Goal: Task Accomplishment & Management: Use online tool/utility

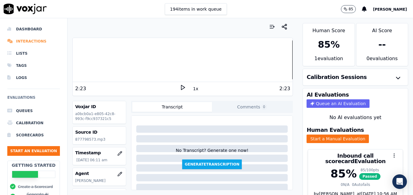
click at [24, 41] on li "Interactions" at bounding box center [33, 41] width 53 height 12
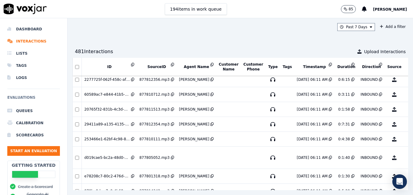
scroll to position [838, 0]
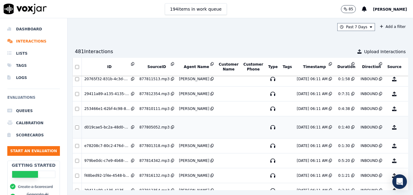
click at [406, 125] on button "No Evaluation Yet" at bounding box center [418, 127] width 24 height 17
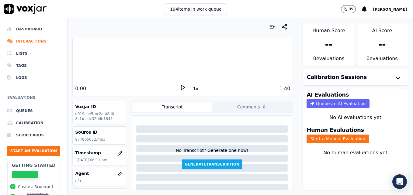
click at [180, 87] on icon at bounding box center [183, 87] width 6 height 6
click at [181, 89] on rect at bounding box center [181, 87] width 1 height 4
click at [117, 174] on icon "button" at bounding box center [119, 174] width 5 height 5
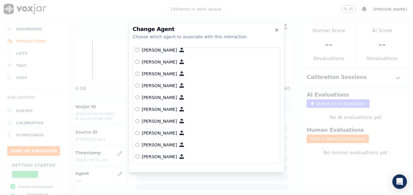
scroll to position [342, 0]
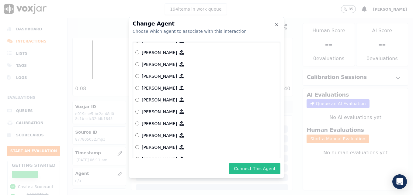
click at [251, 168] on button "Connect This Agent" at bounding box center [254, 168] width 51 height 11
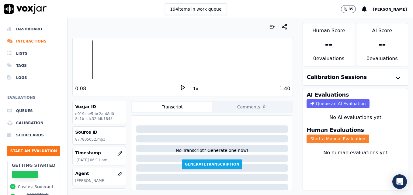
click at [326, 136] on button "Start a Manual Evaluation" at bounding box center [337, 139] width 62 height 9
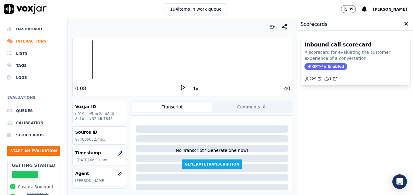
click at [311, 62] on div "Inbound call scorecard A scorecard for evaluating the customer experience of a …" at bounding box center [355, 61] width 109 height 47
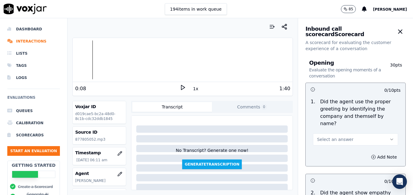
drag, startPoint x: 378, startPoint y: 132, endPoint x: 352, endPoint y: 137, distance: 26.0
click at [389, 137] on icon "button" at bounding box center [391, 139] width 5 height 5
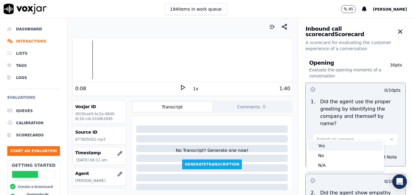
click at [337, 145] on div "Yes" at bounding box center [345, 146] width 74 height 10
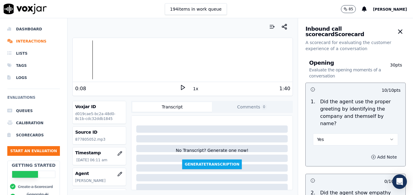
click at [371, 155] on icon "button" at bounding box center [373, 157] width 5 height 5
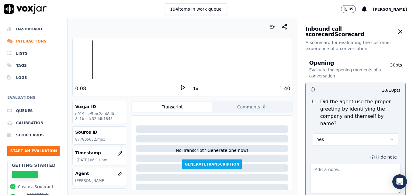
click at [352, 164] on textarea at bounding box center [355, 179] width 90 height 30
type textarea "Agent is still not including "Scheduling" in greeting."
click at [181, 86] on polygon at bounding box center [183, 87] width 4 height 5
click at [84, 60] on div at bounding box center [183, 59] width 220 height 39
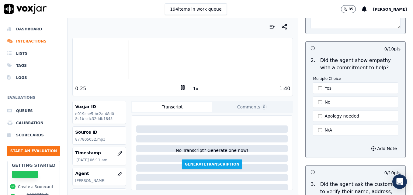
scroll to position [182, 0]
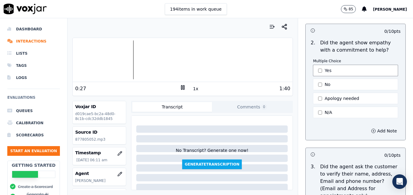
click at [313, 65] on button "Yes" at bounding box center [355, 71] width 85 height 12
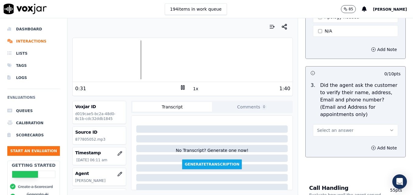
scroll to position [274, 0]
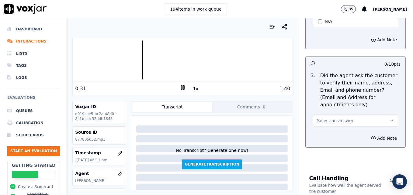
click at [389, 118] on icon "button" at bounding box center [391, 120] width 5 height 5
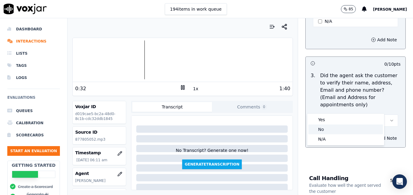
click at [344, 129] on div "No" at bounding box center [345, 130] width 74 height 10
click at [367, 134] on button "Add Note" at bounding box center [383, 138] width 33 height 9
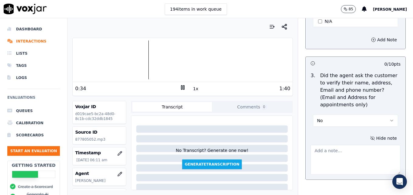
click at [350, 145] on textarea at bounding box center [355, 160] width 90 height 30
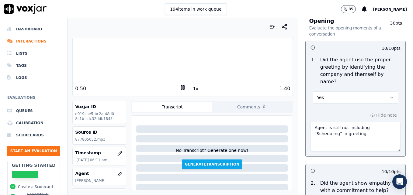
scroll to position [30, 0]
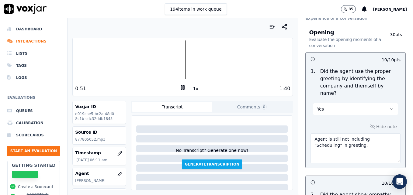
type textarea "New/returning customer not verified."
click at [336, 143] on textarea "Agent is still not including "Scheduling" in greeting." at bounding box center [355, 148] width 90 height 30
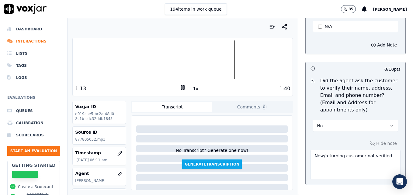
scroll to position [274, 0]
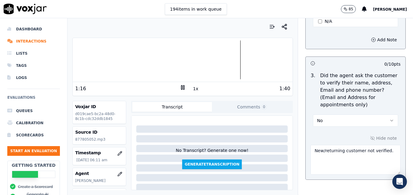
type textarea "Agent is still not including "Scheduling" in greeting."
click at [383, 145] on textarea "New/returning customer not verified." at bounding box center [355, 160] width 90 height 30
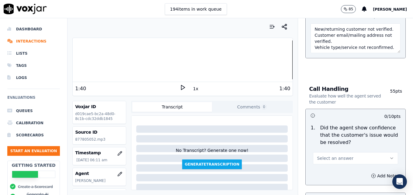
scroll to position [425, 0]
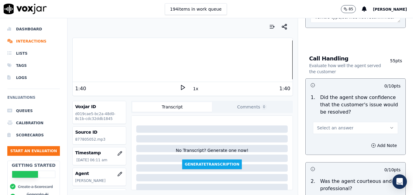
type textarea "New/returning customer not verified. Customer email/mailing address not verifie…"
click at [382, 122] on button "Select an answer" at bounding box center [355, 128] width 85 height 12
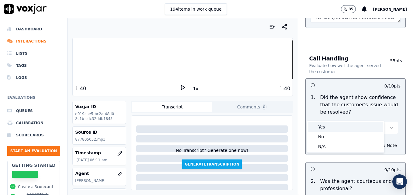
click at [354, 129] on div "Yes" at bounding box center [345, 127] width 74 height 10
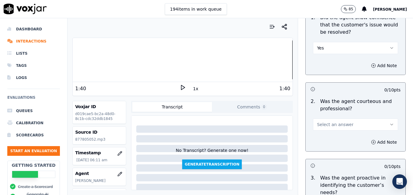
scroll to position [517, 0]
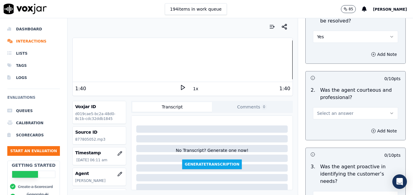
click at [375, 107] on button "Select an answer" at bounding box center [355, 113] width 85 height 12
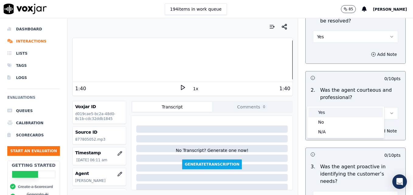
click at [337, 112] on div "Yes" at bounding box center [345, 113] width 74 height 10
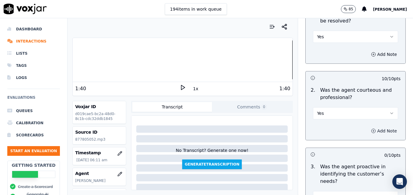
click at [371, 129] on icon "button" at bounding box center [373, 131] width 5 height 5
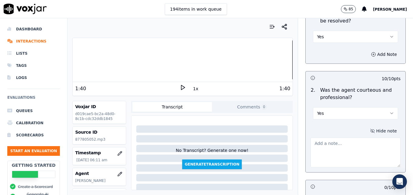
click at [349, 138] on textarea at bounding box center [355, 153] width 90 height 30
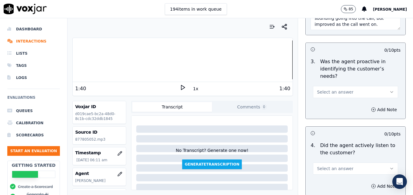
scroll to position [669, 0]
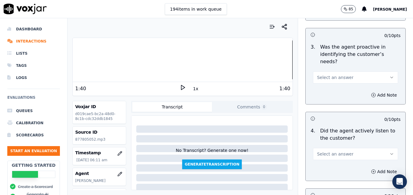
type textarea "The agent's tone is very inconsistent. It was very flat and transactional sound…"
drag, startPoint x: 377, startPoint y: 54, endPoint x: 364, endPoint y: 61, distance: 14.3
click at [389, 75] on icon "button" at bounding box center [391, 77] width 5 height 5
click at [346, 69] on div "Yes" at bounding box center [345, 69] width 74 height 10
click at [389, 152] on icon "button" at bounding box center [391, 154] width 5 height 5
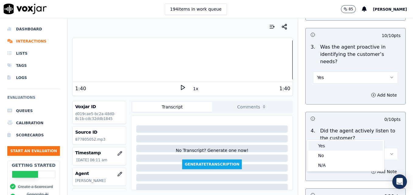
click at [347, 146] on div "Yes" at bounding box center [345, 146] width 74 height 10
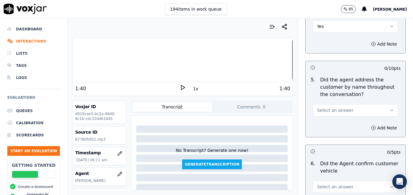
scroll to position [821, 0]
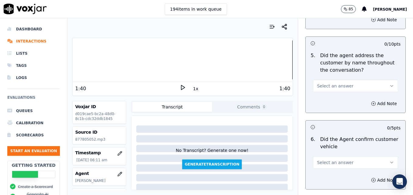
click at [377, 80] on button "Select an answer" at bounding box center [355, 86] width 85 height 12
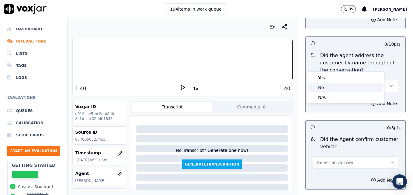
click at [345, 85] on div "No" at bounding box center [345, 88] width 74 height 10
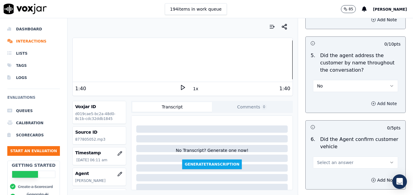
click at [371, 101] on icon "button" at bounding box center [373, 103] width 5 height 5
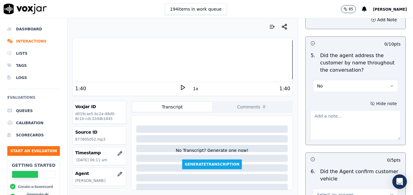
click at [356, 110] on textarea at bounding box center [355, 125] width 90 height 30
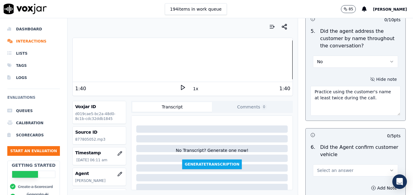
scroll to position [912, 0]
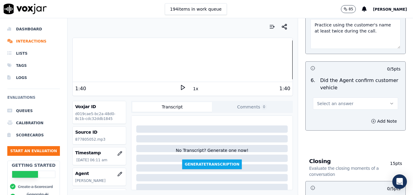
type textarea "Practice using the customer's name at least twice during the call."
click at [372, 98] on button "Select an answer" at bounding box center [355, 104] width 85 height 12
click at [339, 97] on div "Yes" at bounding box center [345, 96] width 74 height 10
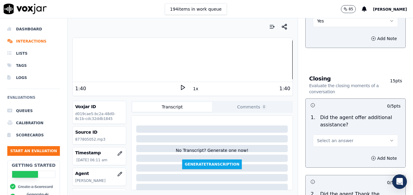
scroll to position [1033, 0]
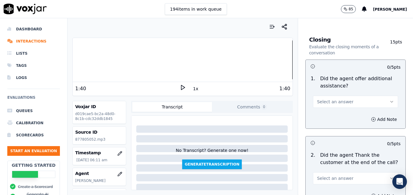
click at [374, 96] on button "Select an answer" at bounding box center [355, 102] width 85 height 12
click at [345, 95] on div "Yes" at bounding box center [345, 94] width 74 height 10
click at [371, 117] on icon "button" at bounding box center [373, 119] width 5 height 5
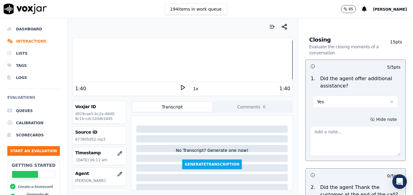
click at [356, 126] on textarea at bounding box center [355, 141] width 90 height 30
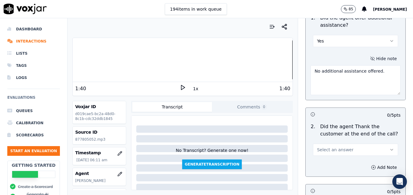
scroll to position [1125, 0]
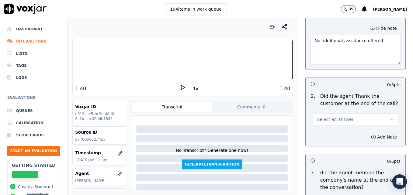
type textarea "No additional assistance offered."
click at [389, 117] on icon "button" at bounding box center [391, 119] width 5 height 5
click at [331, 110] on div "Yes" at bounding box center [345, 111] width 74 height 10
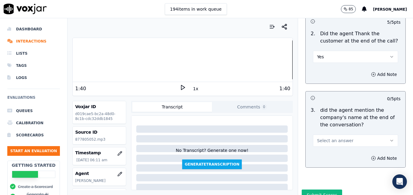
scroll to position [1188, 0]
click at [374, 134] on button "Select an answer" at bounding box center [355, 140] width 85 height 12
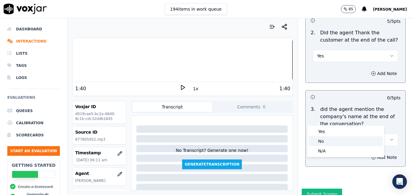
click at [343, 139] on div "No" at bounding box center [345, 141] width 74 height 10
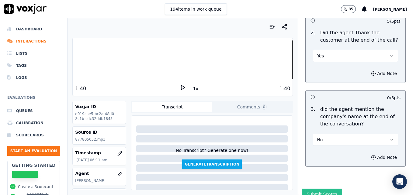
click at [309, 189] on button "Submit Scores" at bounding box center [321, 194] width 40 height 11
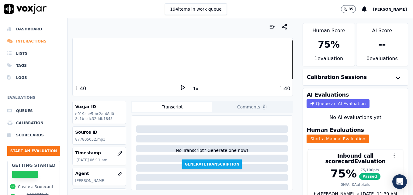
click at [31, 40] on li "Interactions" at bounding box center [33, 41] width 53 height 12
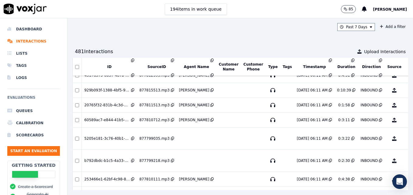
scroll to position [1044, 0]
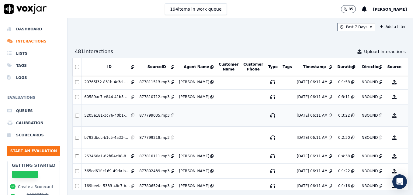
click at [406, 116] on button "No Evaluation Yet" at bounding box center [418, 115] width 24 height 17
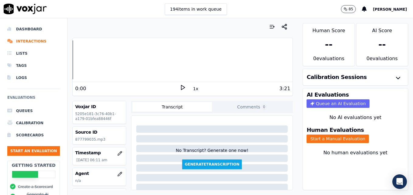
click at [180, 88] on icon at bounding box center [183, 87] width 6 height 6
click at [117, 174] on icon "button" at bounding box center [119, 174] width 5 height 5
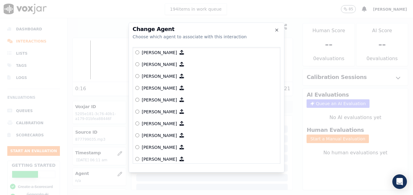
scroll to position [319, 0]
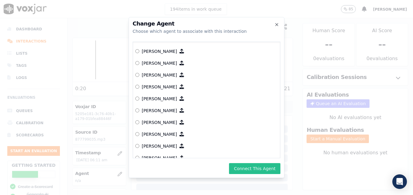
click at [250, 166] on button "Connect This Agent" at bounding box center [254, 168] width 51 height 11
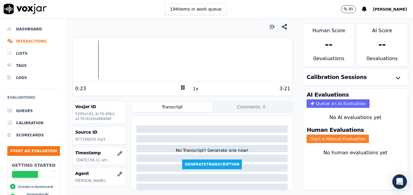
click at [350, 137] on button "Start a Manual Evaluation" at bounding box center [337, 139] width 62 height 9
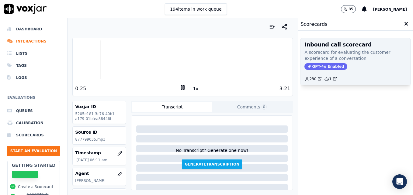
click at [318, 60] on p "A scorecard for evaluating the customer experience of a conversation" at bounding box center [355, 55] width 102 height 12
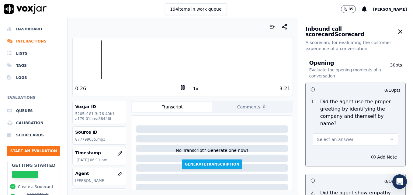
click at [389, 137] on icon "button" at bounding box center [391, 139] width 5 height 5
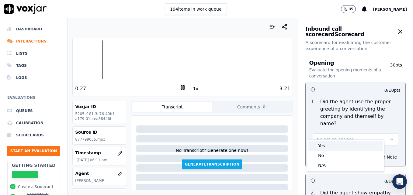
click at [338, 146] on div "Yes" at bounding box center [345, 146] width 74 height 10
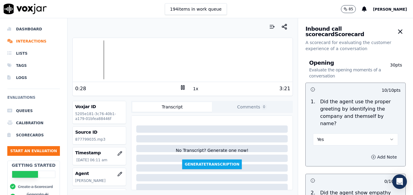
click at [371, 155] on icon "button" at bounding box center [373, 157] width 5 height 5
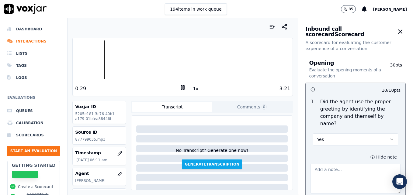
click at [339, 166] on textarea at bounding box center [355, 179] width 90 height 30
type textarea "Agent is still not including "Scheduling" in greeting."
click at [180, 86] on icon at bounding box center [183, 87] width 6 height 6
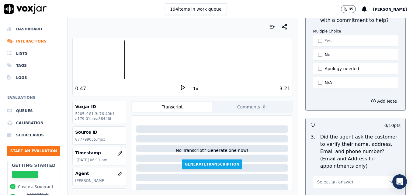
scroll to position [213, 0]
click at [371, 96] on button "Add Note" at bounding box center [383, 100] width 33 height 9
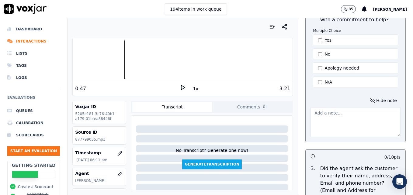
click at [347, 123] on textarea at bounding box center [355, 122] width 90 height 30
type textarea "E"
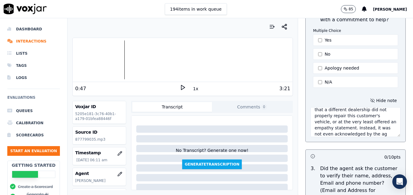
scroll to position [15, 0]
type textarea "We could have offered an apology that a different dealership did not properly r…"
click at [182, 87] on icon at bounding box center [183, 87] width 6 height 6
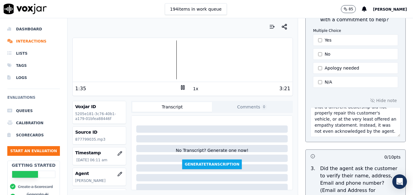
click at [181, 88] on rect at bounding box center [181, 87] width 1 height 4
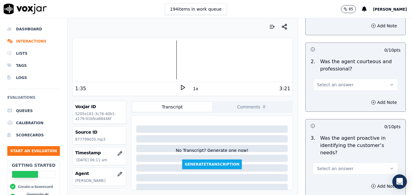
scroll to position [577, 0]
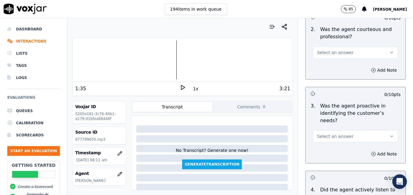
click at [376, 46] on button "Select an answer" at bounding box center [355, 52] width 85 height 12
click at [333, 62] on div "No" at bounding box center [345, 62] width 74 height 10
click at [371, 68] on icon "button" at bounding box center [373, 70] width 5 height 5
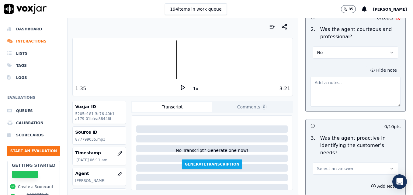
click at [348, 77] on textarea at bounding box center [355, 92] width 90 height 30
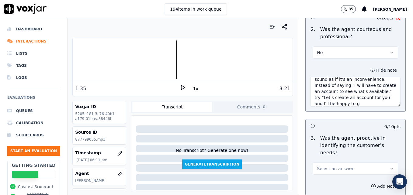
scroll to position [40, 0]
type textarea "I didn't care for this agent's tone or demeanor on this call. She was short wit…"
click at [180, 86] on icon at bounding box center [183, 87] width 6 height 6
click at [377, 163] on button "Select an answer" at bounding box center [355, 169] width 85 height 12
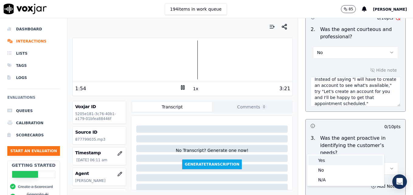
click at [329, 160] on div "Yes" at bounding box center [345, 161] width 74 height 10
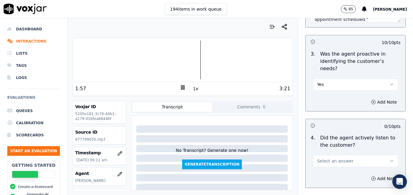
scroll to position [669, 0]
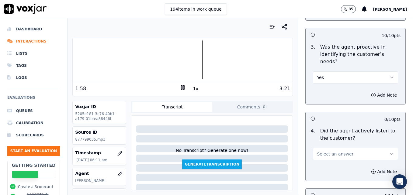
click at [389, 152] on icon "button" at bounding box center [391, 154] width 5 height 5
click at [344, 146] on div "Yes" at bounding box center [345, 146] width 74 height 10
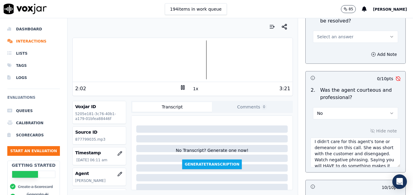
scroll to position [0, 0]
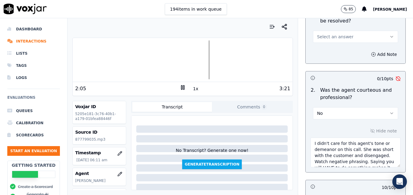
click at [105, 59] on div at bounding box center [183, 59] width 220 height 39
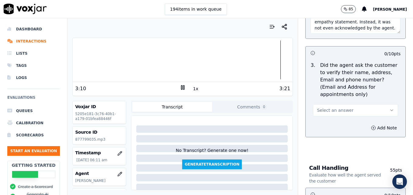
scroll to position [304, 0]
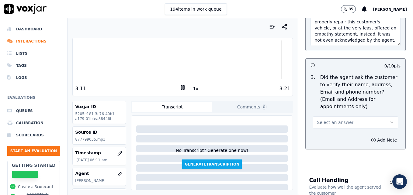
click at [377, 116] on button "Select an answer" at bounding box center [355, 122] width 85 height 12
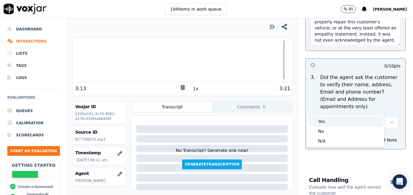
click at [325, 122] on div "Yes" at bounding box center [345, 122] width 74 height 10
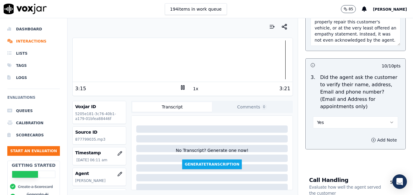
click at [371, 138] on icon "button" at bounding box center [373, 140] width 5 height 5
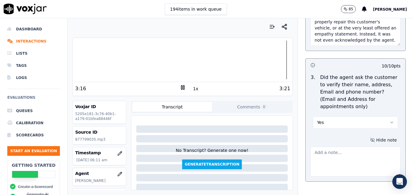
click at [343, 147] on textarea at bounding box center [355, 162] width 90 height 30
click at [389, 120] on icon "button" at bounding box center [391, 122] width 5 height 5
click at [324, 130] on div "No" at bounding box center [345, 131] width 74 height 10
click at [321, 147] on textarea at bounding box center [355, 162] width 90 height 30
type textarea "N"
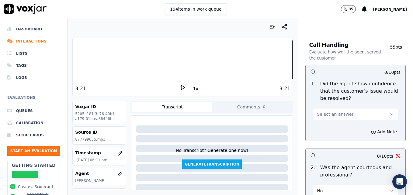
scroll to position [486, 0]
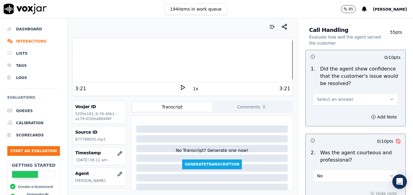
type textarea "Customer phone number not verified."
click at [389, 97] on icon "button" at bounding box center [391, 99] width 5 height 5
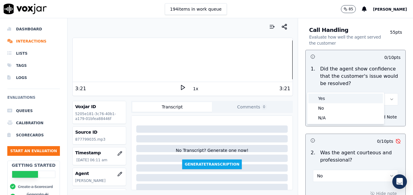
click at [347, 99] on div "Yes" at bounding box center [345, 99] width 74 height 10
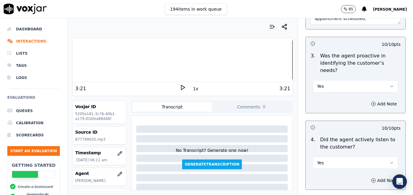
scroll to position [699, 0]
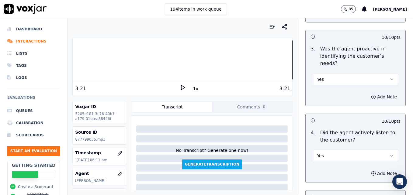
click at [371, 95] on icon "button" at bounding box center [373, 97] width 5 height 5
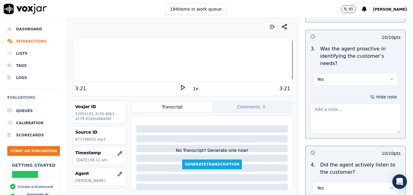
click at [352, 104] on textarea at bounding box center [355, 119] width 90 height 30
type textarea "W"
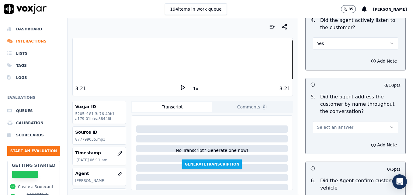
scroll to position [851, 0]
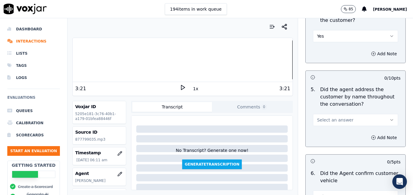
type textarea "The customer was uncertain of her boyfriend's schedule, but we could have offer…"
click at [389, 118] on icon "button" at bounding box center [391, 120] width 5 height 5
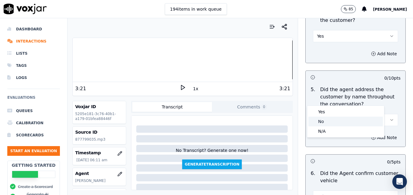
click at [338, 122] on div "No" at bounding box center [345, 122] width 74 height 10
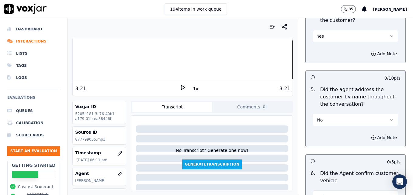
click at [371, 135] on icon "button" at bounding box center [373, 137] width 5 height 5
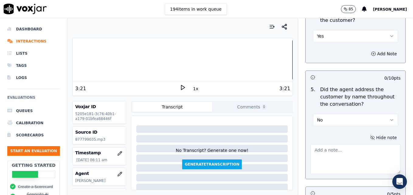
click at [351, 144] on textarea at bounding box center [355, 159] width 90 height 30
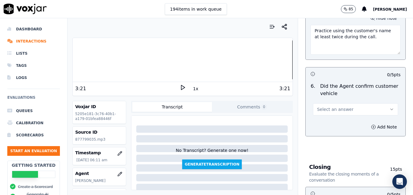
scroll to position [973, 0]
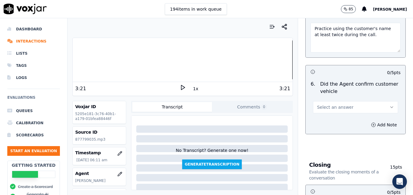
type textarea "Practice using the customer's name at least twice during the call."
drag, startPoint x: 380, startPoint y: 83, endPoint x: 374, endPoint y: 89, distance: 8.4
click at [380, 101] on button "Select an answer" at bounding box center [355, 107] width 85 height 12
click at [339, 101] on div "Yes" at bounding box center [345, 99] width 74 height 10
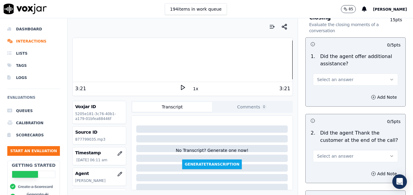
scroll to position [1125, 0]
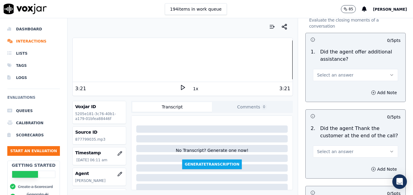
click at [380, 69] on button "Select an answer" at bounding box center [355, 75] width 85 height 12
click at [326, 66] on div "Yes" at bounding box center [345, 67] width 74 height 10
click at [371, 90] on icon "button" at bounding box center [373, 92] width 5 height 5
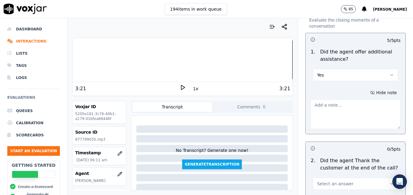
click at [352, 99] on textarea at bounding box center [355, 114] width 90 height 30
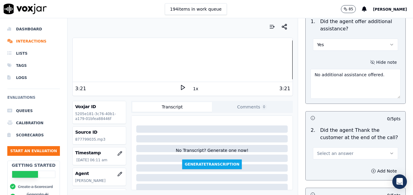
type textarea "No additional assistance offered."
click at [389, 151] on icon "button" at bounding box center [391, 153] width 5 height 5
click at [333, 148] on div "Yes" at bounding box center [345, 145] width 74 height 10
click at [371, 169] on icon "button" at bounding box center [373, 171] width 5 height 5
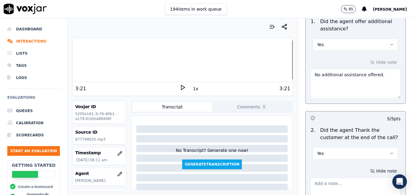
click at [352, 178] on textarea at bounding box center [355, 193] width 90 height 30
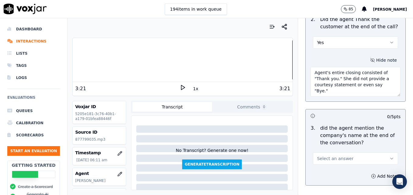
scroll to position [1276, 0]
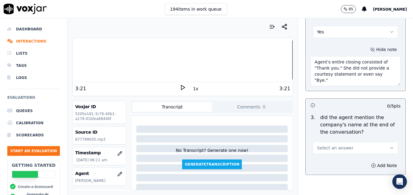
type textarea "Agent's entire closing consisted of "Thank you." She did not provide a courtesy…"
click at [389, 146] on icon "button" at bounding box center [391, 148] width 5 height 5
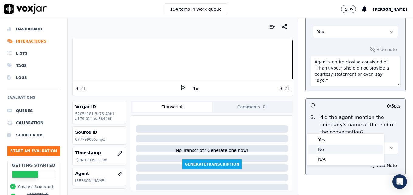
click at [324, 150] on div "No" at bounding box center [345, 150] width 74 height 10
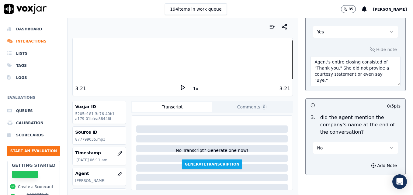
scroll to position [1285, 0]
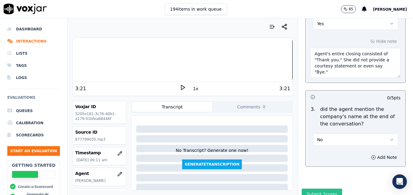
click at [320, 189] on button "Submit Scores" at bounding box center [321, 194] width 40 height 11
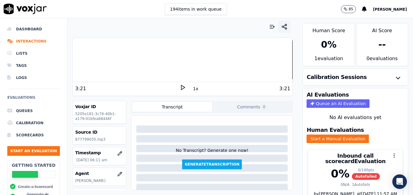
click at [281, 25] on icon "button" at bounding box center [284, 27] width 6 height 6
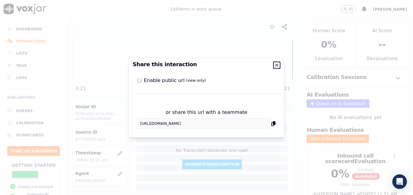
click at [278, 64] on icon "button" at bounding box center [276, 65] width 5 height 5
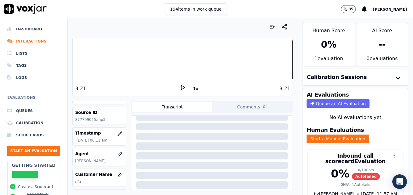
scroll to position [30, 0]
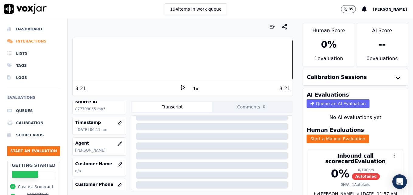
click at [26, 42] on li "Interactions" at bounding box center [33, 41] width 53 height 12
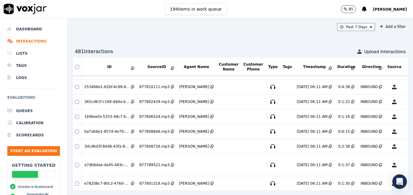
scroll to position [1136, 0]
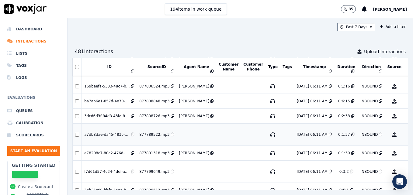
click at [406, 136] on button "No Evaluation Yet" at bounding box center [418, 134] width 24 height 17
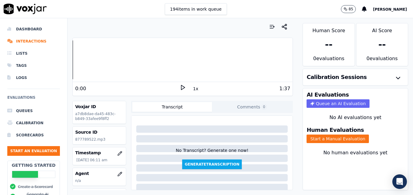
click at [180, 85] on icon at bounding box center [183, 87] width 6 height 6
click at [117, 173] on icon "button" at bounding box center [119, 174] width 5 height 5
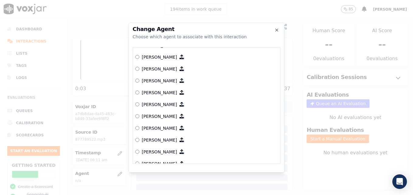
scroll to position [129, 0]
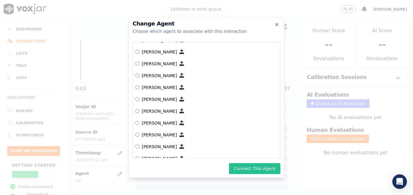
click at [243, 166] on button "Connect This Agent" at bounding box center [254, 168] width 51 height 11
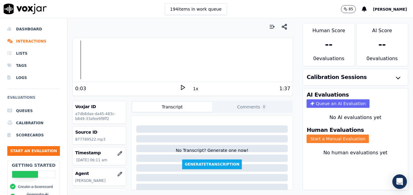
click at [324, 138] on button "Start a Manual Evaluation" at bounding box center [337, 139] width 62 height 9
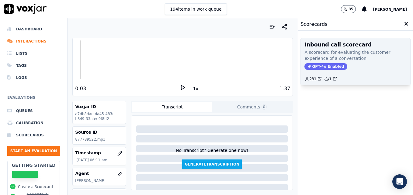
click at [321, 63] on span "GPT-4o Enabled" at bounding box center [325, 66] width 43 height 7
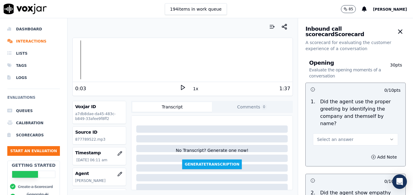
click at [389, 137] on icon "button" at bounding box center [391, 139] width 5 height 5
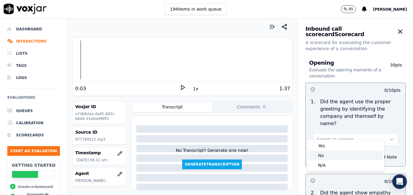
drag, startPoint x: 324, startPoint y: 152, endPoint x: 330, endPoint y: 154, distance: 6.6
click at [323, 153] on div "No" at bounding box center [345, 156] width 74 height 10
click at [371, 155] on circle "button" at bounding box center [373, 157] width 4 height 4
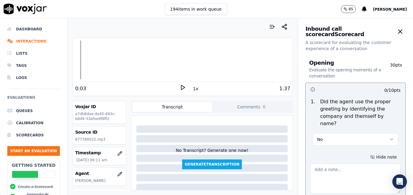
click at [331, 164] on textarea at bounding box center [355, 179] width 90 height 30
click at [74, 62] on div at bounding box center [183, 59] width 220 height 39
type textarea "Agent is still not asking for the customer's name in the intro."
click at [180, 86] on icon at bounding box center [183, 87] width 6 height 6
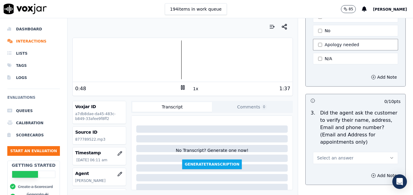
scroll to position [243, 0]
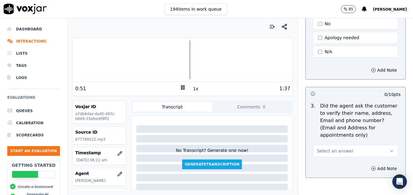
click at [389, 149] on icon "button" at bounding box center [391, 151] width 5 height 5
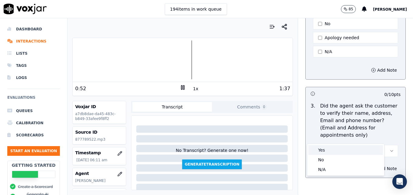
click at [334, 151] on div "Yes" at bounding box center [345, 150] width 74 height 10
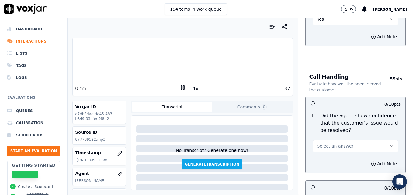
scroll to position [395, 0]
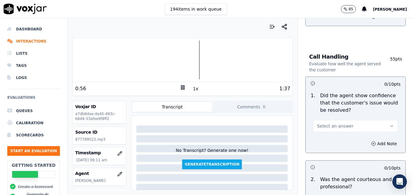
click at [381, 120] on button "Select an answer" at bounding box center [355, 126] width 85 height 12
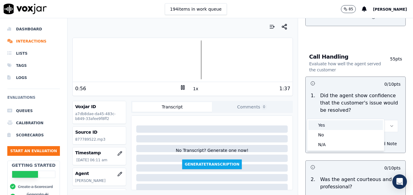
click at [349, 126] on div "Yes" at bounding box center [345, 125] width 74 height 10
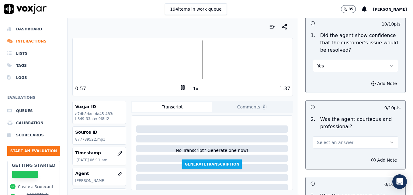
scroll to position [456, 0]
click at [389, 139] on icon "button" at bounding box center [391, 141] width 5 height 5
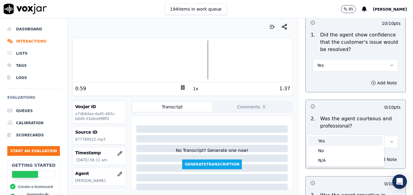
click at [348, 138] on div "Yes" at bounding box center [345, 141] width 74 height 10
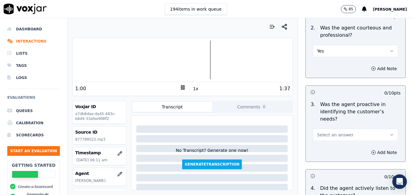
scroll to position [547, 0]
click at [389, 132] on icon "button" at bounding box center [391, 134] width 5 height 5
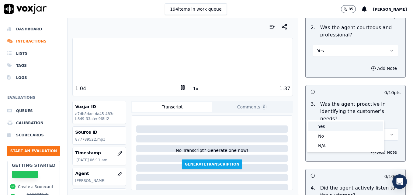
click at [330, 129] on div "Yes" at bounding box center [345, 127] width 74 height 10
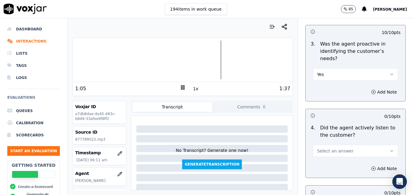
scroll to position [608, 0]
click at [374, 144] on button "Select an answer" at bounding box center [355, 150] width 85 height 12
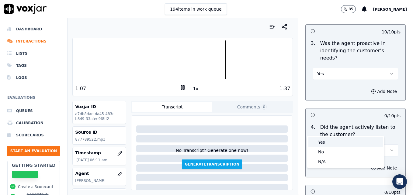
click at [338, 141] on div "Yes" at bounding box center [345, 142] width 74 height 10
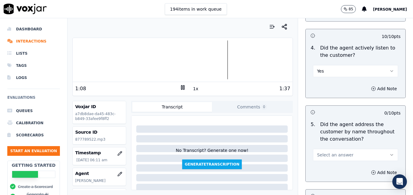
scroll to position [699, 0]
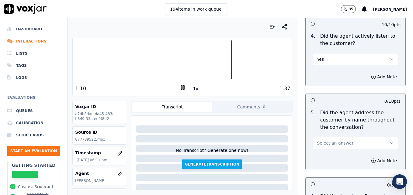
click at [389, 141] on icon "button" at bounding box center [391, 143] width 5 height 5
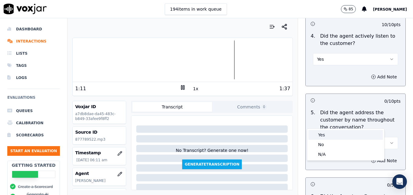
click at [328, 135] on div "Yes" at bounding box center [345, 135] width 74 height 10
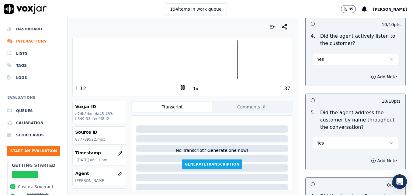
click at [371, 158] on icon "button" at bounding box center [373, 160] width 5 height 5
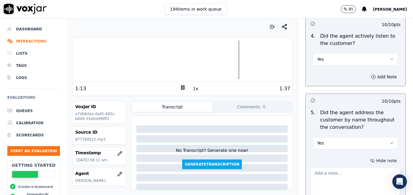
click at [353, 167] on textarea at bounding box center [355, 182] width 90 height 30
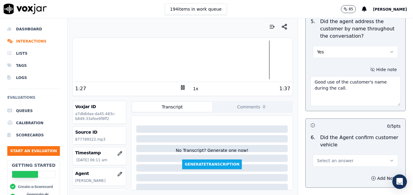
scroll to position [821, 0]
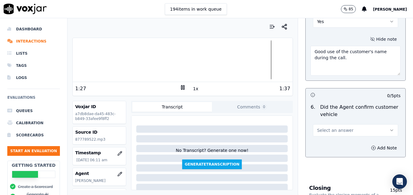
type textarea "Good use of the customer's name during the call."
click at [389, 128] on icon "button" at bounding box center [391, 130] width 5 height 5
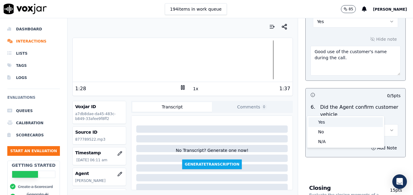
click at [330, 120] on div "Yes" at bounding box center [345, 122] width 74 height 10
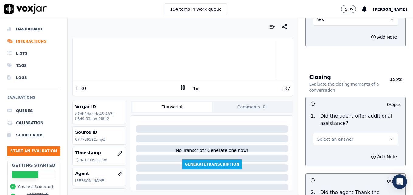
scroll to position [942, 0]
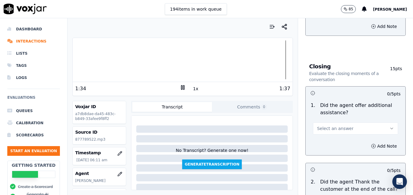
click at [375, 122] on button "Select an answer" at bounding box center [355, 128] width 85 height 12
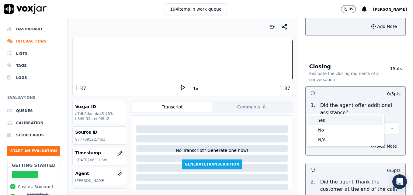
click at [324, 119] on div "Yes" at bounding box center [345, 120] width 74 height 10
click at [371, 144] on icon "button" at bounding box center [373, 146] width 5 height 5
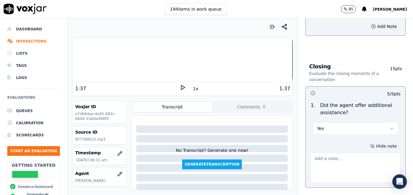
click at [356, 153] on textarea at bounding box center [355, 168] width 90 height 30
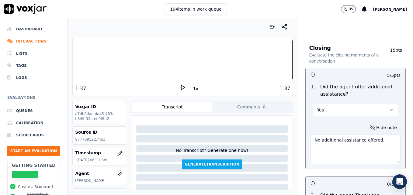
scroll to position [1033, 0]
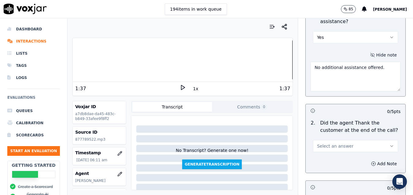
type textarea "No additional assistance offered."
click at [389, 144] on icon "button" at bounding box center [391, 146] width 5 height 5
click at [340, 138] on div "Yes" at bounding box center [345, 138] width 74 height 10
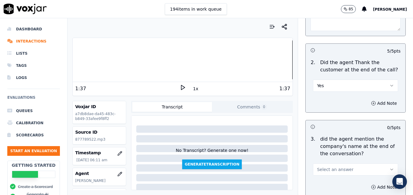
scroll to position [1094, 0]
click at [381, 163] on button "Select an answer" at bounding box center [355, 169] width 85 height 12
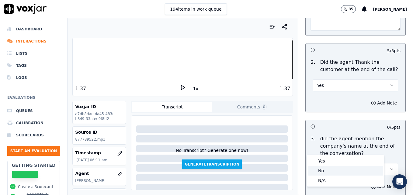
click at [329, 170] on div "No" at bounding box center [345, 171] width 74 height 10
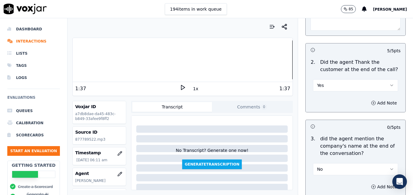
scroll to position [1124, 0]
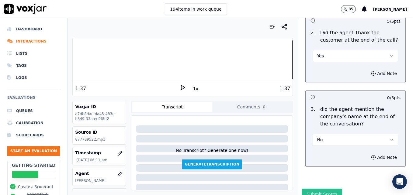
click at [321, 189] on button "Submit Scores" at bounding box center [321, 194] width 40 height 11
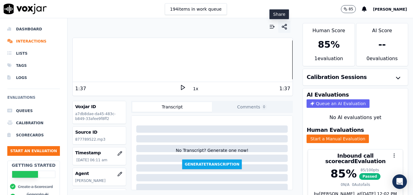
click at [285, 28] on circle "button" at bounding box center [286, 29] width 2 height 2
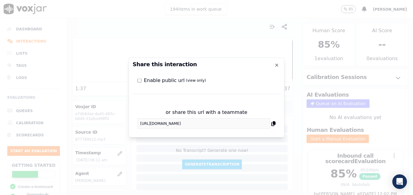
click at [130, 125] on div "Share this interaction Enable public url (view only) or share this url with a t…" at bounding box center [207, 98] width 156 height 80
click at [276, 63] on icon "button" at bounding box center [276, 65] width 5 height 5
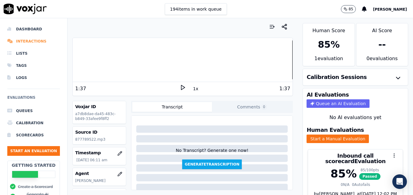
click at [33, 41] on li "Interactions" at bounding box center [33, 41] width 53 height 12
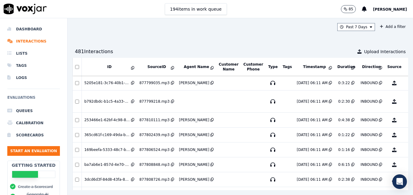
scroll to position [1074, 0]
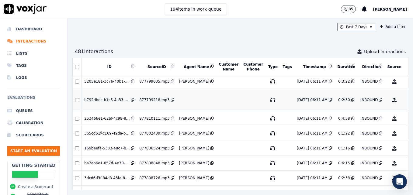
click at [406, 100] on button "No Evaluation Yet" at bounding box center [418, 99] width 24 height 17
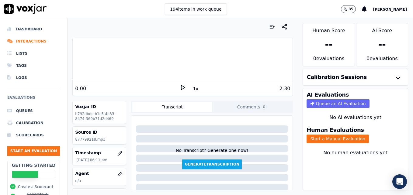
click at [180, 87] on icon at bounding box center [183, 87] width 6 height 6
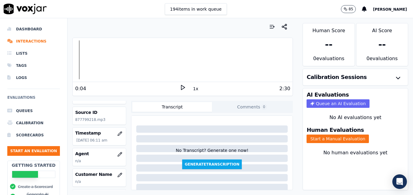
scroll to position [30, 0]
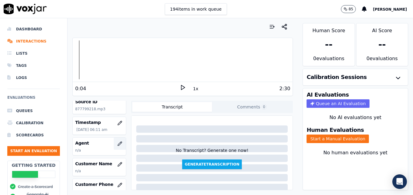
click at [117, 144] on icon "button" at bounding box center [119, 143] width 5 height 5
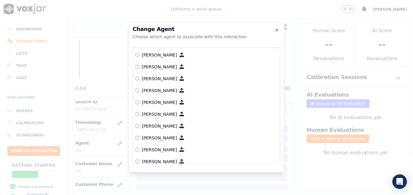
scroll to position [326, 0]
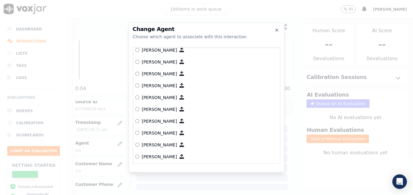
click at [139, 143] on label "[PERSON_NAME]" at bounding box center [206, 145] width 142 height 12
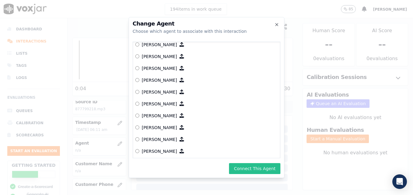
click at [257, 166] on button "Connect This Agent" at bounding box center [254, 168] width 51 height 11
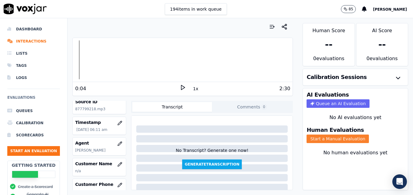
click at [333, 140] on button "Start a Manual Evaluation" at bounding box center [337, 139] width 62 height 9
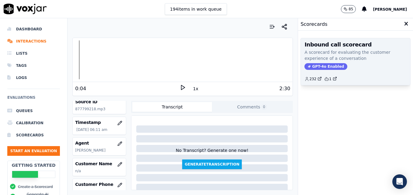
click at [324, 65] on span "GPT-4o Enabled" at bounding box center [325, 66] width 43 height 7
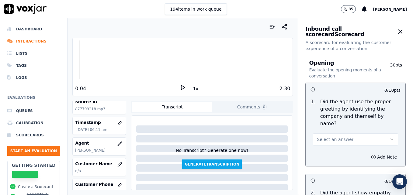
click at [389, 137] on icon "button" at bounding box center [391, 139] width 5 height 5
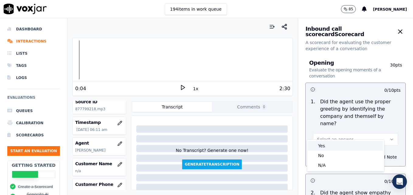
click at [339, 149] on div "Yes" at bounding box center [345, 146] width 74 height 10
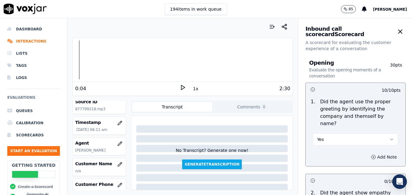
click at [371, 155] on icon "button" at bounding box center [373, 157] width 5 height 5
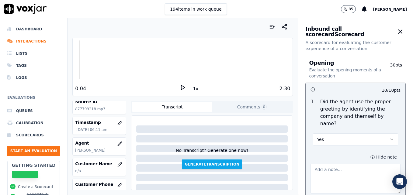
click at [356, 167] on textarea at bounding box center [355, 179] width 90 height 30
type textarea "Agent is still not including "Scheduling" as part of the greeting."
click at [181, 88] on polygon at bounding box center [183, 87] width 4 height 5
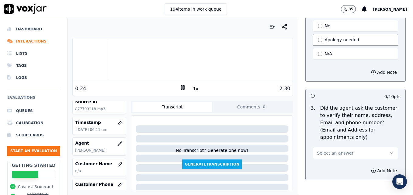
scroll to position [243, 0]
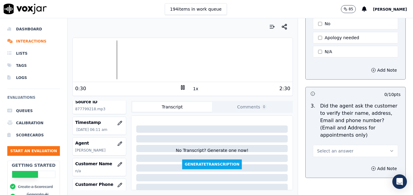
click at [389, 149] on icon "button" at bounding box center [391, 151] width 5 height 5
click at [336, 159] on div "No" at bounding box center [345, 160] width 74 height 10
click at [371, 166] on icon "button" at bounding box center [373, 168] width 5 height 5
click at [353, 175] on textarea at bounding box center [355, 190] width 90 height 30
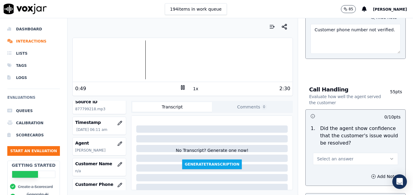
scroll to position [395, 0]
type textarea "Customer phone number not verified."
click at [181, 87] on icon at bounding box center [183, 87] width 6 height 6
click at [389, 156] on icon "button" at bounding box center [391, 158] width 5 height 5
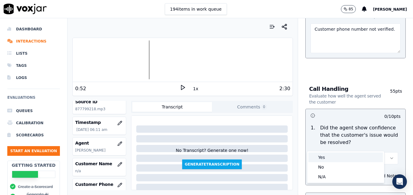
click at [323, 155] on div "Yes" at bounding box center [345, 158] width 74 height 10
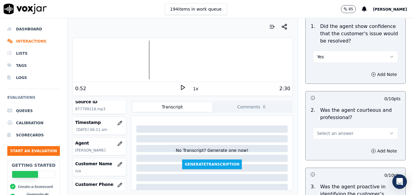
scroll to position [486, 0]
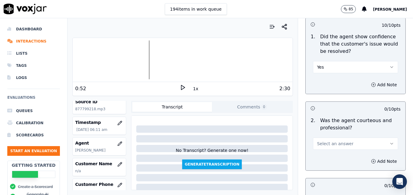
click at [373, 138] on button "Select an answer" at bounding box center [355, 144] width 85 height 12
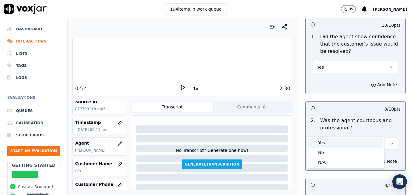
click at [348, 141] on div "Yes" at bounding box center [345, 143] width 74 height 10
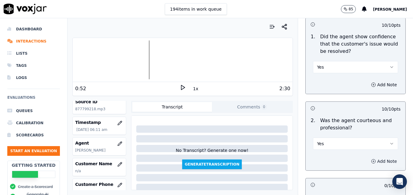
click at [371, 159] on circle "button" at bounding box center [373, 161] width 4 height 4
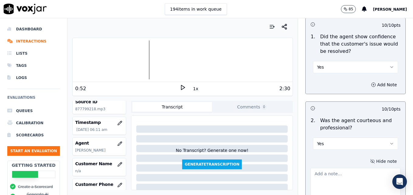
click at [348, 168] on textarea at bounding box center [355, 183] width 90 height 30
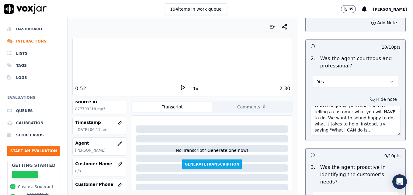
scroll to position [567, 0]
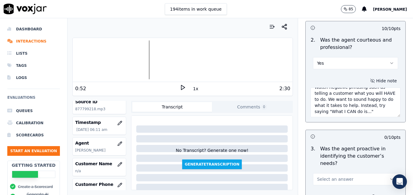
drag, startPoint x: 308, startPoint y: 171, endPoint x: 350, endPoint y: 102, distance: 80.8
click at [350, 102] on textarea "Good use of a courtesy statement to cover a dead air space. Watch negative phra…" at bounding box center [355, 103] width 90 height 30
type textarea "Good use of a courtesy statement to cover a dead air space. Watch negative phra…"
click at [180, 89] on icon at bounding box center [183, 87] width 6 height 6
click at [390, 179] on icon "button" at bounding box center [391, 179] width 2 height 1
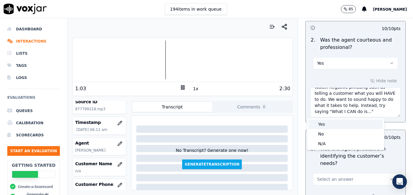
click at [324, 125] on div "Yes" at bounding box center [345, 124] width 74 height 10
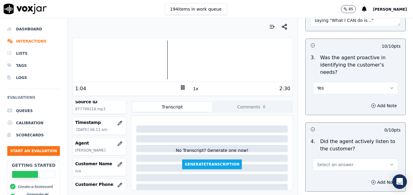
scroll to position [688, 0]
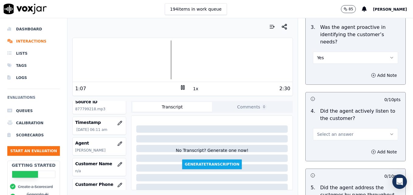
click at [389, 132] on icon "button" at bounding box center [391, 134] width 5 height 5
click at [341, 125] on div "Yes" at bounding box center [345, 126] width 74 height 10
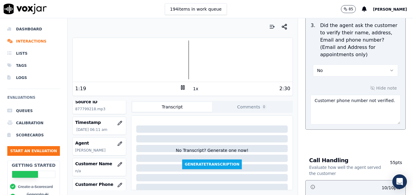
scroll to position [293, 0]
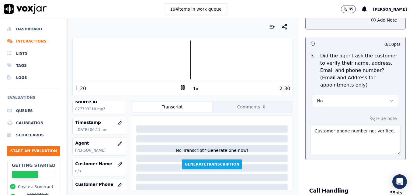
click at [377, 95] on button "No" at bounding box center [355, 101] width 85 height 12
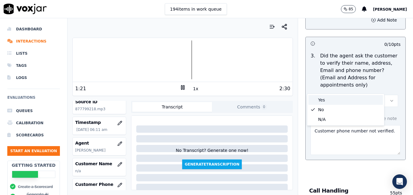
click at [362, 96] on div "Yes" at bounding box center [345, 100] width 74 height 10
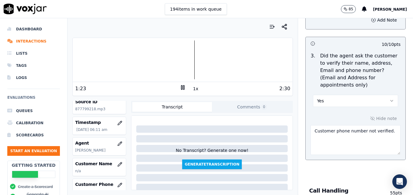
drag, startPoint x: 381, startPoint y: 118, endPoint x: 299, endPoint y: 119, distance: 81.5
click at [305, 119] on div "10 / 10 pts 3 . Did the agent ask the customer to verify their name, address, E…" at bounding box center [355, 98] width 100 height 123
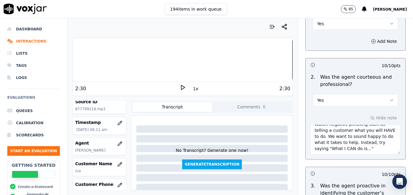
scroll to position [536, 0]
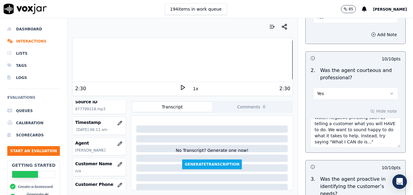
click at [334, 129] on textarea "Good use of a courtesy statement to cover a dead air space. Watch negative phra…" at bounding box center [355, 133] width 90 height 30
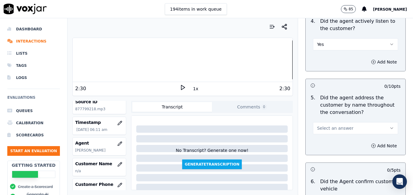
scroll to position [780, 0]
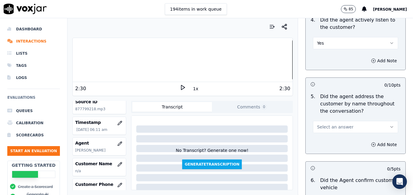
type textarea "Good use of a courtesy statement to cover a dead air space. Watch negative phra…"
click at [389, 125] on icon "button" at bounding box center [391, 127] width 5 height 5
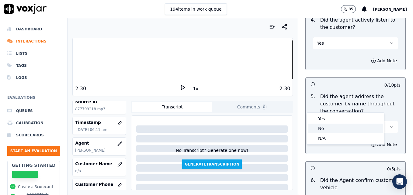
click at [319, 127] on div "No" at bounding box center [345, 129] width 74 height 10
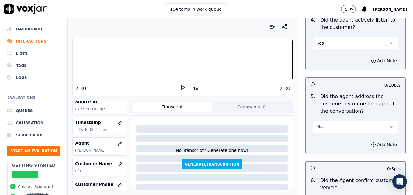
click at [371, 142] on icon "button" at bounding box center [373, 144] width 5 height 5
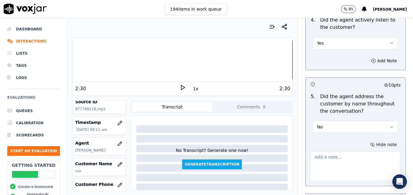
click at [359, 151] on textarea at bounding box center [355, 166] width 90 height 30
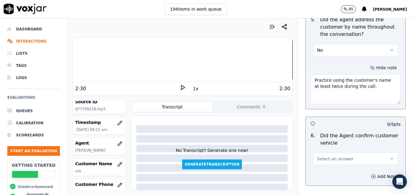
scroll to position [871, 0]
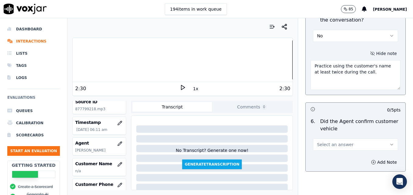
type textarea "Practice using the customer's name at least twice during the call."
click at [389, 142] on icon "button" at bounding box center [391, 144] width 5 height 5
click at [355, 135] on div "Yes" at bounding box center [345, 137] width 74 height 10
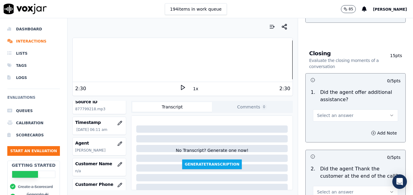
scroll to position [1023, 0]
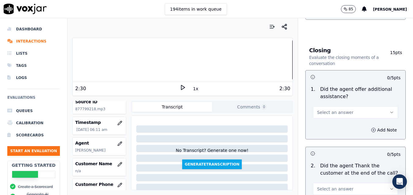
click at [389, 110] on icon "button" at bounding box center [391, 112] width 5 height 5
click at [323, 104] on div "Yes" at bounding box center [345, 104] width 74 height 10
click at [371, 128] on icon "button" at bounding box center [373, 130] width 5 height 5
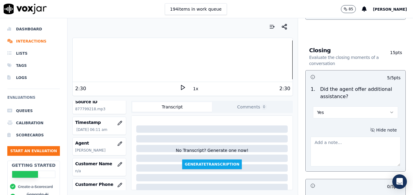
click at [344, 137] on textarea at bounding box center [355, 152] width 90 height 30
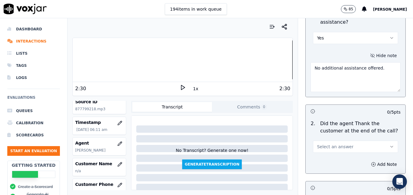
scroll to position [1114, 0]
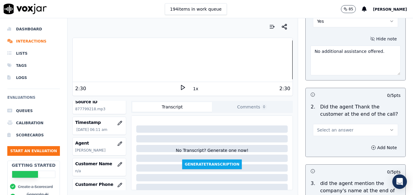
type textarea "No additional assistance offered."
click at [389, 128] on icon "button" at bounding box center [391, 130] width 5 height 5
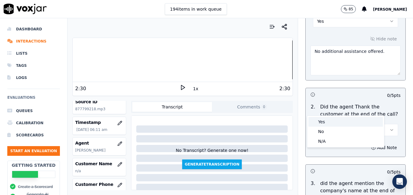
click at [345, 124] on div "Yes" at bounding box center [345, 122] width 74 height 10
click at [371, 145] on icon "button" at bounding box center [373, 147] width 5 height 5
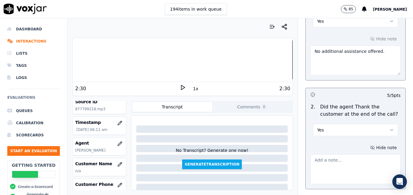
click at [353, 154] on textarea at bounding box center [355, 169] width 90 height 30
drag, startPoint x: 307, startPoint y: 144, endPoint x: 334, endPoint y: 150, distance: 27.4
click at [334, 154] on textarea "Pass by default as the customer disconnected before closing could be provided." at bounding box center [355, 169] width 90 height 30
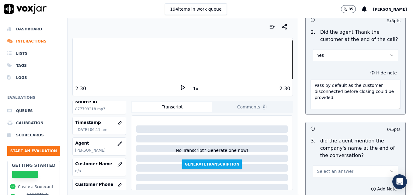
scroll to position [1205, 0]
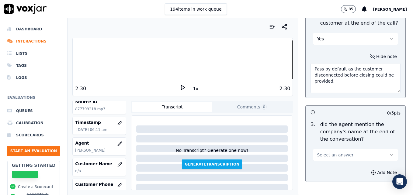
type textarea "Pass by default as the customer disconnected before closing could be provided."
click at [389, 153] on icon "button" at bounding box center [391, 155] width 5 height 5
click at [335, 147] on div "Yes" at bounding box center [345, 147] width 74 height 10
click at [371, 170] on icon "button" at bounding box center [373, 172] width 5 height 5
click at [327, 179] on textarea at bounding box center [355, 194] width 90 height 30
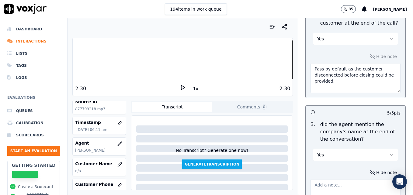
paste textarea "Pass by default as the customer disconnected before closing could be provided."
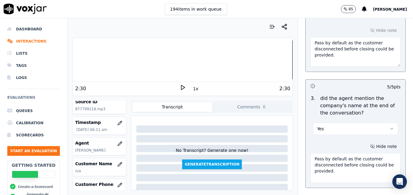
scroll to position [1252, 0]
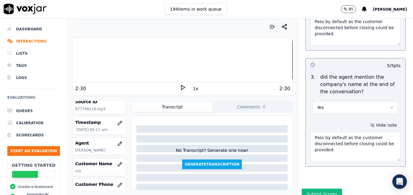
type textarea "Pass by default as the customer disconnected before closing could be provided."
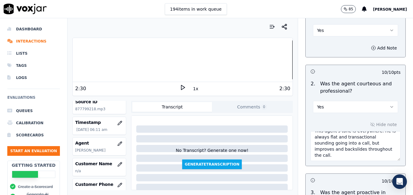
scroll to position [55, 0]
click at [338, 141] on textarea "Good use of a courtesy statement to cover a dead air space. Watch negative phra…" at bounding box center [355, 146] width 90 height 30
paste textarea "When a customer thanks us, instead of saying "No problem," use more professiona…"
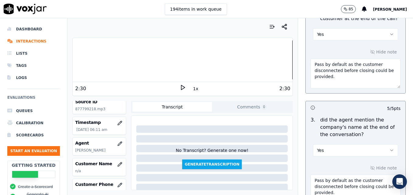
scroll to position [1252, 0]
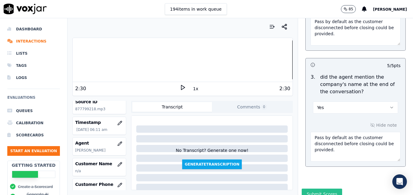
type textarea "Good use of a courtesy statement to cover a dead air space. Watch negative phra…"
click at [320, 189] on button "Submit Scores" at bounding box center [321, 194] width 40 height 11
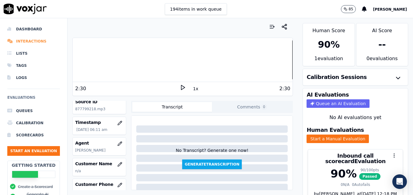
click at [33, 40] on li "Interactions" at bounding box center [33, 41] width 53 height 12
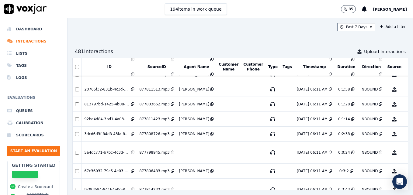
scroll to position [1402, 0]
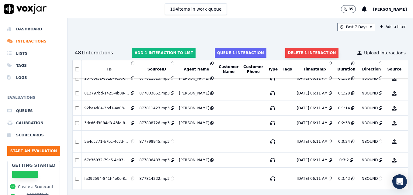
click at [297, 53] on button "Delete 1 interaction" at bounding box center [311, 53] width 53 height 10
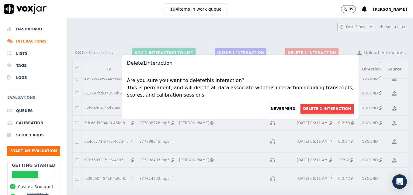
click at [300, 106] on button "Delete 1 Interaction" at bounding box center [326, 109] width 53 height 10
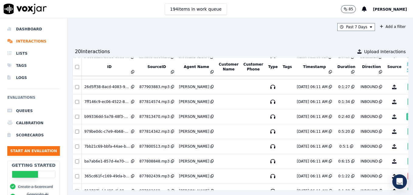
scroll to position [495, 0]
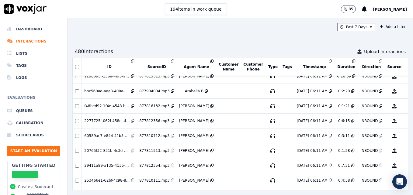
scroll to position [801, 0]
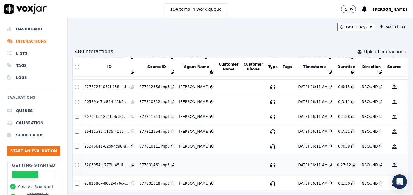
click at [406, 164] on button "No Evaluation Yet" at bounding box center [418, 165] width 24 height 17
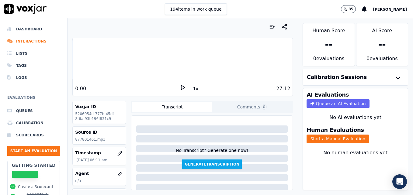
click at [181, 86] on polygon at bounding box center [183, 87] width 4 height 5
click at [73, 56] on div at bounding box center [183, 59] width 220 height 39
click at [180, 87] on icon at bounding box center [183, 87] width 6 height 6
click at [324, 138] on button "Start a Manual Evaluation" at bounding box center [337, 139] width 62 height 9
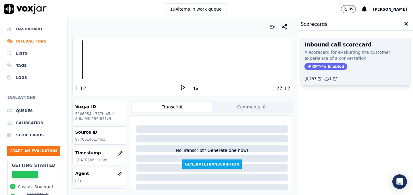
click at [322, 67] on span "GPT-4o Enabled" at bounding box center [325, 66] width 43 height 7
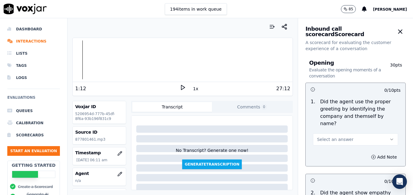
scroll to position [30, 0]
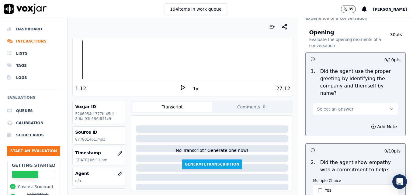
click at [389, 107] on icon "button" at bounding box center [391, 109] width 5 height 5
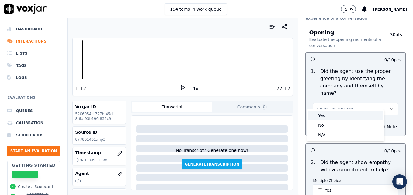
click at [353, 117] on div "Yes" at bounding box center [345, 116] width 74 height 10
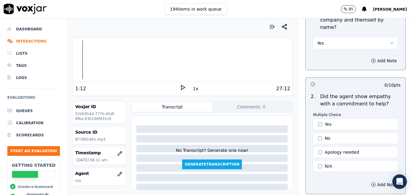
scroll to position [122, 0]
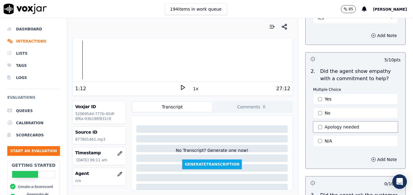
click at [314, 121] on button "Apology needed" at bounding box center [355, 127] width 85 height 12
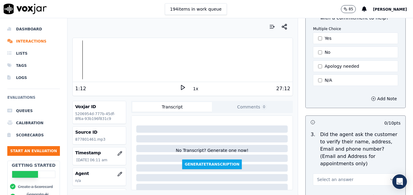
scroll to position [213, 0]
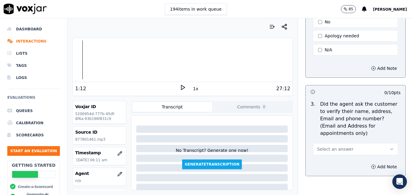
click at [389, 147] on icon "button" at bounding box center [391, 149] width 5 height 5
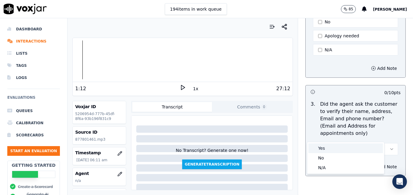
click at [324, 147] on div "Yes" at bounding box center [345, 148] width 74 height 10
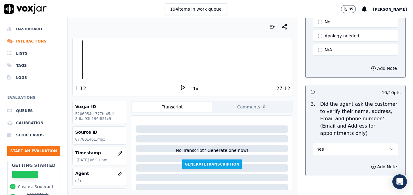
click at [180, 87] on icon at bounding box center [183, 87] width 6 height 6
click at [180, 88] on icon at bounding box center [183, 87] width 6 height 6
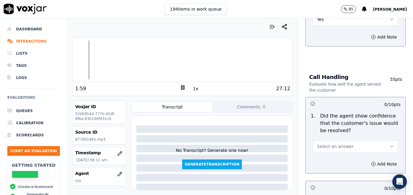
scroll to position [365, 0]
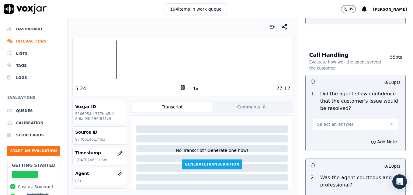
click at [181, 86] on rect at bounding box center [181, 87] width 1 height 4
click at [181, 87] on polygon at bounding box center [183, 87] width 4 height 5
click at [183, 88] on rect at bounding box center [183, 87] width 1 height 4
click at [180, 88] on icon at bounding box center [183, 87] width 6 height 6
click at [389, 122] on icon "button" at bounding box center [391, 124] width 5 height 5
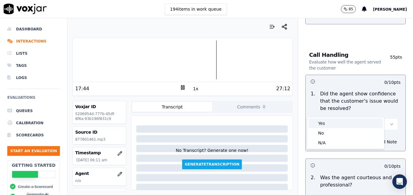
click at [336, 123] on div "Yes" at bounding box center [345, 124] width 74 height 10
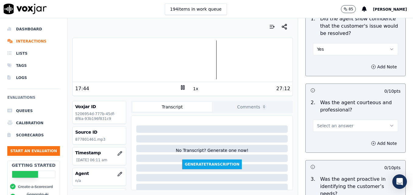
scroll to position [456, 0]
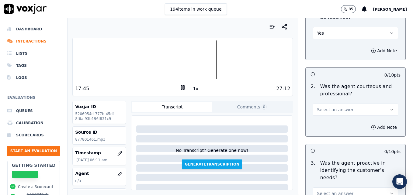
click at [374, 104] on button "Select an answer" at bounding box center [355, 110] width 85 height 12
click at [326, 117] on div "No" at bounding box center [345, 119] width 74 height 10
click at [371, 125] on icon "button" at bounding box center [373, 127] width 5 height 5
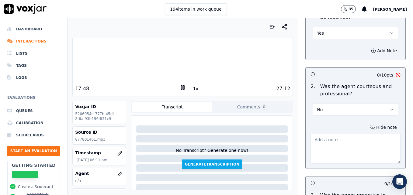
click at [349, 134] on textarea at bounding box center [355, 149] width 90 height 30
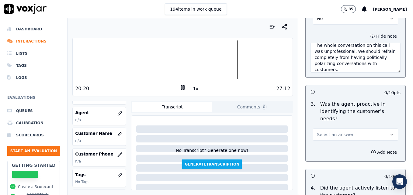
scroll to position [30, 0]
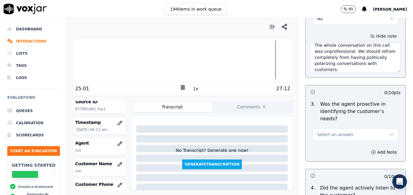
type textarea "The whole conversation on this call was unprofessional. We should refrain compl…"
click at [389, 132] on icon "button" at bounding box center [391, 134] width 5 height 5
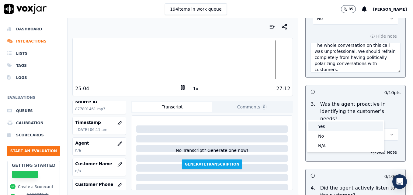
click at [339, 125] on div "Yes" at bounding box center [345, 127] width 74 height 10
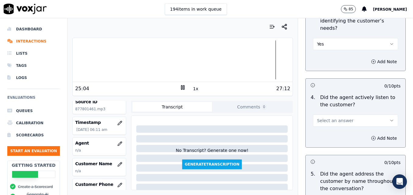
scroll to position [638, 0]
click at [373, 114] on button "Select an answer" at bounding box center [355, 120] width 85 height 12
click at [346, 112] on div "Yes" at bounding box center [345, 112] width 74 height 10
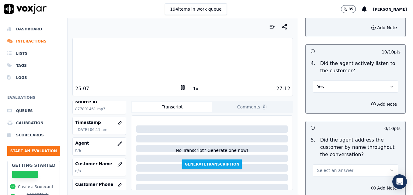
scroll to position [699, 0]
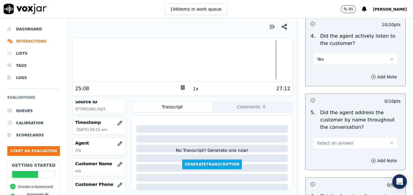
click at [389, 141] on icon "button" at bounding box center [391, 143] width 5 height 5
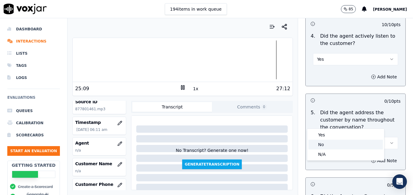
click at [326, 147] on div "No" at bounding box center [345, 145] width 74 height 10
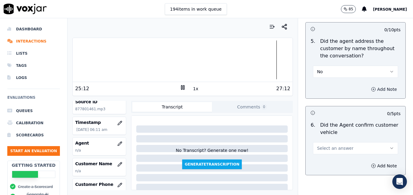
scroll to position [760, 0]
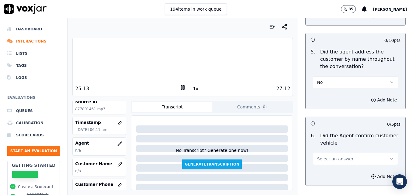
click at [374, 153] on button "Select an answer" at bounding box center [355, 159] width 85 height 12
click at [336, 148] on div "Yes" at bounding box center [345, 151] width 74 height 10
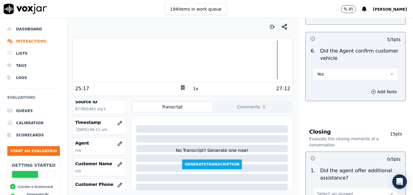
scroll to position [881, 0]
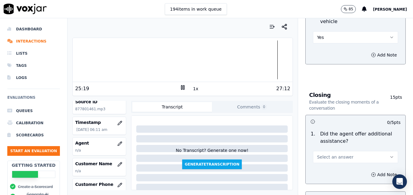
click at [389, 155] on icon "button" at bounding box center [391, 157] width 5 height 5
click at [324, 149] on div "Yes" at bounding box center [345, 149] width 74 height 10
click at [367, 170] on button "Add Note" at bounding box center [383, 174] width 33 height 9
click at [336, 181] on textarea at bounding box center [355, 196] width 90 height 30
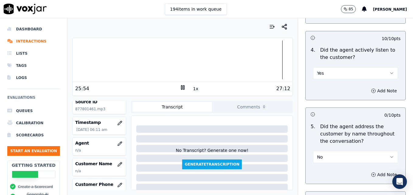
scroll to position [729, 0]
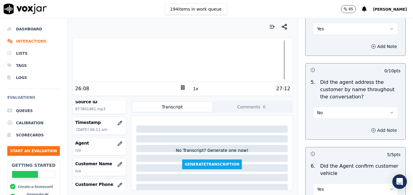
type textarea "No additional assistance offered."
click at [367, 126] on button "Add Note" at bounding box center [383, 130] width 33 height 9
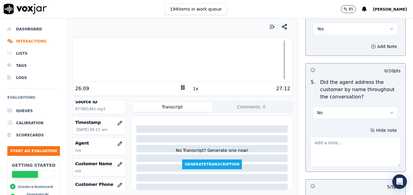
click at [348, 137] on textarea at bounding box center [355, 152] width 90 height 30
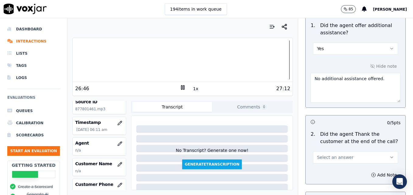
scroll to position [1032, 0]
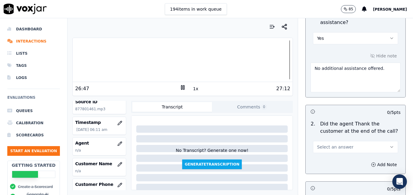
type textarea "Practice using the customer's name at least twice during the call."
click at [389, 145] on icon "button" at bounding box center [391, 147] width 5 height 5
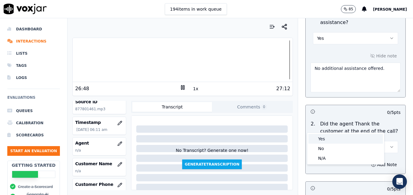
click at [341, 142] on div "Yes" at bounding box center [345, 139] width 74 height 10
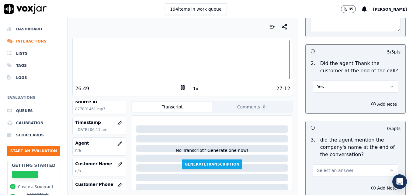
scroll to position [1093, 0]
click at [381, 164] on button "Select an answer" at bounding box center [355, 170] width 85 height 12
click at [337, 160] on div "Yes" at bounding box center [345, 162] width 74 height 10
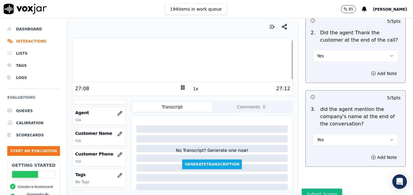
scroll to position [30, 0]
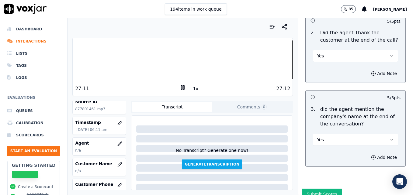
click at [72, 60] on div "Your browser does not support the audio element. 27:11 1x 27:12" at bounding box center [182, 67] width 220 height 58
click at [74, 60] on div at bounding box center [183, 59] width 220 height 39
click at [71, 62] on div "Your browser does not support the audio element. 0:07 1x 27:12 Voxjar ID 520695…" at bounding box center [182, 106] width 230 height 177
click at [73, 63] on div at bounding box center [183, 59] width 220 height 39
click at [180, 87] on icon at bounding box center [183, 87] width 6 height 6
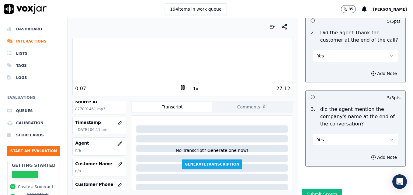
click at [73, 54] on div at bounding box center [183, 59] width 220 height 39
click at [181, 87] on rect at bounding box center [181, 87] width 1 height 4
click at [118, 143] on icon "button" at bounding box center [120, 144] width 4 height 4
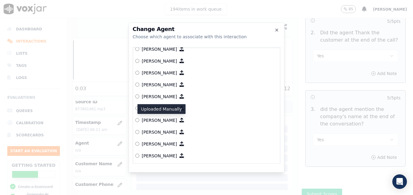
scroll to position [250, 0]
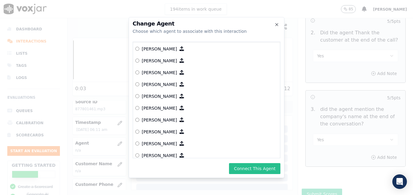
click at [246, 167] on button "Connect This Agent" at bounding box center [254, 168] width 51 height 11
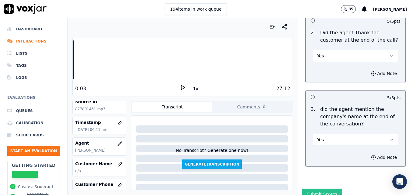
click at [315, 189] on button "Submit Scores" at bounding box center [321, 194] width 40 height 11
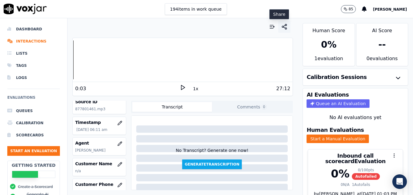
click at [285, 26] on circle "button" at bounding box center [286, 25] width 2 height 2
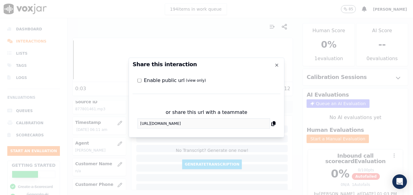
click at [132, 123] on div "Share this interaction Enable public url (view only) or share this url with a t…" at bounding box center [207, 98] width 156 height 80
click at [278, 62] on h2 "Share this interaction" at bounding box center [207, 64] width 148 height 5
click at [278, 65] on icon "button" at bounding box center [276, 65] width 5 height 5
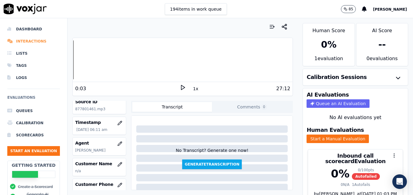
click at [22, 41] on li "Interactions" at bounding box center [33, 41] width 53 height 12
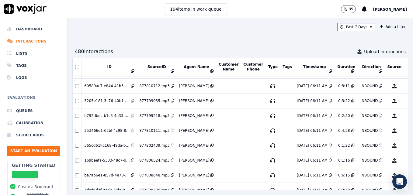
scroll to position [1098, 0]
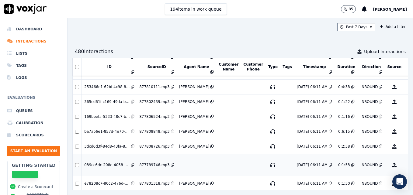
click at [406, 164] on button "No Evaluation Yet" at bounding box center [418, 165] width 24 height 17
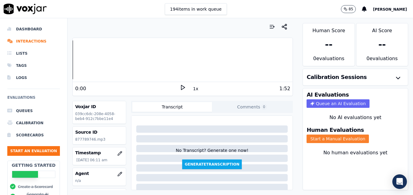
click at [350, 138] on button "Start a Manual Evaluation" at bounding box center [337, 139] width 62 height 9
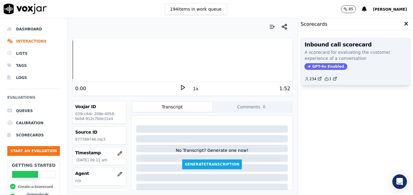
click at [314, 65] on span "GPT-4o Enabled" at bounding box center [325, 66] width 43 height 7
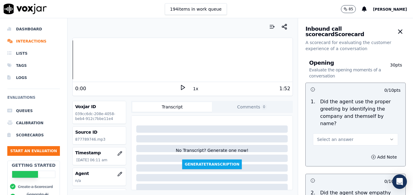
click at [180, 86] on icon at bounding box center [183, 87] width 6 height 6
click at [114, 175] on button "button" at bounding box center [120, 174] width 12 height 12
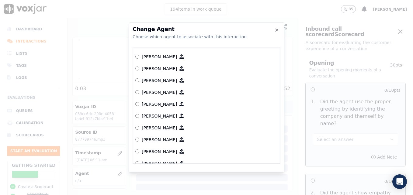
scroll to position [463, 0]
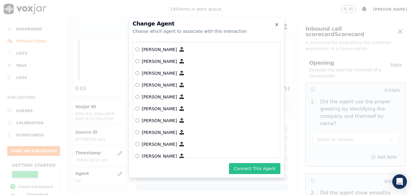
click at [254, 167] on button "Connect This Agent" at bounding box center [254, 168] width 51 height 11
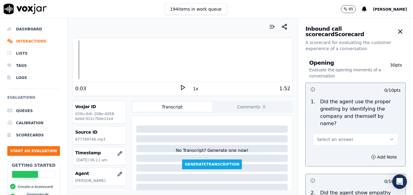
click at [389, 137] on icon "button" at bounding box center [391, 139] width 5 height 5
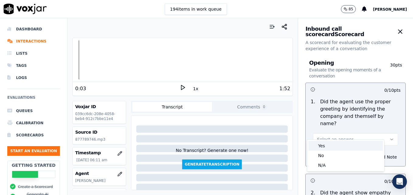
click at [338, 147] on div "Yes" at bounding box center [345, 146] width 74 height 10
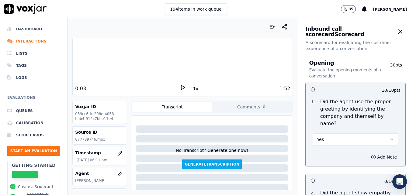
click at [180, 86] on icon at bounding box center [183, 87] width 6 height 6
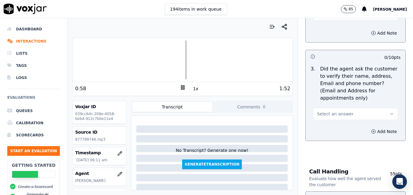
scroll to position [274, 0]
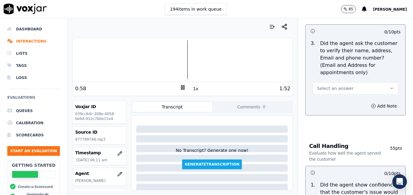
click at [380, 82] on button "Select an answer" at bounding box center [355, 88] width 85 height 12
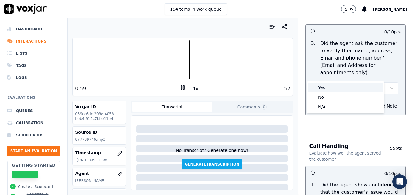
click at [359, 90] on div "Yes" at bounding box center [345, 88] width 74 height 10
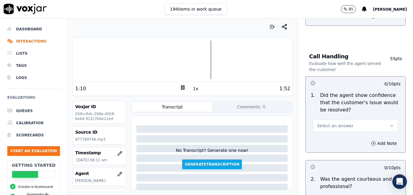
scroll to position [365, 0]
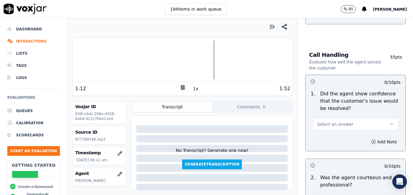
click at [389, 122] on icon "button" at bounding box center [391, 124] width 5 height 5
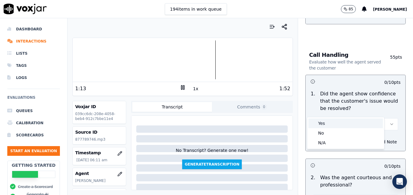
click at [354, 124] on div "Yes" at bounding box center [345, 124] width 74 height 10
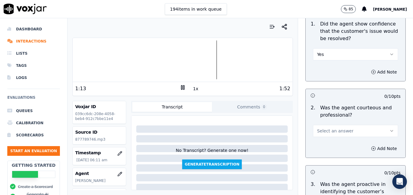
scroll to position [456, 0]
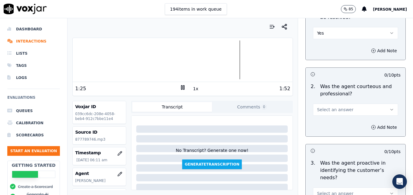
click at [389, 107] on icon "button" at bounding box center [391, 109] width 5 height 5
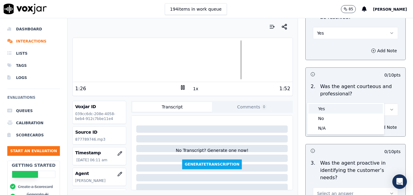
click at [365, 108] on div "Yes" at bounding box center [345, 109] width 74 height 10
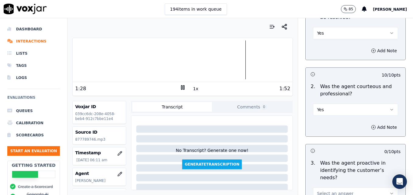
click at [82, 60] on div at bounding box center [183, 59] width 220 height 39
click at [181, 86] on rect at bounding box center [181, 87] width 1 height 4
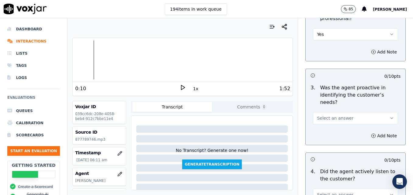
scroll to position [547, 0]
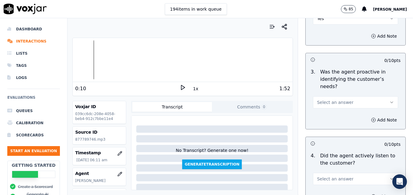
click at [389, 100] on icon "button" at bounding box center [391, 102] width 5 height 5
click at [354, 94] on div "Yes" at bounding box center [345, 94] width 74 height 10
click at [389, 177] on icon "button" at bounding box center [391, 179] width 5 height 5
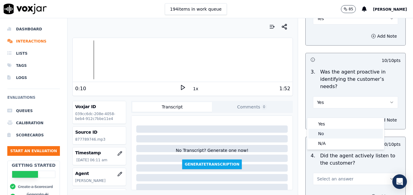
click at [320, 132] on div "No" at bounding box center [345, 134] width 74 height 10
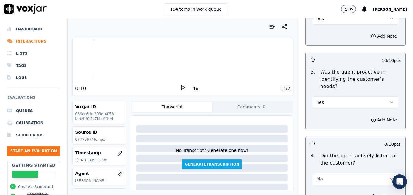
click at [374, 173] on button "No" at bounding box center [355, 179] width 85 height 12
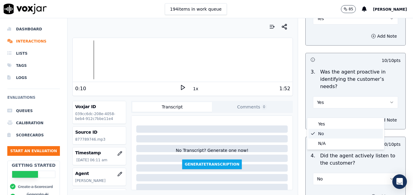
click at [371, 194] on icon "button" at bounding box center [373, 196] width 5 height 5
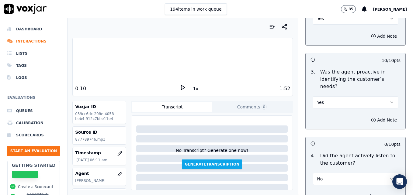
click at [370, 195] on icon "button" at bounding box center [372, 197] width 4 height 4
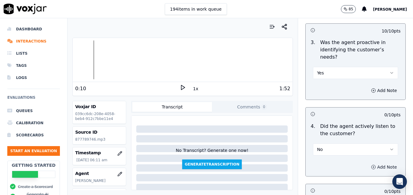
scroll to position [608, 0]
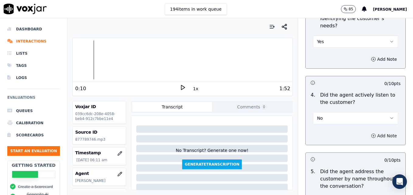
click at [371, 133] on icon "button" at bounding box center [373, 135] width 5 height 5
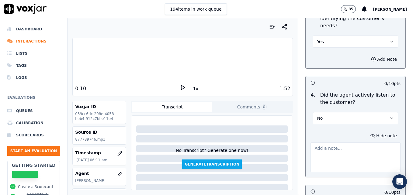
click at [340, 143] on textarea at bounding box center [355, 158] width 90 height 30
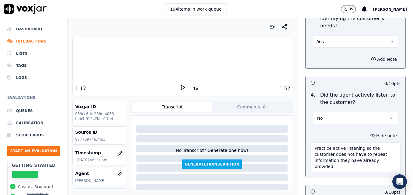
type textarea "Practice active listening so the customer does not have to repeat information t…"
click at [180, 88] on icon at bounding box center [183, 87] width 6 height 6
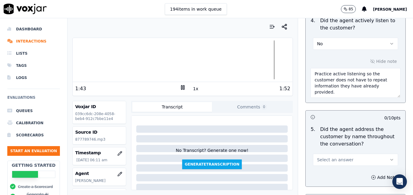
scroll to position [699, 0]
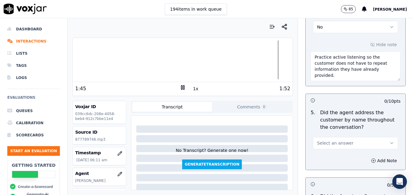
click at [389, 141] on icon "button" at bounding box center [391, 143] width 5 height 5
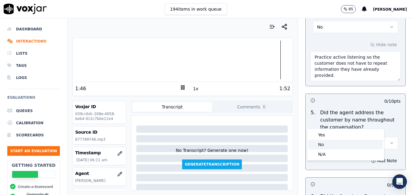
drag, startPoint x: 321, startPoint y: 144, endPoint x: 327, endPoint y: 144, distance: 5.5
click at [322, 144] on div "No" at bounding box center [345, 145] width 74 height 10
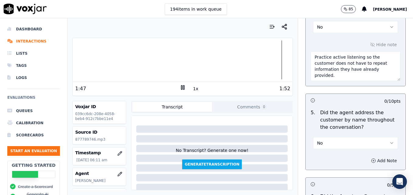
click at [373, 160] on icon "button" at bounding box center [373, 161] width 0 height 2
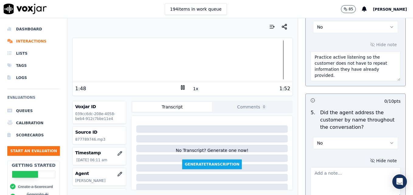
click at [345, 167] on textarea at bounding box center [355, 182] width 90 height 30
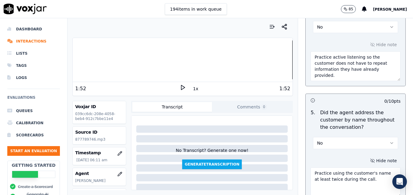
click at [274, 61] on div at bounding box center [183, 59] width 220 height 39
type textarea "Practice using the customer's name at least twice during the call."
click at [180, 85] on icon at bounding box center [183, 87] width 6 height 6
click at [183, 86] on rect at bounding box center [183, 87] width 1 height 4
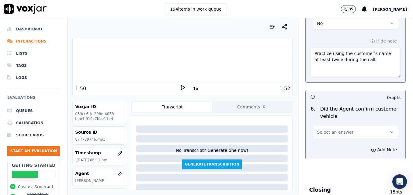
scroll to position [821, 0]
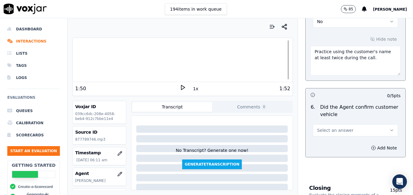
click at [389, 128] on icon "button" at bounding box center [391, 130] width 5 height 5
click at [349, 120] on div "Yes" at bounding box center [345, 122] width 74 height 10
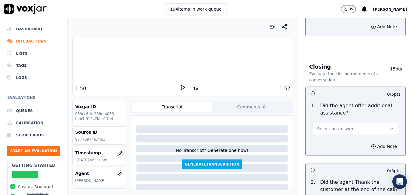
scroll to position [942, 0]
click at [389, 126] on icon "button" at bounding box center [391, 128] width 5 height 5
click at [325, 120] on div "Yes" at bounding box center [345, 120] width 74 height 10
click at [371, 144] on icon "button" at bounding box center [373, 146] width 5 height 5
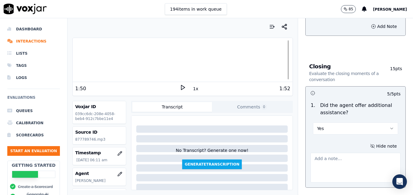
click at [356, 153] on textarea at bounding box center [355, 168] width 90 height 30
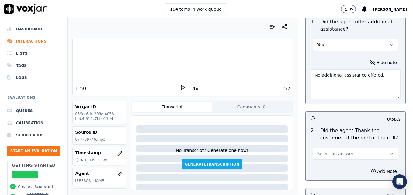
scroll to position [1033, 0]
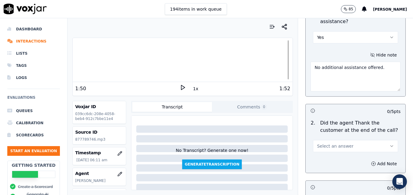
type textarea "No additional assistance offered."
click at [389, 144] on icon "button" at bounding box center [391, 146] width 5 height 5
click at [347, 137] on div "Yes" at bounding box center [345, 138] width 74 height 10
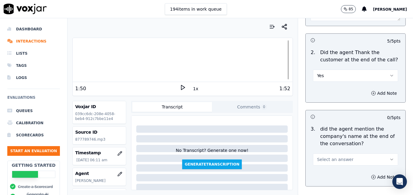
scroll to position [1124, 0]
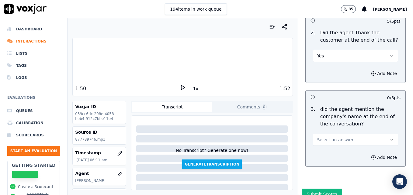
click at [389, 137] on icon "button" at bounding box center [391, 139] width 5 height 5
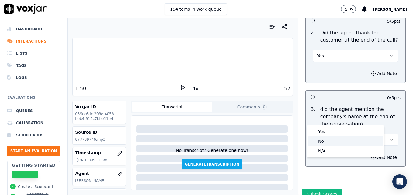
click at [338, 142] on div "No" at bounding box center [345, 141] width 74 height 10
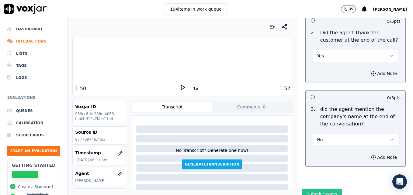
click at [318, 189] on button "Submit Scores" at bounding box center [321, 194] width 40 height 11
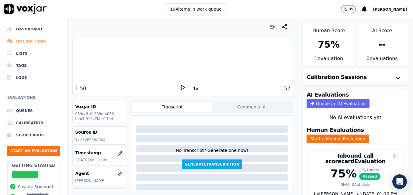
click at [26, 40] on li "Interactions" at bounding box center [33, 41] width 53 height 12
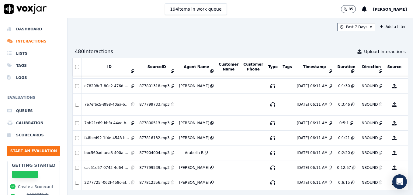
scroll to position [1190, 0]
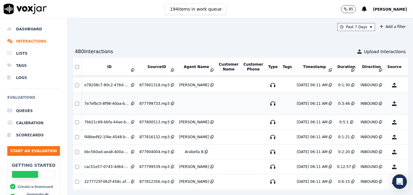
click at [406, 103] on button "No Evaluation Yet" at bounding box center [418, 103] width 24 height 17
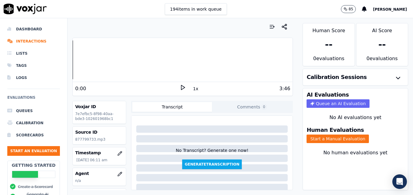
click at [181, 88] on polygon at bounding box center [183, 87] width 4 height 5
click at [180, 88] on icon at bounding box center [183, 87] width 6 height 6
click at [117, 173] on icon "button" at bounding box center [119, 174] width 5 height 5
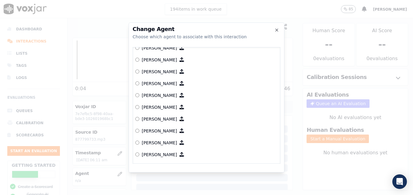
scroll to position [122, 0]
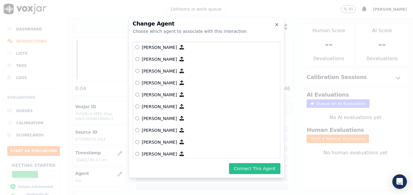
click at [264, 167] on button "Connect This Agent" at bounding box center [254, 168] width 51 height 11
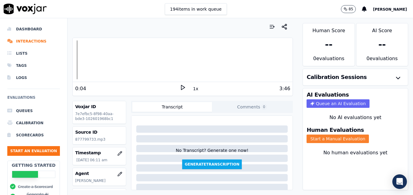
click at [327, 139] on button "Start a Manual Evaluation" at bounding box center [337, 139] width 62 height 9
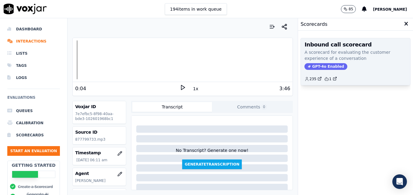
click at [318, 63] on div "Inbound call scorecard A scorecard for evaluating the customer experience of a …" at bounding box center [355, 61] width 109 height 47
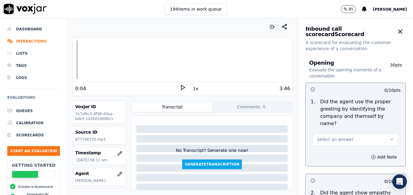
drag, startPoint x: 377, startPoint y: 131, endPoint x: 370, endPoint y: 138, distance: 9.5
click at [389, 137] on icon "button" at bounding box center [391, 139] width 5 height 5
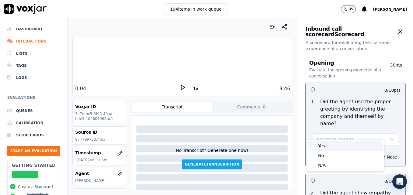
click at [351, 146] on div "Yes" at bounding box center [345, 146] width 74 height 10
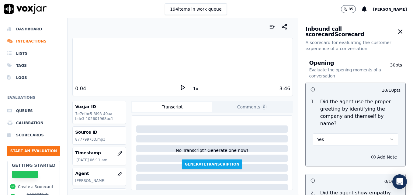
click at [371, 155] on icon "button" at bounding box center [373, 157] width 5 height 5
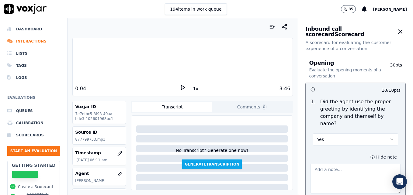
click at [356, 164] on textarea at bounding box center [355, 179] width 90 height 30
type textarea "Agent is still not including "Scheduling" in the greeting."
click at [181, 87] on polygon at bounding box center [183, 87] width 4 height 5
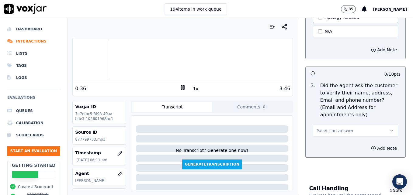
scroll to position [274, 0]
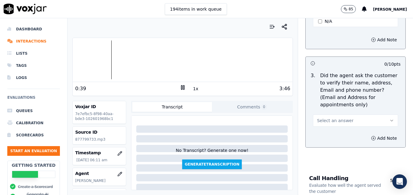
click at [390, 120] on icon "button" at bounding box center [391, 120] width 2 height 1
click at [326, 129] on div "No" at bounding box center [345, 130] width 74 height 10
click at [367, 134] on button "Add Note" at bounding box center [383, 138] width 33 height 9
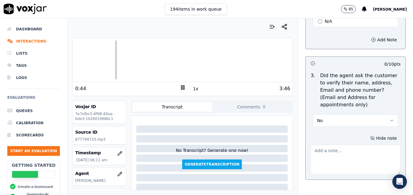
click at [348, 145] on textarea at bounding box center [355, 160] width 90 height 30
type textarea "New/returning customer not verified."
click at [183, 86] on rect at bounding box center [183, 87] width 1 height 4
click at [180, 87] on icon at bounding box center [183, 87] width 6 height 6
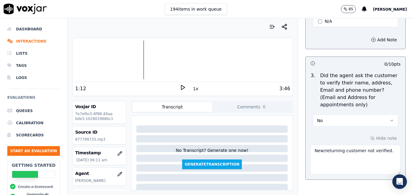
click at [180, 87] on icon at bounding box center [183, 87] width 6 height 6
click at [135, 60] on div at bounding box center [183, 59] width 220 height 39
click at [180, 88] on icon at bounding box center [183, 87] width 6 height 6
click at [143, 58] on div at bounding box center [183, 59] width 220 height 39
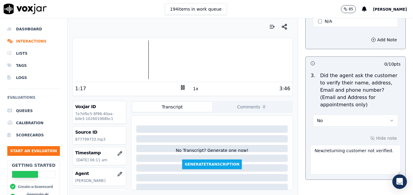
click at [135, 60] on div at bounding box center [183, 59] width 220 height 39
click at [181, 86] on icon at bounding box center [183, 87] width 6 height 6
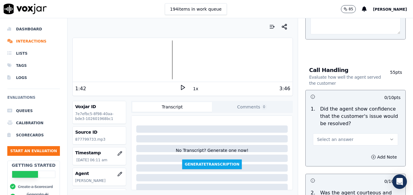
scroll to position [456, 0]
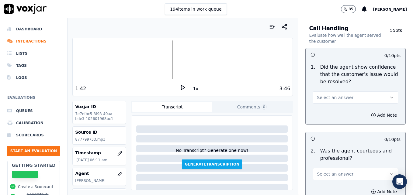
click at [376, 91] on button "Select an answer" at bounding box center [355, 97] width 85 height 12
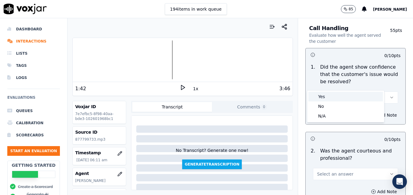
click at [338, 96] on div "Yes" at bounding box center [345, 97] width 74 height 10
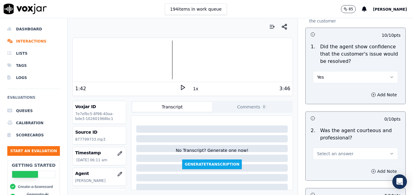
scroll to position [486, 0]
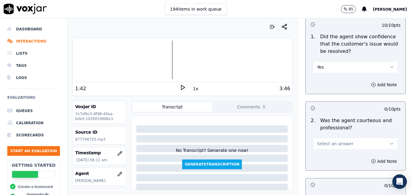
click at [379, 138] on button "Select an answer" at bounding box center [355, 144] width 85 height 12
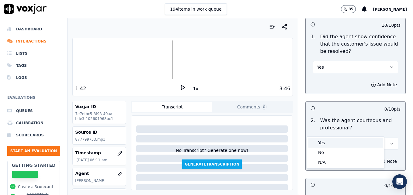
click at [342, 142] on div "Yes" at bounding box center [345, 143] width 74 height 10
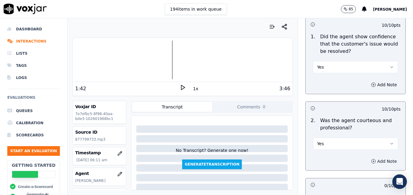
click at [371, 159] on icon "button" at bounding box center [373, 161] width 5 height 5
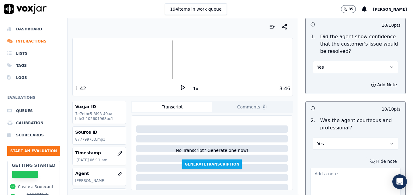
click at [353, 168] on textarea at bounding box center [355, 183] width 90 height 30
type textarea "Dead air with no courtesy statement observed from 1:16-1:36."
click at [180, 86] on icon at bounding box center [183, 87] width 6 height 6
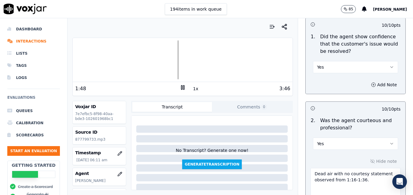
click at [183, 86] on rect at bounding box center [183, 87] width 1 height 4
click at [180, 86] on icon at bounding box center [183, 87] width 6 height 6
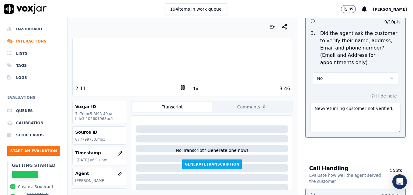
scroll to position [334, 0]
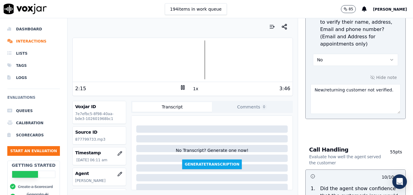
click at [181, 88] on rect at bounding box center [181, 87] width 1 height 4
click at [180, 88] on icon at bounding box center [183, 87] width 6 height 6
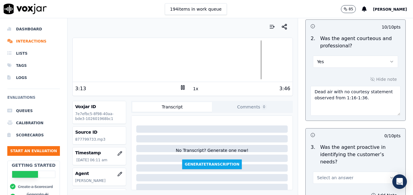
scroll to position [577, 0]
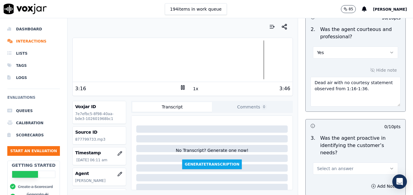
click at [389, 166] on icon "button" at bounding box center [391, 168] width 5 height 5
click at [348, 158] on div "Yes" at bounding box center [345, 161] width 74 height 10
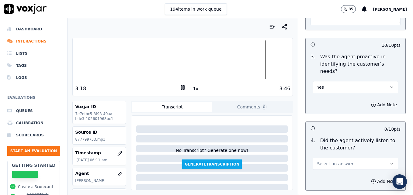
scroll to position [669, 0]
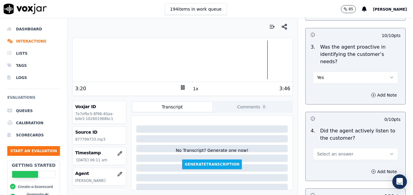
click at [374, 148] on button "Select an answer" at bounding box center [355, 154] width 85 height 12
click at [339, 146] on div "Yes" at bounding box center [345, 146] width 74 height 10
click at [180, 88] on icon at bounding box center [183, 87] width 6 height 6
click at [180, 87] on icon at bounding box center [183, 87] width 6 height 6
click at [260, 61] on div at bounding box center [183, 59] width 220 height 39
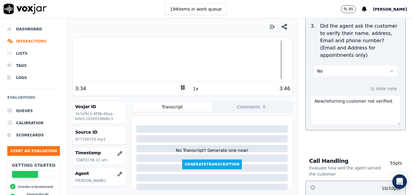
scroll to position [304, 0]
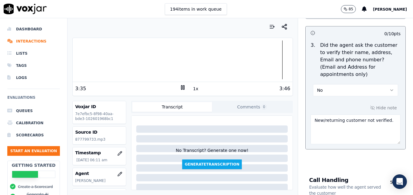
click at [379, 115] on textarea "New/returning customer not verified." at bounding box center [355, 130] width 90 height 30
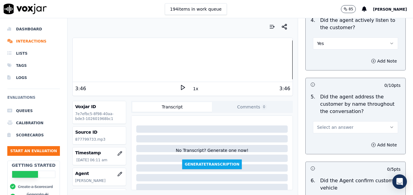
scroll to position [760, 0]
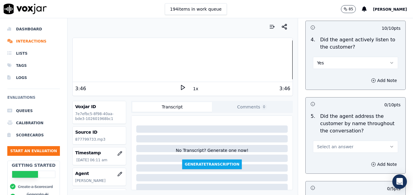
click at [375, 141] on button "Select an answer" at bounding box center [355, 147] width 85 height 12
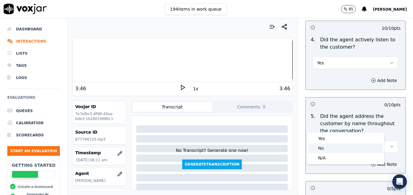
click at [326, 149] on div "No" at bounding box center [345, 148] width 74 height 10
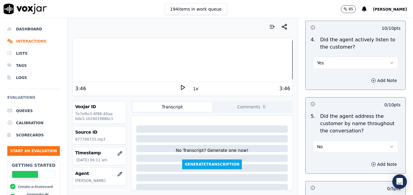
click at [89, 59] on div at bounding box center [183, 59] width 220 height 39
click at [181, 87] on polygon at bounding box center [183, 87] width 4 height 5
click at [183, 87] on rect at bounding box center [183, 87] width 1 height 4
click at [181, 86] on polygon at bounding box center [183, 87] width 4 height 5
click at [180, 86] on icon at bounding box center [183, 87] width 6 height 6
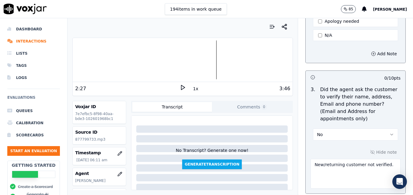
scroll to position [274, 0]
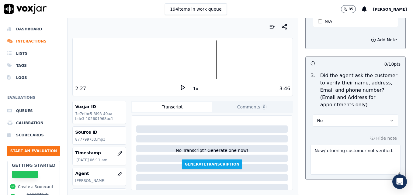
click at [379, 145] on textarea "New/returning customer not verified." at bounding box center [355, 160] width 90 height 30
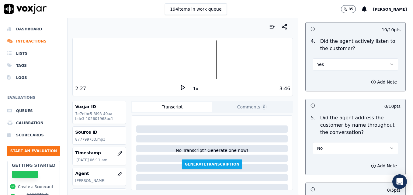
scroll to position [760, 0]
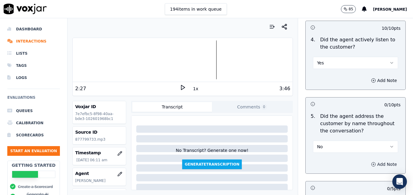
type textarea "New/returning customer not verified. Customer's name never verified."
click at [371, 162] on icon "button" at bounding box center [373, 164] width 5 height 5
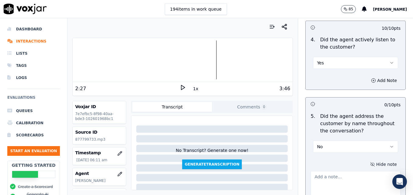
click at [349, 171] on textarea at bounding box center [355, 186] width 90 height 30
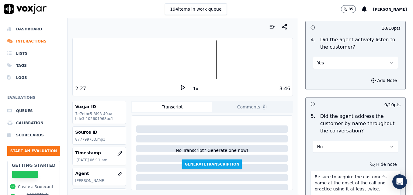
type textarea "Be sure to acquire the customer's name at the onset of the call and practice us…"
click at [180, 88] on icon at bounding box center [183, 87] width 6 height 6
click at [183, 88] on rect at bounding box center [183, 87] width 1 height 4
click at [73, 61] on div at bounding box center [183, 59] width 220 height 39
click at [180, 88] on icon at bounding box center [183, 87] width 6 height 6
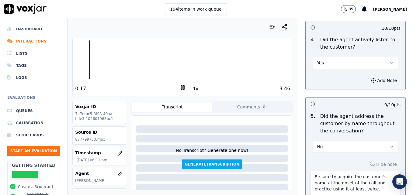
click at [76, 58] on div at bounding box center [183, 59] width 220 height 39
click at [74, 60] on div at bounding box center [183, 59] width 220 height 39
click at [180, 88] on icon at bounding box center [183, 87] width 6 height 6
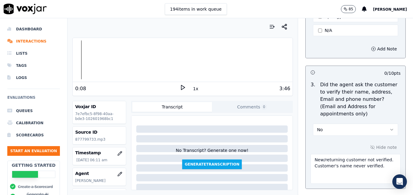
scroll to position [274, 0]
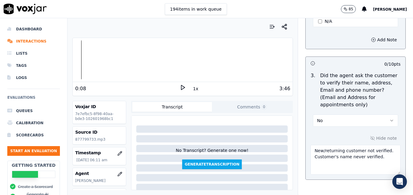
click at [389, 118] on icon "button" at bounding box center [391, 120] width 5 height 5
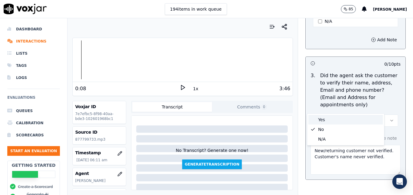
click at [337, 116] on div "Yes" at bounding box center [345, 120] width 74 height 10
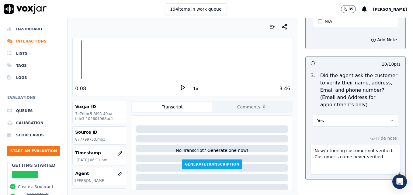
drag, startPoint x: 372, startPoint y: 145, endPoint x: 303, endPoint y: 142, distance: 69.1
click at [305, 142] on div "Hide note New/returning customer not verified. Customer's name never verified." at bounding box center [355, 154] width 100 height 50
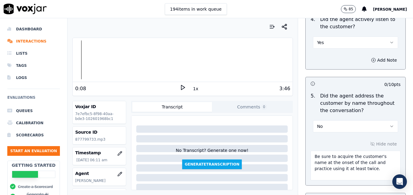
scroll to position [790, 0]
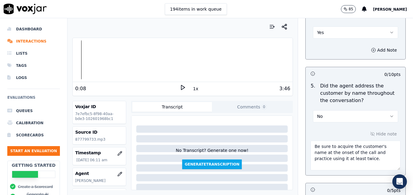
type textarea "New/returning customer not verified."
click at [381, 110] on button "No" at bounding box center [355, 116] width 85 height 12
click at [331, 108] on div "Yes" at bounding box center [345, 108] width 74 height 10
drag, startPoint x: 308, startPoint y: 129, endPoint x: 375, endPoint y: 136, distance: 67.2
click at [375, 141] on textarea "Be sure to acquire the customer's name at the onset of the call and practice us…" at bounding box center [355, 156] width 90 height 30
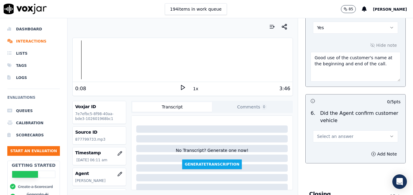
scroll to position [881, 0]
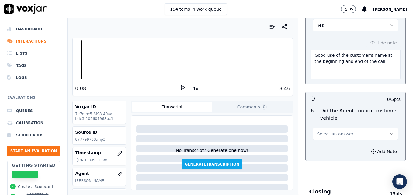
type textarea "Good use of the customer's name at the beginning and end of the call."
click at [389, 132] on icon "button" at bounding box center [391, 134] width 5 height 5
click at [348, 124] on div "Yes" at bounding box center [345, 126] width 74 height 10
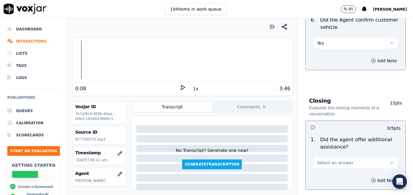
scroll to position [973, 0]
click at [186, 88] on div "3:46" at bounding box center [238, 88] width 105 height 7
click at [180, 87] on icon at bounding box center [183, 87] width 6 height 6
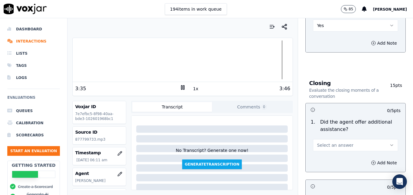
scroll to position [1003, 0]
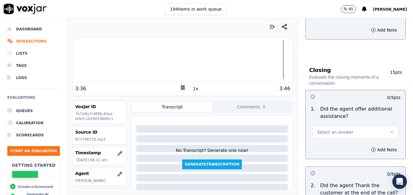
click at [378, 126] on button "Select an answer" at bounding box center [355, 132] width 85 height 12
click at [328, 125] on div "Yes" at bounding box center [345, 124] width 74 height 10
click at [371, 147] on icon "button" at bounding box center [373, 149] width 5 height 5
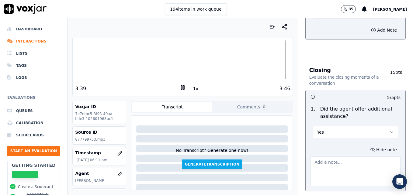
click at [346, 157] on textarea at bounding box center [355, 172] width 90 height 30
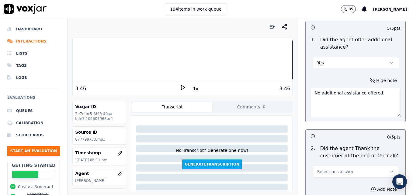
scroll to position [1094, 0]
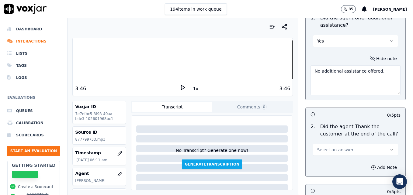
type textarea "No additional assistance offered."
click at [389, 147] on icon "button" at bounding box center [391, 149] width 5 height 5
drag, startPoint x: 331, startPoint y: 142, endPoint x: 330, endPoint y: 138, distance: 4.4
click at [330, 142] on div "Yes" at bounding box center [345, 142] width 74 height 10
click at [277, 61] on div at bounding box center [183, 59] width 220 height 39
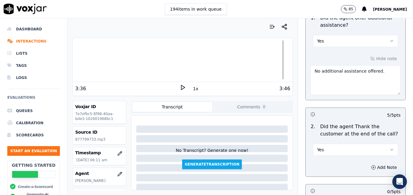
click at [182, 85] on icon at bounding box center [183, 87] width 6 height 6
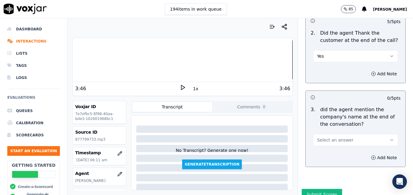
scroll to position [1188, 0]
click at [389, 137] on icon "button" at bounding box center [391, 139] width 5 height 5
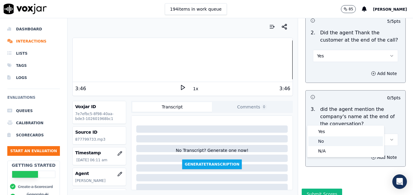
click at [338, 139] on div "No" at bounding box center [345, 141] width 74 height 10
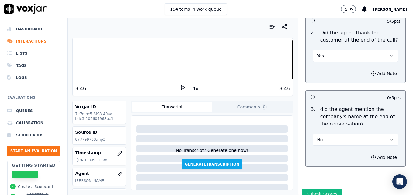
click at [396, 122] on div "Closing Evaluate the closing moments of a conversation 15 pts 5 / 5 pts 1 . Did…" at bounding box center [355, 26] width 110 height 305
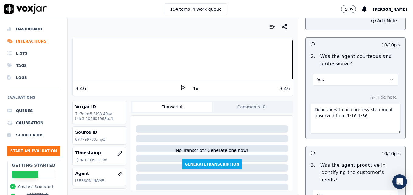
scroll to position [550, 0]
click at [372, 106] on textarea "Dead air with no courtesy statement observed from 1:16-1:36." at bounding box center [355, 120] width 90 height 30
paste textarea "When a customer thanks us, instead of saying "No problem," use more professiona…"
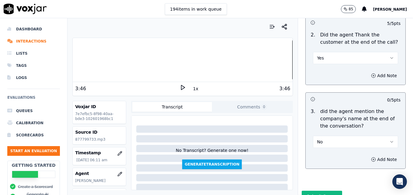
scroll to position [1188, 0]
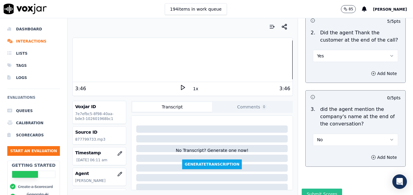
type textarea "Dead air with no courtesy statement observed from 1:16-1:36. When a customer th…"
click at [314, 189] on button "Submit Scores" at bounding box center [321, 194] width 40 height 11
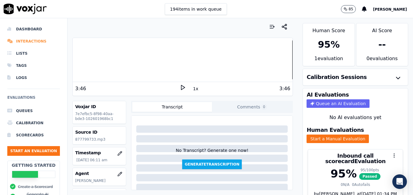
click at [26, 40] on li "Interactions" at bounding box center [33, 41] width 53 height 12
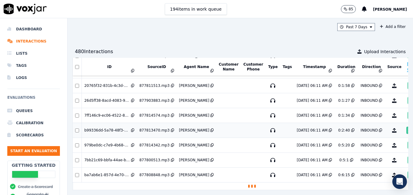
scroll to position [205, 0]
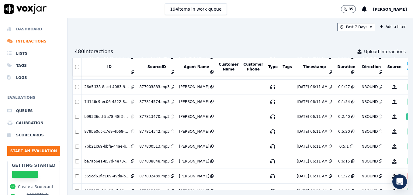
click at [37, 27] on li "Dashboard" at bounding box center [33, 29] width 53 height 12
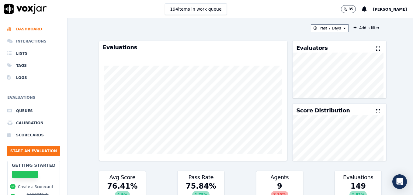
click at [36, 39] on li "Interactions" at bounding box center [33, 41] width 53 height 12
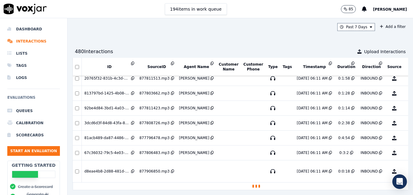
scroll to position [1404, 0]
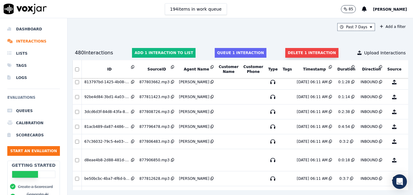
click at [288, 52] on button "Delete 1 interaction" at bounding box center [311, 53] width 53 height 10
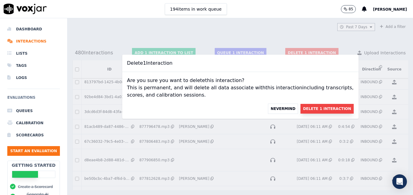
click at [301, 108] on button "Delete 1 Interaction" at bounding box center [326, 109] width 53 height 10
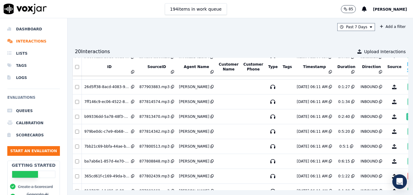
scroll to position [495, 0]
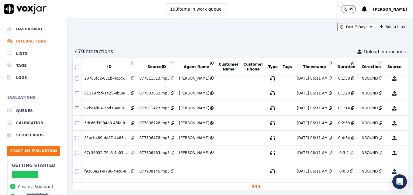
scroll to position [1396, 0]
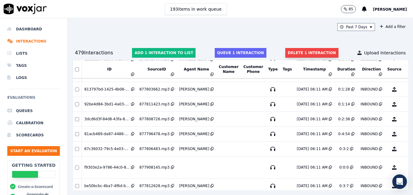
click at [290, 51] on button "Delete 1 interaction" at bounding box center [311, 53] width 53 height 10
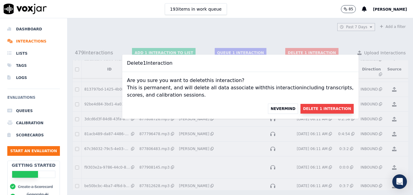
click at [315, 108] on button "Delete 1 Interaction" at bounding box center [326, 109] width 53 height 10
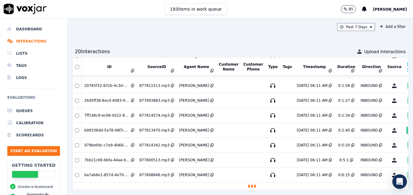
scroll to position [495, 0]
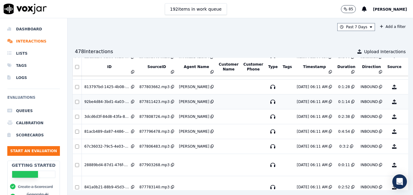
scroll to position [1404, 0]
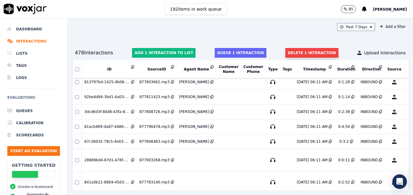
click at [291, 52] on button "Delete 1 interaction" at bounding box center [311, 53] width 53 height 10
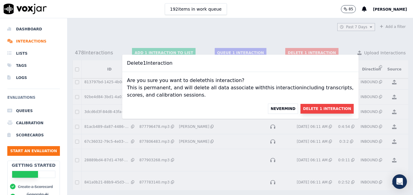
click at [306, 107] on button "Delete 1 Interaction" at bounding box center [326, 109] width 53 height 10
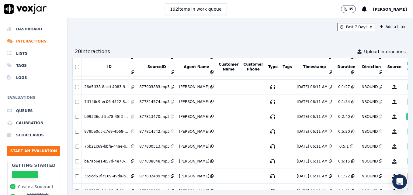
scroll to position [495, 0]
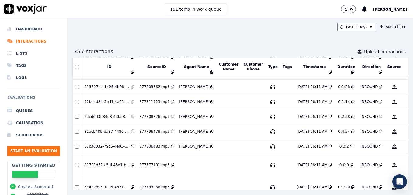
scroll to position [1457, 0]
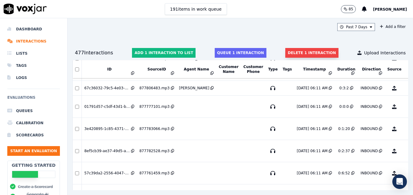
click at [310, 51] on button "Delete 1 interaction" at bounding box center [311, 53] width 53 height 10
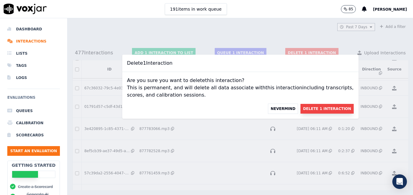
click at [321, 107] on button "Delete 1 Interaction" at bounding box center [326, 109] width 53 height 10
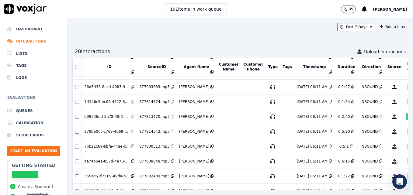
scroll to position [495, 0]
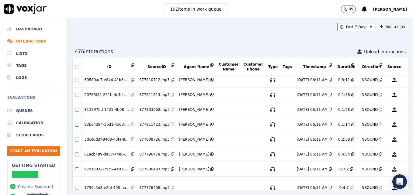
scroll to position [1396, 0]
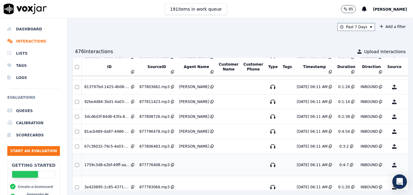
click at [406, 165] on button "No Evaluation Yet" at bounding box center [418, 165] width 24 height 17
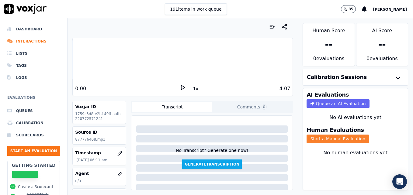
click at [335, 139] on button "Start a Manual Evaluation" at bounding box center [337, 139] width 62 height 9
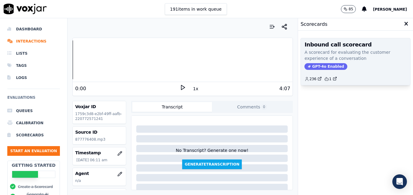
click at [315, 66] on span "GPT-4o Enabled" at bounding box center [325, 66] width 43 height 7
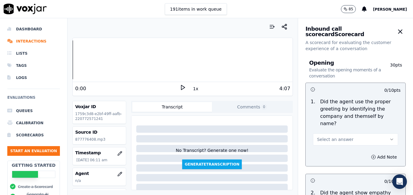
click at [180, 88] on icon at bounding box center [183, 87] width 6 height 6
click at [117, 173] on icon "button" at bounding box center [119, 174] width 5 height 5
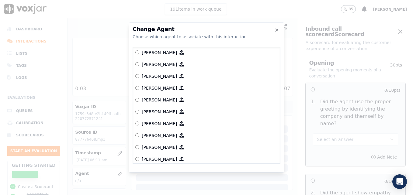
scroll to position [478, 0]
click at [139, 122] on label "[PERSON_NAME]" at bounding box center [206, 123] width 142 height 12
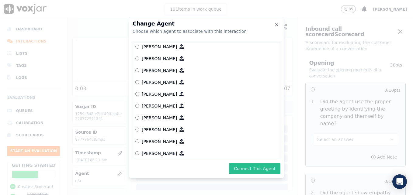
click at [251, 166] on button "Connect This Agent" at bounding box center [254, 168] width 51 height 11
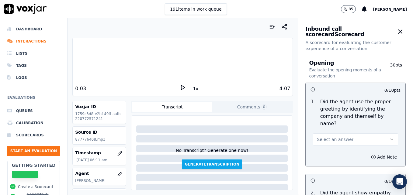
click at [180, 89] on icon at bounding box center [183, 87] width 6 height 6
click at [180, 88] on icon at bounding box center [183, 87] width 6 height 6
click at [180, 87] on icon at bounding box center [183, 87] width 6 height 6
click at [390, 139] on icon "button" at bounding box center [391, 139] width 2 height 1
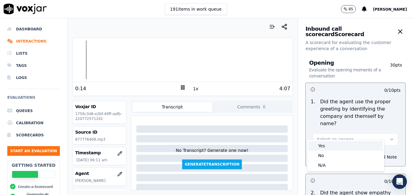
click at [338, 145] on div "Yes" at bounding box center [345, 146] width 74 height 10
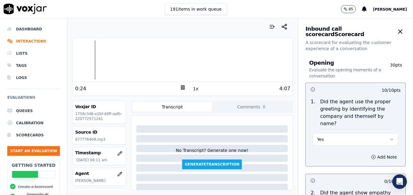
click at [180, 88] on icon at bounding box center [183, 87] width 6 height 6
click at [180, 85] on icon at bounding box center [183, 87] width 6 height 6
click at [86, 61] on div at bounding box center [183, 59] width 220 height 39
click at [180, 88] on icon at bounding box center [183, 87] width 6 height 6
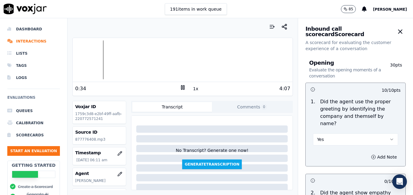
click at [180, 88] on icon at bounding box center [183, 87] width 6 height 6
click at [180, 87] on icon at bounding box center [183, 87] width 6 height 6
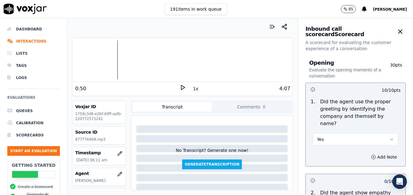
click at [180, 87] on icon at bounding box center [183, 87] width 6 height 6
click at [110, 61] on div at bounding box center [183, 59] width 220 height 39
click at [100, 61] on div at bounding box center [183, 59] width 220 height 39
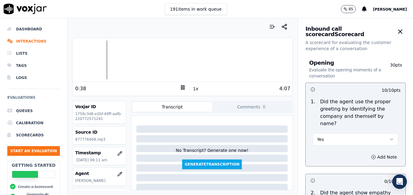
click at [83, 58] on div at bounding box center [183, 59] width 220 height 39
click at [180, 89] on icon at bounding box center [183, 87] width 6 height 6
click at [180, 88] on icon at bounding box center [183, 87] width 6 height 6
click at [101, 60] on div at bounding box center [183, 59] width 220 height 39
click at [180, 88] on icon at bounding box center [183, 87] width 6 height 6
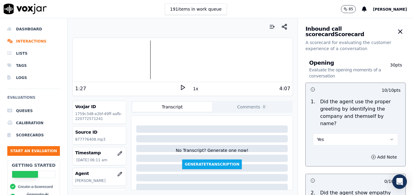
click at [180, 88] on icon at bounding box center [183, 87] width 6 height 6
click at [180, 86] on icon at bounding box center [183, 87] width 6 height 6
click at [180, 88] on icon at bounding box center [183, 87] width 6 height 6
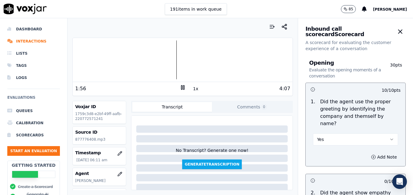
click at [167, 62] on div at bounding box center [183, 59] width 220 height 39
click at [183, 86] on rect at bounding box center [183, 87] width 1 height 4
click at [181, 86] on icon at bounding box center [183, 87] width 6 height 6
click at [181, 88] on rect at bounding box center [181, 87] width 1 height 4
click at [181, 88] on polygon at bounding box center [183, 87] width 4 height 5
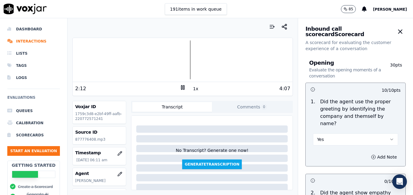
click at [181, 88] on rect at bounding box center [181, 87] width 1 height 4
click at [181, 88] on polygon at bounding box center [183, 87] width 4 height 5
click at [183, 88] on rect at bounding box center [183, 87] width 1 height 4
click at [180, 84] on icon at bounding box center [183, 87] width 6 height 6
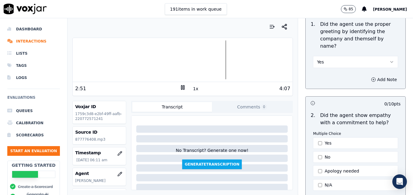
scroll to position [91, 0]
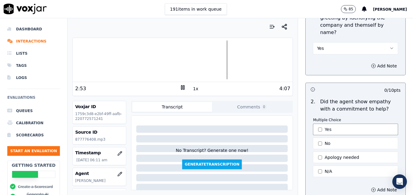
click at [313, 124] on button "Yes" at bounding box center [355, 130] width 85 height 12
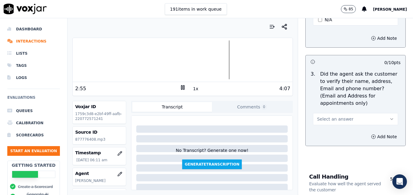
scroll to position [243, 0]
click at [389, 116] on icon "button" at bounding box center [391, 118] width 5 height 5
click at [324, 128] on div "No" at bounding box center [345, 128] width 74 height 10
click at [371, 134] on icon "button" at bounding box center [373, 136] width 5 height 5
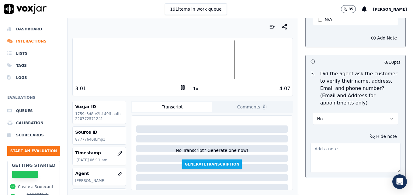
click at [345, 143] on textarea at bounding box center [355, 158] width 90 height 30
type textarea "g"
click at [339, 143] on textarea "Customer email/mailing address not verified." at bounding box center [355, 158] width 90 height 30
click at [337, 143] on textarea "Customer email/mailing address not verified." at bounding box center [355, 158] width 90 height 30
type textarea "Customer em/mailing address not verified."
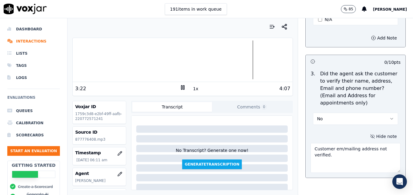
drag, startPoint x: 307, startPoint y: 133, endPoint x: 370, endPoint y: 139, distance: 63.8
click at [370, 143] on textarea "Customer em/mailing address not verified." at bounding box center [355, 158] width 90 height 30
click at [389, 116] on icon "button" at bounding box center [391, 118] width 5 height 5
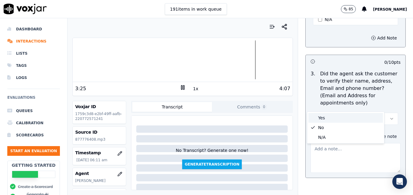
click at [344, 117] on div "Yes" at bounding box center [345, 118] width 74 height 10
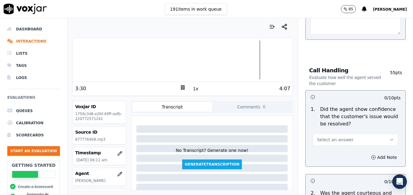
scroll to position [395, 0]
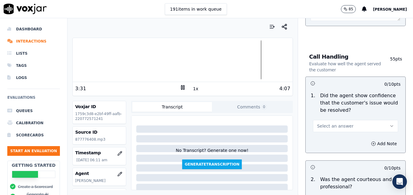
click at [378, 120] on button "Select an answer" at bounding box center [355, 126] width 85 height 12
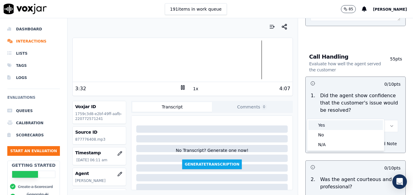
click at [344, 122] on div "Yes" at bounding box center [345, 125] width 74 height 10
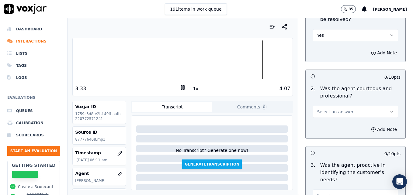
scroll to position [486, 0]
click at [374, 105] on button "Select an answer" at bounding box center [355, 111] width 85 height 12
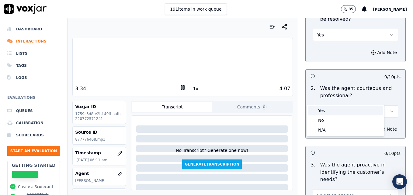
click at [341, 112] on div "Yes" at bounding box center [345, 111] width 74 height 10
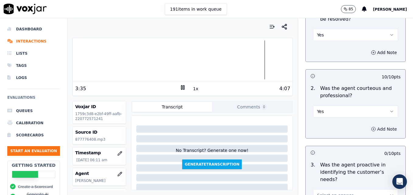
click at [371, 127] on icon "button" at bounding box center [373, 129] width 5 height 5
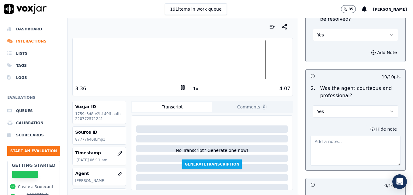
click at [353, 136] on textarea at bounding box center [355, 151] width 90 height 30
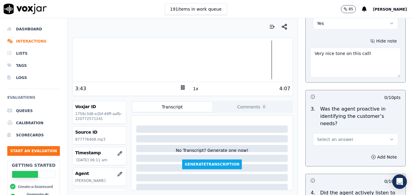
scroll to position [577, 0]
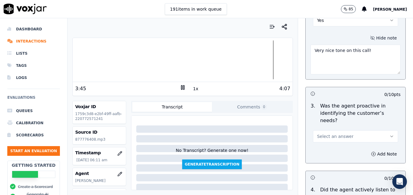
type textarea "Very nice tone on this call!"
click at [389, 134] on icon "button" at bounding box center [391, 136] width 5 height 5
click at [327, 128] on div "Yes" at bounding box center [345, 128] width 74 height 10
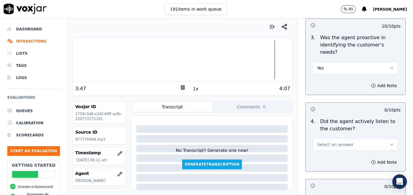
scroll to position [669, 0]
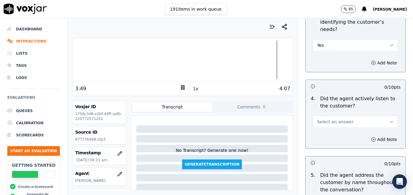
click at [379, 116] on button "Select an answer" at bounding box center [355, 122] width 85 height 12
click at [351, 112] on div "Yes" at bounding box center [345, 114] width 74 height 10
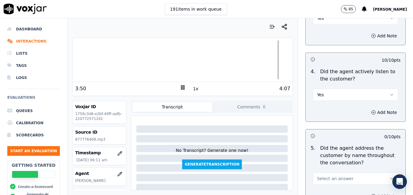
scroll to position [760, 0]
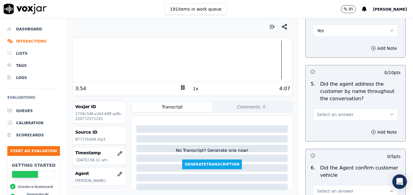
click at [77, 58] on div at bounding box center [183, 59] width 220 height 39
click at [181, 88] on icon at bounding box center [183, 87] width 6 height 6
drag, startPoint x: 375, startPoint y: 94, endPoint x: 372, endPoint y: 97, distance: 4.7
click at [376, 108] on button "Select an answer" at bounding box center [355, 114] width 85 height 12
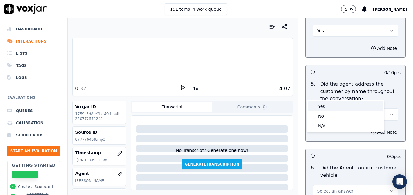
click at [337, 105] on div "Yes" at bounding box center [345, 107] width 74 height 10
click at [367, 128] on button "Add Note" at bounding box center [383, 132] width 33 height 9
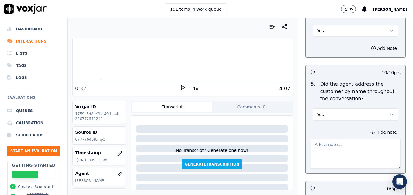
click at [351, 139] on textarea at bounding box center [355, 154] width 90 height 30
type textarea "g"
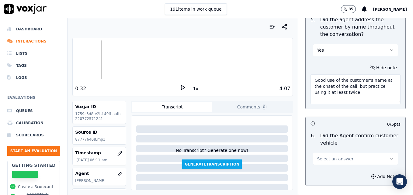
scroll to position [851, 0]
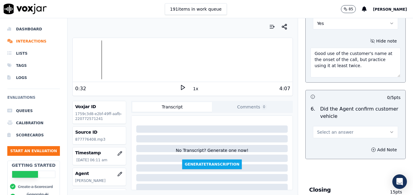
type textarea "Good use of the customer's name at the onset of the call, but practice using it…"
click at [389, 130] on icon "button" at bounding box center [391, 132] width 5 height 5
click at [360, 122] on div "Yes" at bounding box center [345, 124] width 74 height 10
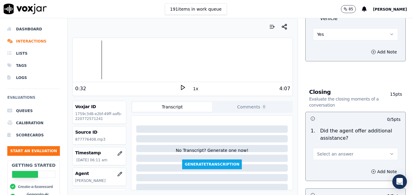
scroll to position [973, 0]
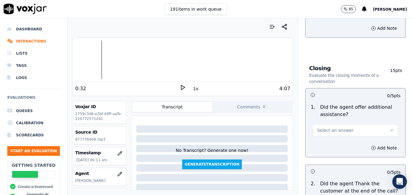
drag, startPoint x: 376, startPoint y: 108, endPoint x: 368, endPoint y: 112, distance: 9.0
click at [389, 128] on icon "button" at bounding box center [391, 130] width 5 height 5
click at [326, 123] on div "Yes" at bounding box center [345, 122] width 74 height 10
click at [371, 146] on circle "button" at bounding box center [373, 148] width 4 height 4
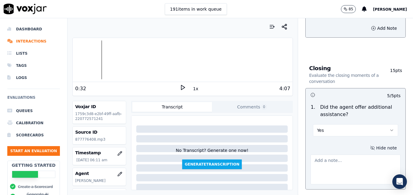
click at [345, 155] on textarea at bounding box center [355, 170] width 90 height 30
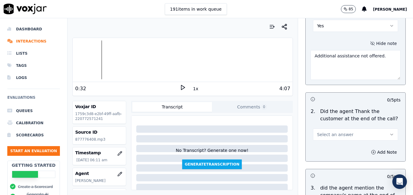
scroll to position [1094, 0]
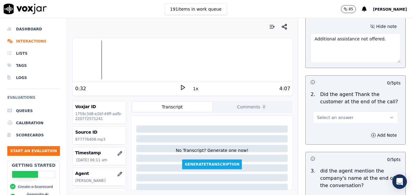
type textarea "Additional assistance not offered."
drag, startPoint x: 378, startPoint y: 93, endPoint x: 363, endPoint y: 101, distance: 16.6
click at [378, 112] on button "Select an answer" at bounding box center [355, 118] width 85 height 12
click at [339, 109] on div "Yes" at bounding box center [345, 110] width 74 height 10
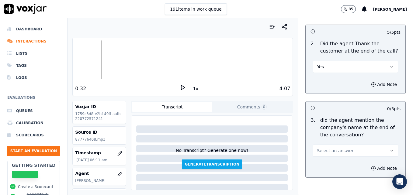
scroll to position [1156, 0]
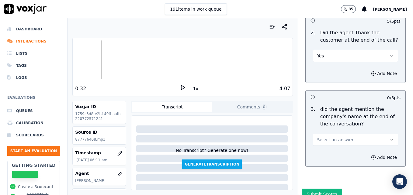
click at [389, 137] on icon "button" at bounding box center [391, 139] width 5 height 5
click at [337, 132] on div "Yes" at bounding box center [345, 132] width 74 height 10
click at [316, 189] on button "Submit Scores" at bounding box center [321, 194] width 40 height 11
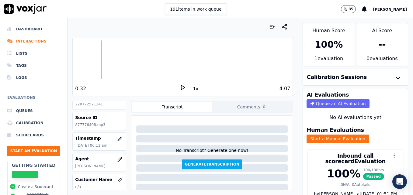
scroll to position [0, 0]
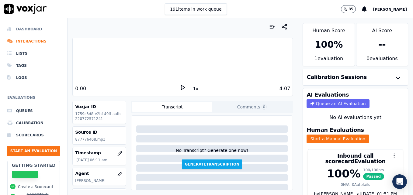
click at [24, 28] on li "Dashboard" at bounding box center [33, 29] width 53 height 12
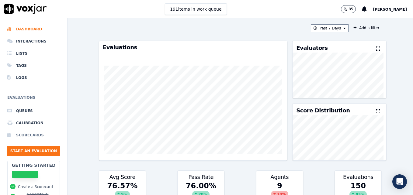
click at [29, 134] on li "Scorecards" at bounding box center [33, 135] width 53 height 12
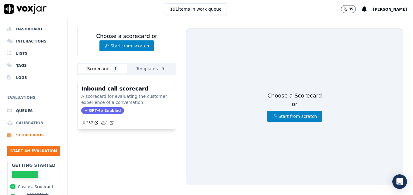
click at [30, 122] on li "Calibration" at bounding box center [33, 123] width 53 height 12
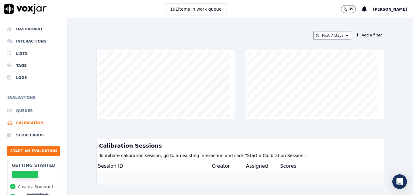
click at [25, 110] on li "Queues" at bounding box center [33, 111] width 53 height 12
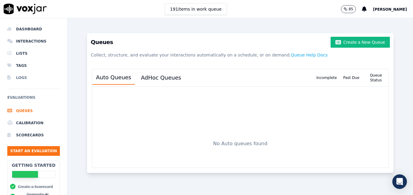
click at [21, 75] on li "Logs" at bounding box center [33, 78] width 53 height 12
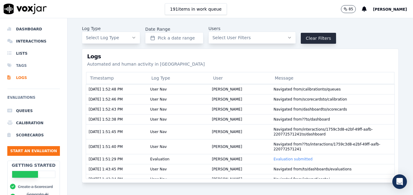
click at [21, 65] on li "Tags" at bounding box center [33, 66] width 53 height 12
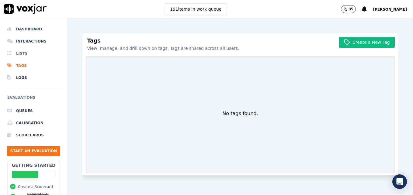
click at [23, 52] on li "Lists" at bounding box center [33, 53] width 53 height 12
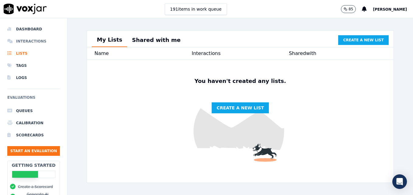
click at [27, 41] on li "Interactions" at bounding box center [33, 41] width 53 height 12
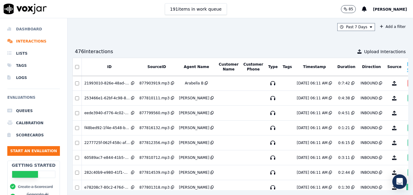
click at [30, 26] on li "Dashboard" at bounding box center [33, 29] width 53 height 12
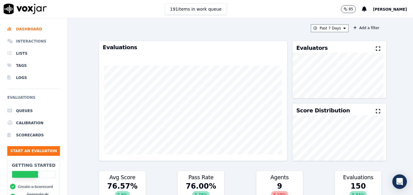
click at [38, 41] on li "Interactions" at bounding box center [33, 41] width 53 height 12
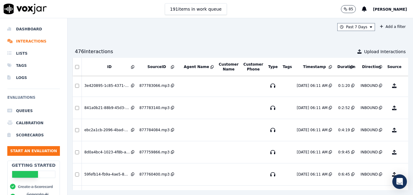
scroll to position [1480, 0]
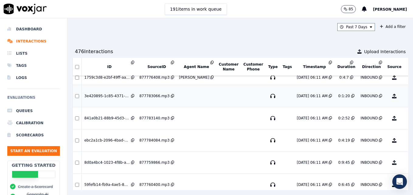
click at [406, 95] on button "No Evaluation Yet" at bounding box center [418, 96] width 24 height 17
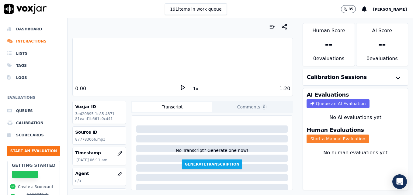
click at [313, 139] on button "Start a Manual Evaluation" at bounding box center [337, 139] width 62 height 9
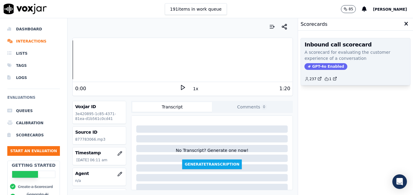
click at [320, 65] on span "GPT-4o Enabled" at bounding box center [325, 66] width 43 height 7
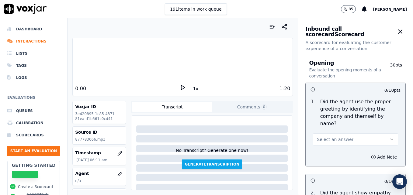
click at [180, 86] on icon at bounding box center [183, 87] width 6 height 6
click at [181, 86] on rect at bounding box center [181, 87] width 1 height 4
click at [116, 171] on button "button" at bounding box center [120, 174] width 12 height 12
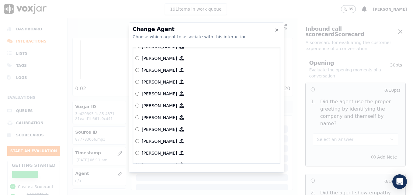
scroll to position [342, 0]
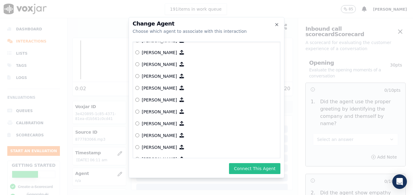
click at [260, 168] on button "Connect This Agent" at bounding box center [254, 168] width 51 height 11
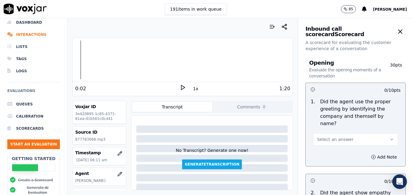
scroll to position [0, 0]
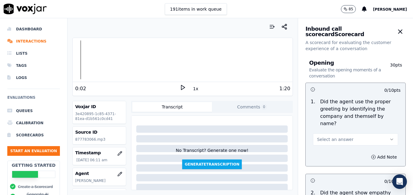
click at [180, 87] on icon at bounding box center [183, 87] width 6 height 6
click at [389, 137] on icon "button" at bounding box center [391, 139] width 5 height 5
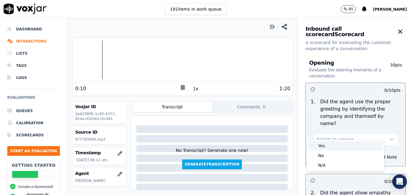
click at [332, 144] on div "Yes" at bounding box center [345, 146] width 74 height 10
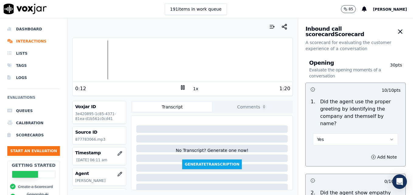
click at [74, 61] on div at bounding box center [183, 59] width 220 height 39
drag, startPoint x: 361, startPoint y: 148, endPoint x: 357, endPoint y: 152, distance: 5.6
click at [371, 155] on icon "button" at bounding box center [373, 157] width 5 height 5
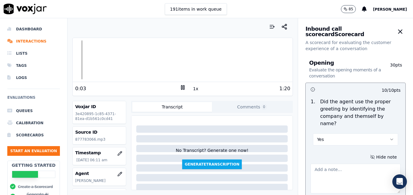
click at [346, 166] on textarea at bounding box center [355, 179] width 90 height 30
click at [86, 61] on div at bounding box center [183, 59] width 220 height 39
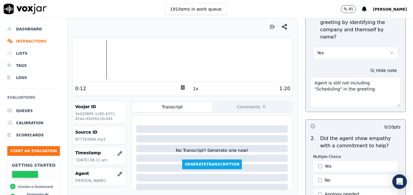
scroll to position [152, 0]
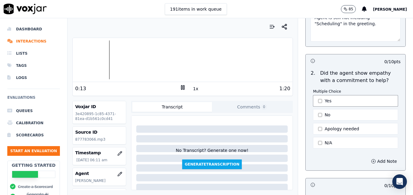
type textarea "Agent is still not including "Scheduling" in the greeting."
click at [315, 95] on button "Yes" at bounding box center [355, 101] width 85 height 12
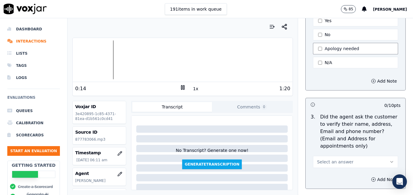
scroll to position [243, 0]
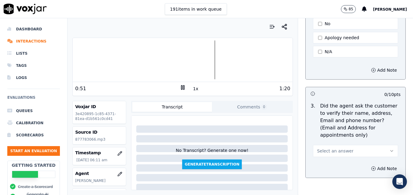
click at [390, 150] on icon "button" at bounding box center [391, 150] width 2 height 1
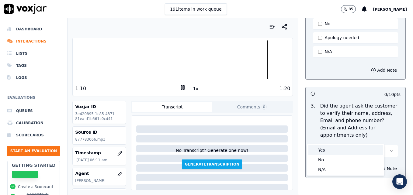
click at [326, 150] on div "Yes" at bounding box center [345, 150] width 74 height 10
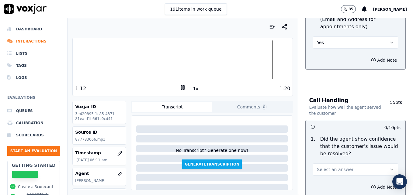
scroll to position [365, 0]
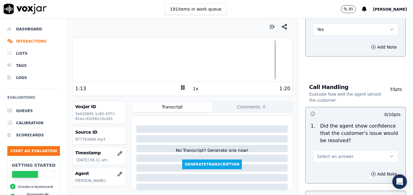
click at [389, 154] on icon "button" at bounding box center [391, 156] width 5 height 5
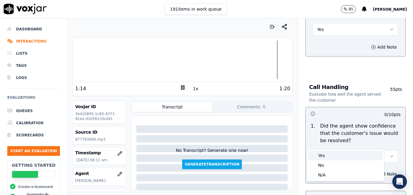
click at [334, 157] on div "Yes" at bounding box center [345, 156] width 74 height 10
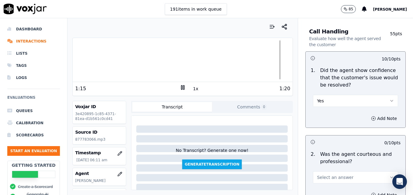
scroll to position [425, 0]
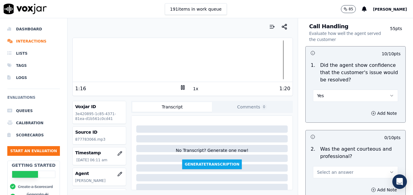
click at [180, 88] on icon at bounding box center [183, 87] width 6 height 6
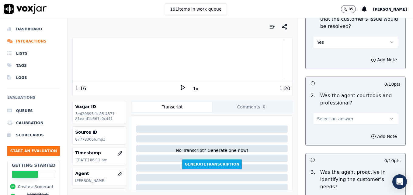
scroll to position [486, 0]
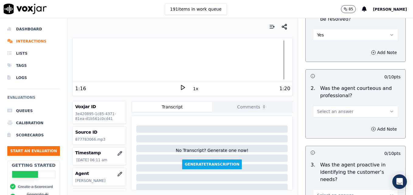
click at [389, 109] on icon "button" at bounding box center [391, 111] width 5 height 5
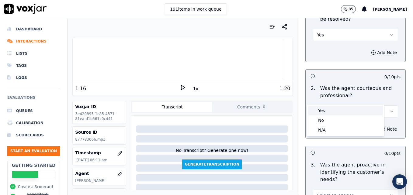
click at [341, 109] on div "Yes" at bounding box center [345, 111] width 74 height 10
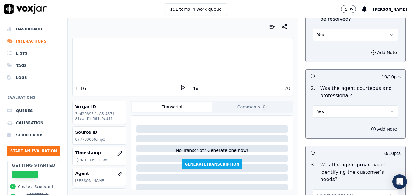
click at [371, 127] on icon "button" at bounding box center [373, 129] width 5 height 5
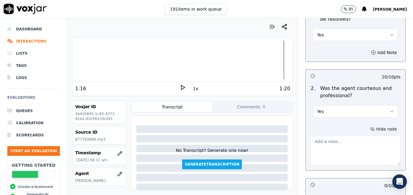
click at [355, 136] on textarea at bounding box center [355, 151] width 90 height 30
click at [331, 136] on textarea at bounding box center [355, 151] width 90 height 30
paste textarea "When a customer thanks us, instead of saying "No problem," use more professiona…"
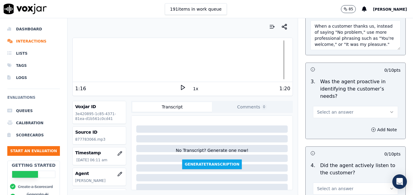
scroll to position [608, 0]
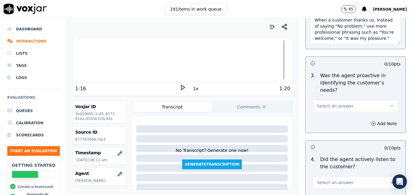
type textarea "When a customer thanks us, instead of saying "No problem," use more professiona…"
click at [389, 104] on icon "button" at bounding box center [391, 106] width 5 height 5
click at [344, 98] on div "Yes" at bounding box center [345, 98] width 74 height 10
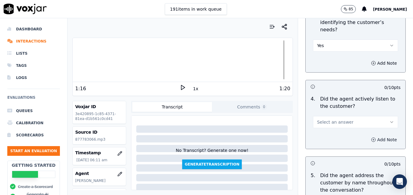
scroll to position [669, 0]
click at [379, 116] on button "Select an answer" at bounding box center [355, 122] width 85 height 12
click at [343, 112] on div "Yes" at bounding box center [345, 114] width 74 height 10
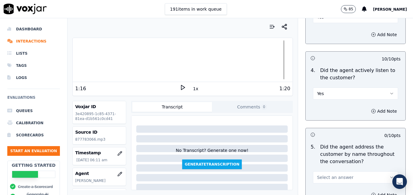
scroll to position [729, 0]
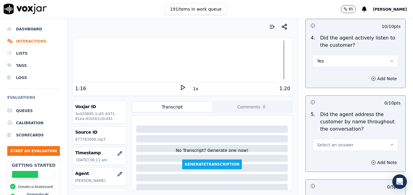
click at [389, 143] on icon "button" at bounding box center [391, 145] width 5 height 5
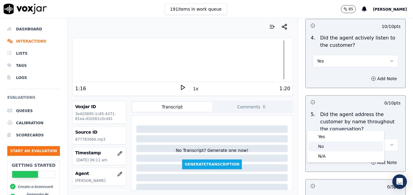
click at [336, 146] on div "No" at bounding box center [345, 147] width 74 height 10
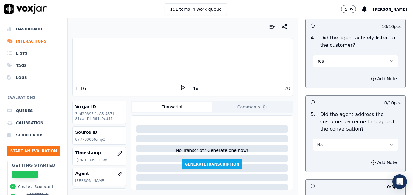
click at [371, 160] on icon "button" at bounding box center [373, 162] width 5 height 5
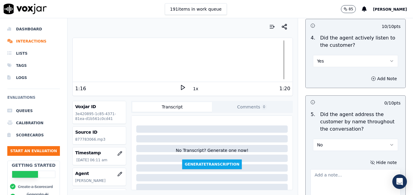
click at [350, 169] on textarea at bounding box center [355, 184] width 90 height 30
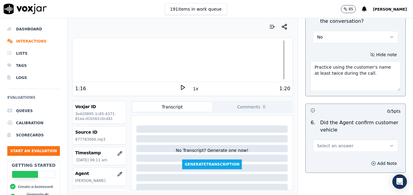
scroll to position [851, 0]
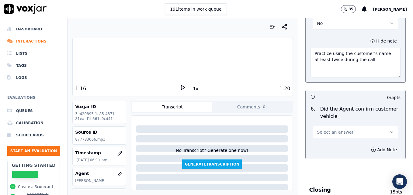
type textarea "Practice using the customer's name at least twice during the call."
click at [389, 130] on icon "button" at bounding box center [391, 132] width 5 height 5
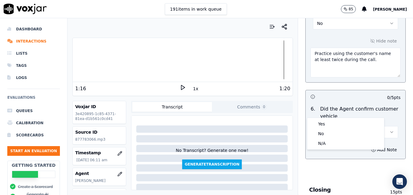
click at [86, 60] on div at bounding box center [183, 59] width 220 height 39
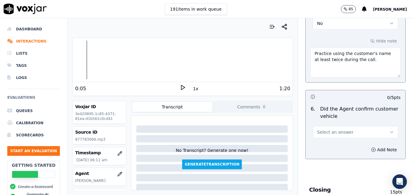
click at [175, 87] on div "0:05" at bounding box center [127, 88] width 105 height 7
click at [180, 88] on icon at bounding box center [183, 87] width 6 height 6
click at [180, 86] on icon at bounding box center [183, 87] width 6 height 6
click at [389, 130] on icon "button" at bounding box center [391, 132] width 5 height 5
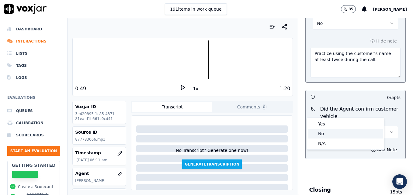
click at [337, 133] on div "No" at bounding box center [345, 134] width 74 height 10
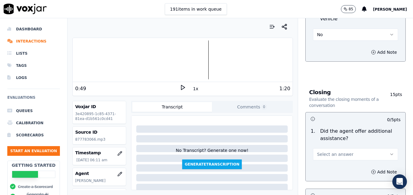
scroll to position [973, 0]
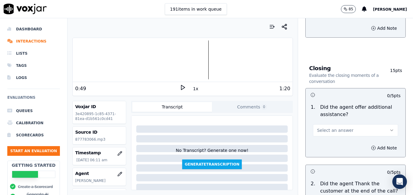
click at [375, 124] on button "Select an answer" at bounding box center [355, 130] width 85 height 12
click at [328, 121] on div "Yes" at bounding box center [345, 122] width 74 height 10
click at [367, 144] on button "Add Note" at bounding box center [383, 148] width 33 height 9
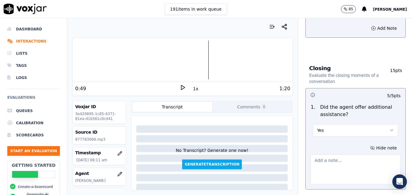
click at [343, 155] on textarea at bounding box center [355, 170] width 90 height 30
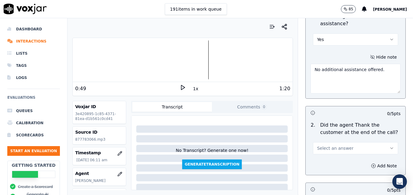
scroll to position [1064, 0]
type textarea "No additional assistance offered."
click at [180, 87] on icon at bounding box center [183, 87] width 6 height 6
click at [267, 61] on div at bounding box center [183, 59] width 220 height 39
click at [180, 88] on icon at bounding box center [183, 87] width 6 height 6
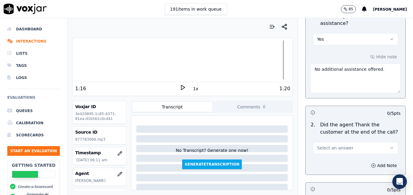
click at [389, 146] on icon "button" at bounding box center [391, 148] width 5 height 5
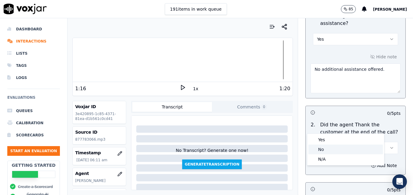
click at [331, 150] on div "No" at bounding box center [345, 150] width 74 height 10
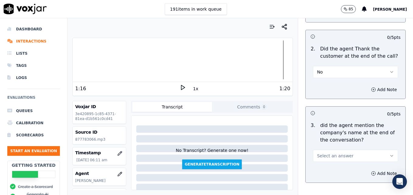
scroll to position [1155, 0]
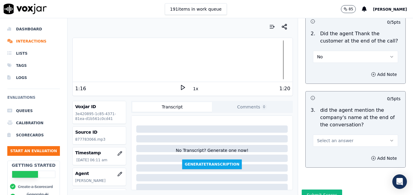
click at [389, 138] on icon "button" at bounding box center [391, 140] width 5 height 5
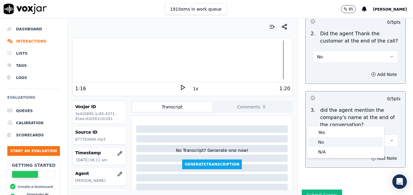
click at [339, 142] on div "No" at bounding box center [345, 142] width 74 height 10
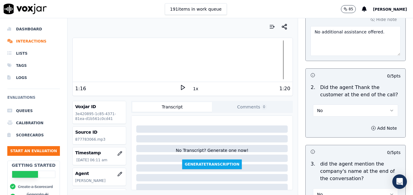
scroll to position [1094, 0]
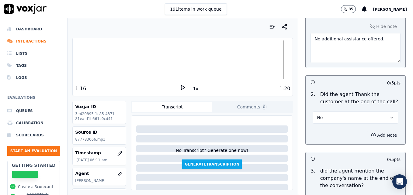
click at [373, 134] on icon "button" at bounding box center [373, 135] width 0 height 2
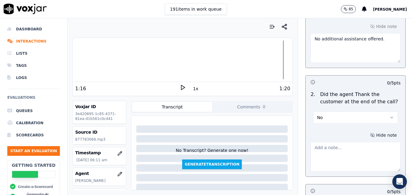
click at [348, 142] on textarea at bounding box center [355, 157] width 90 height 30
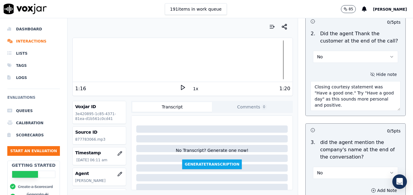
scroll to position [1188, 0]
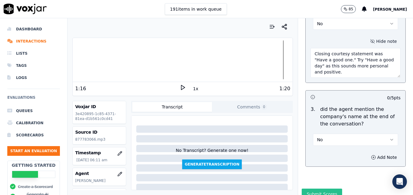
type textarea "Closing courtesy statement was "Have a good one." Try "Have a good day" as this…"
click at [321, 189] on button "Submit Scores" at bounding box center [321, 194] width 40 height 11
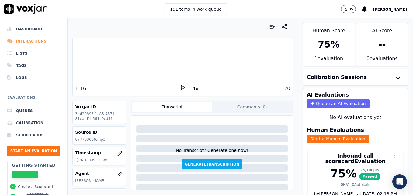
click at [33, 43] on li "Interactions" at bounding box center [33, 41] width 53 height 12
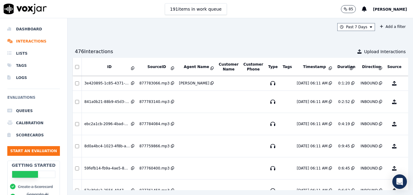
scroll to position [1480, 0]
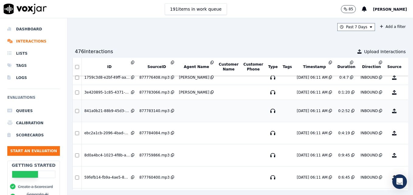
click at [406, 112] on button "No Evaluation Yet" at bounding box center [418, 110] width 24 height 17
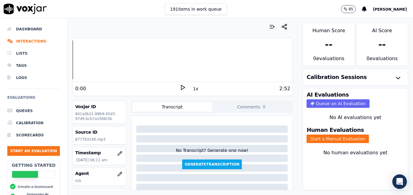
click at [180, 87] on icon at bounding box center [183, 87] width 6 height 6
click at [183, 87] on rect at bounding box center [183, 87] width 1 height 4
click at [117, 172] on icon "button" at bounding box center [119, 174] width 5 height 5
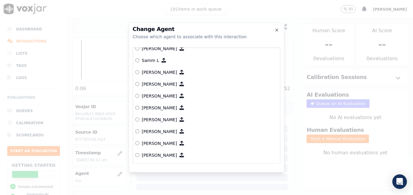
scroll to position [593, 0]
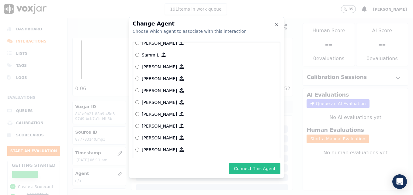
click at [268, 170] on button "Connect This Agent" at bounding box center [254, 168] width 51 height 11
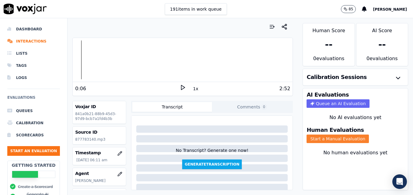
click at [347, 135] on button "Start a Manual Evaluation" at bounding box center [337, 139] width 62 height 9
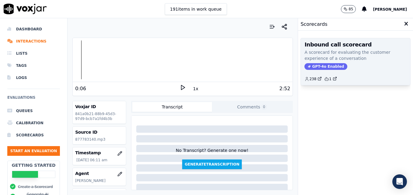
click at [319, 61] on div "Inbound call scorecard A scorecard for evaluating the customer experience of a …" at bounding box center [355, 61] width 109 height 47
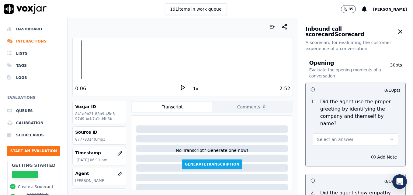
click at [389, 137] on icon "button" at bounding box center [391, 139] width 5 height 5
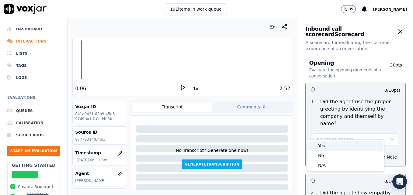
click at [333, 147] on div "Yes" at bounding box center [345, 146] width 74 height 10
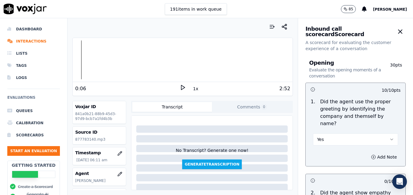
click at [181, 88] on polygon at bounding box center [183, 87] width 4 height 5
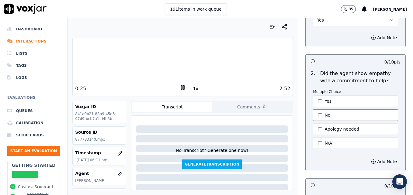
scroll to position [122, 0]
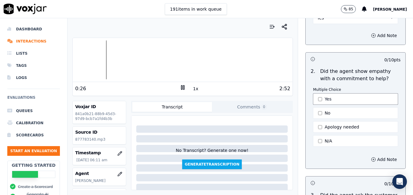
click at [316, 93] on button "Yes" at bounding box center [355, 99] width 85 height 12
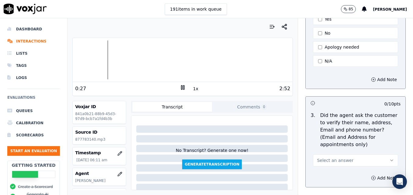
scroll to position [213, 0]
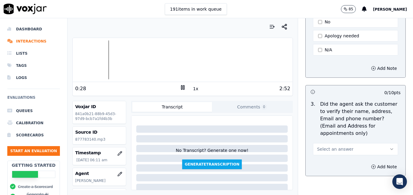
click at [389, 147] on icon "button" at bounding box center [391, 149] width 5 height 5
click at [343, 157] on div "No" at bounding box center [345, 158] width 74 height 10
click at [371, 164] on icon "button" at bounding box center [373, 166] width 5 height 5
click at [343, 174] on textarea at bounding box center [355, 189] width 90 height 30
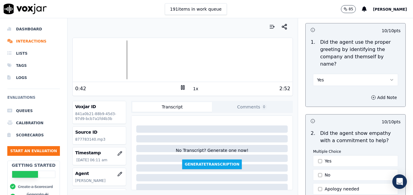
scroll to position [0, 0]
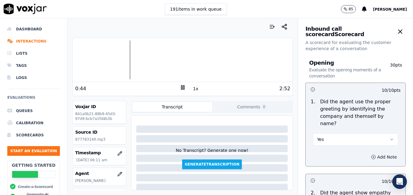
type textarea "New/returning customer not verified."
click at [371, 155] on icon "button" at bounding box center [373, 157] width 5 height 5
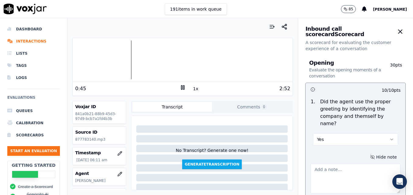
click at [336, 166] on textarea at bounding box center [355, 179] width 90 height 30
click at [181, 60] on div at bounding box center [183, 59] width 220 height 39
click at [180, 60] on div at bounding box center [183, 59] width 220 height 39
click at [180, 87] on icon at bounding box center [183, 87] width 6 height 6
click at [381, 164] on textarea "Agent sounds like she is on speaker." at bounding box center [355, 179] width 90 height 30
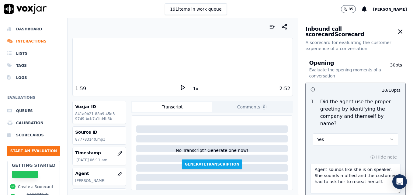
type textarea "Agent sounds like she is on speaker. She sounds muffled and the customer had to…"
click at [180, 87] on icon at bounding box center [183, 87] width 6 height 6
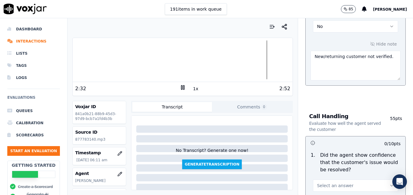
scroll to position [395, 0]
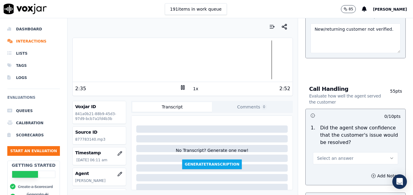
click at [389, 156] on icon "button" at bounding box center [391, 158] width 5 height 5
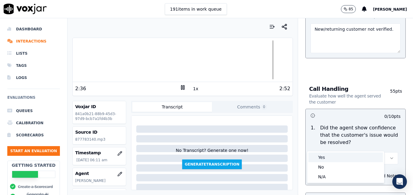
click at [340, 158] on div "Yes" at bounding box center [345, 158] width 74 height 10
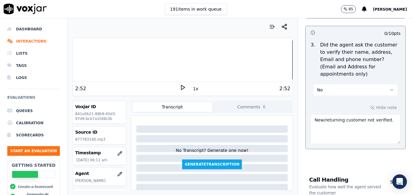
scroll to position [304, 0]
click at [382, 115] on textarea "New/returning customer not verified." at bounding box center [355, 130] width 90 height 30
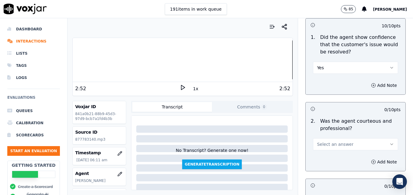
scroll to position [486, 0]
type textarea "New/returning customer not verified. Wait/drop off not confirmed. Vehicle type/…"
click at [389, 65] on icon "button" at bounding box center [391, 67] width 5 height 5
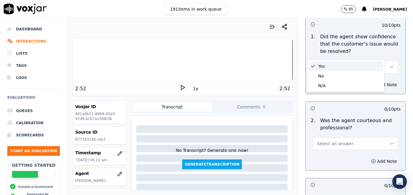
click at [345, 65] on div "Yes" at bounding box center [345, 66] width 74 height 10
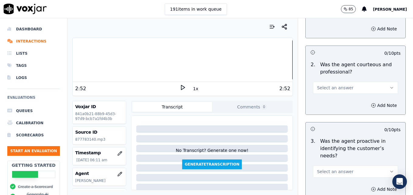
scroll to position [547, 0]
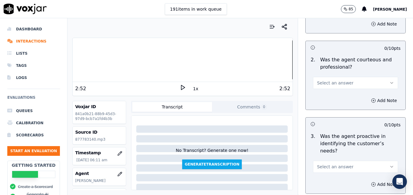
drag, startPoint x: 377, startPoint y: 68, endPoint x: 368, endPoint y: 74, distance: 10.5
click at [389, 81] on icon "button" at bounding box center [391, 83] width 5 height 5
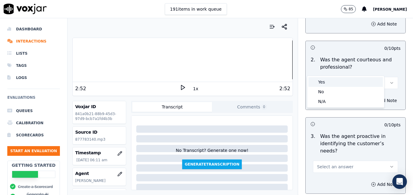
click at [326, 82] on div "Yes" at bounding box center [345, 82] width 74 height 10
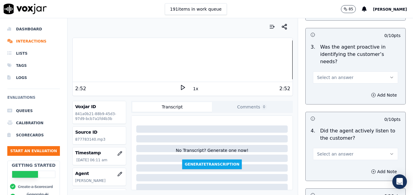
scroll to position [638, 0]
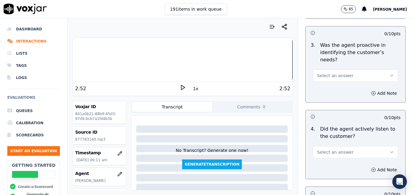
click at [390, 75] on icon "button" at bounding box center [391, 75] width 2 height 1
click at [325, 71] on div "Yes" at bounding box center [345, 68] width 74 height 10
click at [389, 150] on icon "button" at bounding box center [391, 152] width 5 height 5
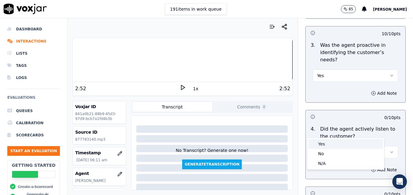
click at [329, 141] on div "Yes" at bounding box center [345, 144] width 74 height 10
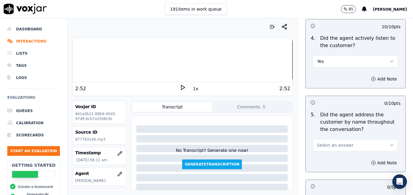
scroll to position [729, 0]
click at [376, 139] on button "Select an answer" at bounding box center [355, 145] width 85 height 12
click at [335, 139] on div "Yes" at bounding box center [345, 137] width 74 height 10
click at [373, 163] on icon "button" at bounding box center [374, 163] width 2 height 0
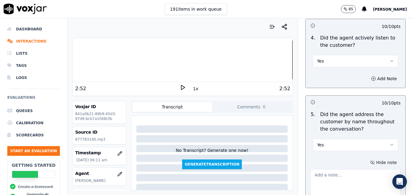
drag, startPoint x: 354, startPoint y: 154, endPoint x: 351, endPoint y: 151, distance: 3.7
click at [354, 169] on textarea at bounding box center [355, 184] width 90 height 30
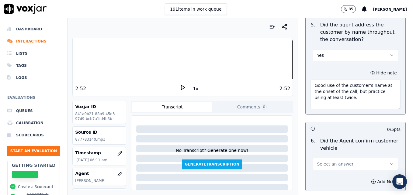
scroll to position [821, 0]
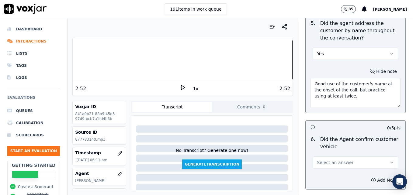
type textarea "Good use of the customer's name at the onset of the call, but practice using at…"
click at [389, 160] on icon "button" at bounding box center [391, 162] width 5 height 5
click at [329, 155] on div "Yes" at bounding box center [345, 155] width 74 height 10
click at [97, 63] on div at bounding box center [183, 59] width 220 height 39
click at [176, 89] on div "0:19" at bounding box center [127, 88] width 105 height 7
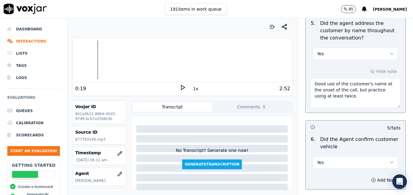
click at [180, 86] on icon at bounding box center [183, 87] width 6 height 6
click at [183, 88] on rect at bounding box center [183, 87] width 1 height 4
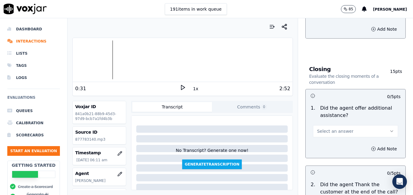
scroll to position [973, 0]
click at [389, 128] on icon "button" at bounding box center [391, 130] width 5 height 5
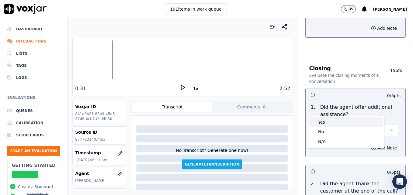
click at [336, 123] on div "Yes" at bounding box center [345, 122] width 74 height 10
click at [371, 146] on icon "button" at bounding box center [373, 148] width 5 height 5
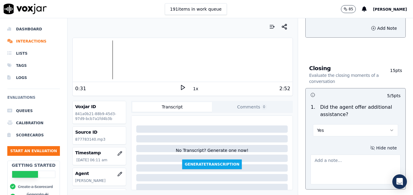
click at [355, 155] on textarea at bounding box center [355, 170] width 90 height 30
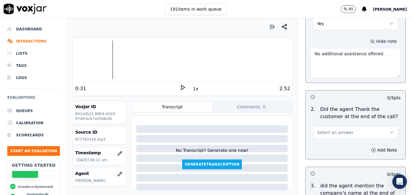
scroll to position [1094, 0]
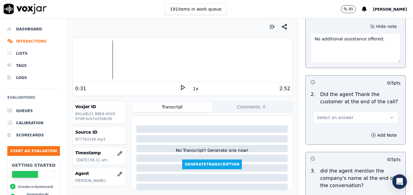
type textarea "No additional assistance offered."
click at [389, 115] on icon "button" at bounding box center [391, 117] width 5 height 5
click at [326, 112] on div "Yes" at bounding box center [345, 110] width 74 height 10
click at [181, 87] on polygon at bounding box center [183, 87] width 4 height 5
click at [181, 87] on icon at bounding box center [183, 87] width 6 height 6
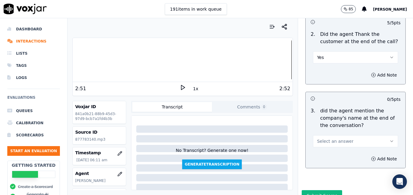
scroll to position [1155, 0]
click at [380, 135] on button "Select an answer" at bounding box center [355, 141] width 85 height 12
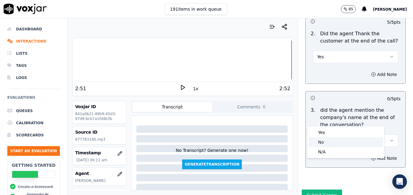
click at [330, 143] on div "No" at bounding box center [345, 142] width 74 height 10
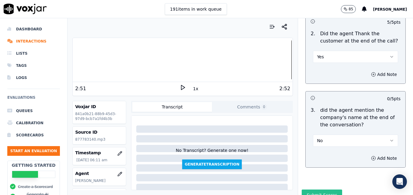
click at [321, 190] on button "Submit Scores" at bounding box center [321, 195] width 40 height 11
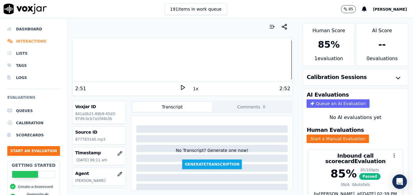
click at [29, 42] on li "Interactions" at bounding box center [33, 41] width 53 height 12
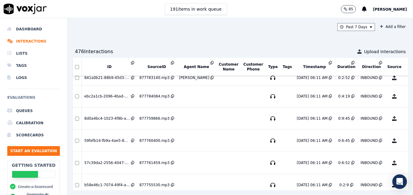
scroll to position [1510, 0]
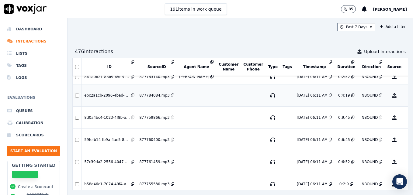
click at [406, 95] on button "No Evaluation Yet" at bounding box center [418, 95] width 24 height 17
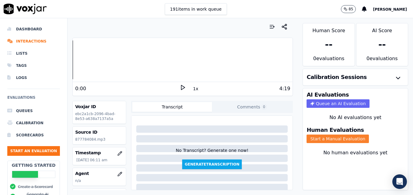
click at [342, 139] on button "Start a Manual Evaluation" at bounding box center [337, 139] width 62 height 9
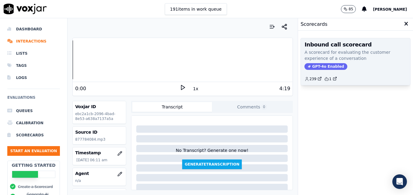
click at [316, 64] on span "GPT-4o Enabled" at bounding box center [325, 66] width 43 height 7
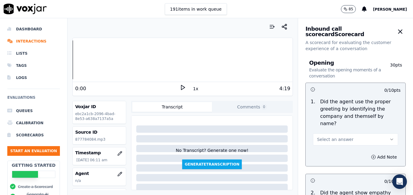
click at [180, 88] on icon at bounding box center [183, 87] width 6 height 6
click at [181, 88] on rect at bounding box center [181, 87] width 1 height 4
click at [118, 172] on icon "button" at bounding box center [120, 174] width 4 height 4
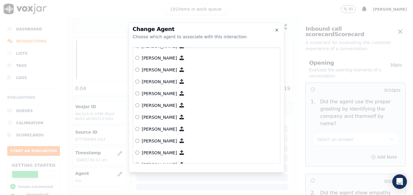
scroll to position [182, 0]
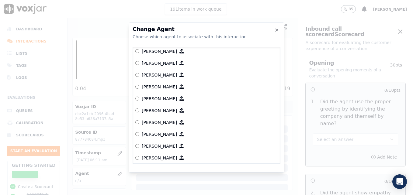
click at [136, 95] on label "[PERSON_NAME]" at bounding box center [206, 99] width 142 height 12
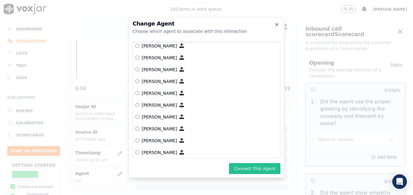
click at [269, 170] on button "Connect This Agent" at bounding box center [254, 168] width 51 height 11
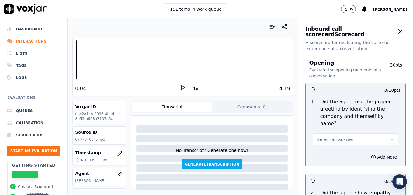
click at [389, 137] on icon "button" at bounding box center [391, 139] width 5 height 5
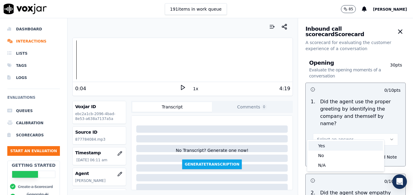
click at [339, 147] on div "Yes" at bounding box center [345, 146] width 74 height 10
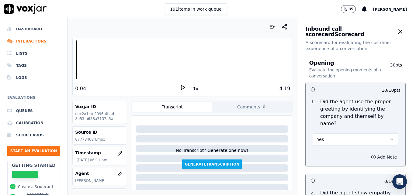
click at [371, 155] on icon "button" at bounding box center [373, 157] width 5 height 5
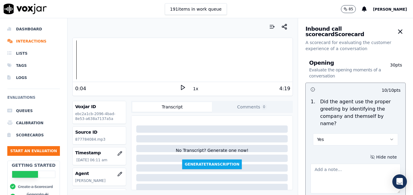
click at [351, 164] on textarea at bounding box center [355, 179] width 90 height 30
type textarea "Agent sounds like she is on speaker."
click at [180, 87] on icon at bounding box center [183, 87] width 6 height 6
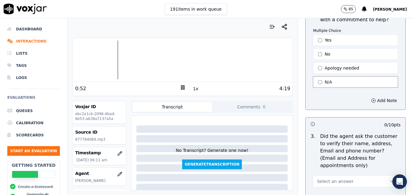
scroll to position [243, 0]
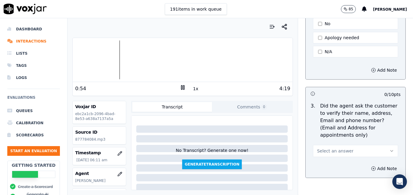
click at [180, 86] on icon at bounding box center [183, 87] width 6 height 6
click at [181, 86] on polygon at bounding box center [183, 87] width 4 height 5
click at [180, 86] on icon at bounding box center [183, 87] width 6 height 6
click at [180, 85] on icon at bounding box center [183, 87] width 6 height 6
click at [135, 60] on div at bounding box center [183, 59] width 220 height 39
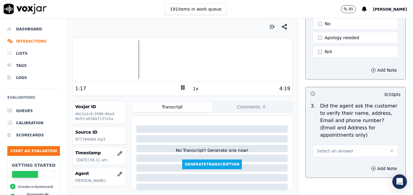
click at [133, 60] on div at bounding box center [183, 59] width 220 height 39
click at [135, 60] on div at bounding box center [183, 59] width 220 height 39
click at [133, 59] on div at bounding box center [183, 59] width 220 height 39
click at [180, 86] on icon at bounding box center [183, 87] width 6 height 6
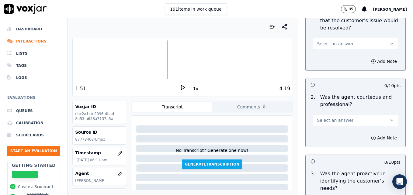
scroll to position [486, 0]
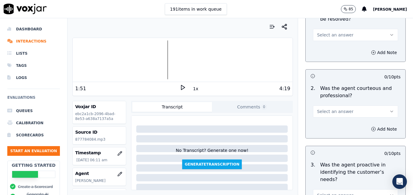
click at [389, 109] on icon "button" at bounding box center [391, 111] width 5 height 5
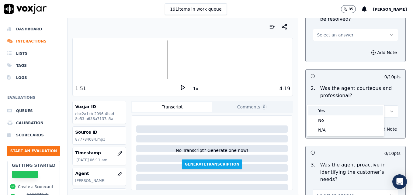
click at [334, 109] on div "Yes" at bounding box center [345, 111] width 74 height 10
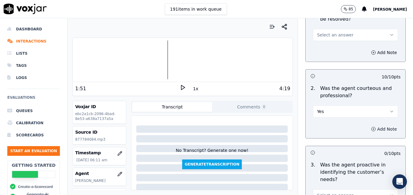
click at [371, 127] on icon "button" at bounding box center [373, 129] width 5 height 5
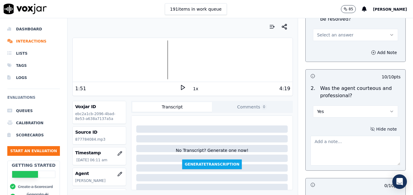
click at [347, 136] on textarea at bounding box center [355, 151] width 90 height 30
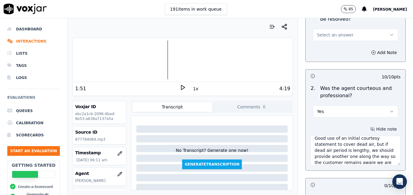
scroll to position [9, 0]
type textarea "Good use of an initial courtesy statement to cover dead air, but if dead air pe…"
click at [180, 88] on icon at bounding box center [183, 87] width 6 height 6
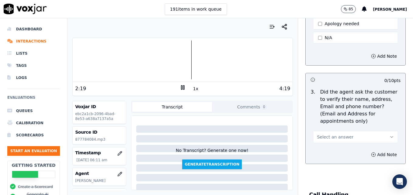
scroll to position [274, 0]
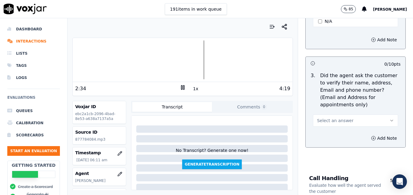
click at [76, 61] on div at bounding box center [183, 59] width 220 height 39
click at [95, 60] on div at bounding box center [183, 59] width 220 height 39
click at [181, 88] on rect at bounding box center [181, 87] width 1 height 4
click at [181, 87] on polygon at bounding box center [183, 87] width 4 height 5
click at [389, 118] on icon "button" at bounding box center [391, 120] width 5 height 5
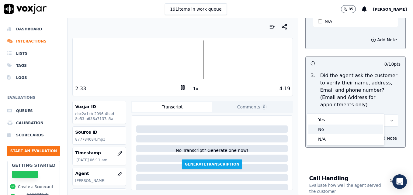
click at [344, 128] on div "No" at bounding box center [345, 130] width 74 height 10
click at [367, 134] on button "Add Note" at bounding box center [383, 138] width 33 height 9
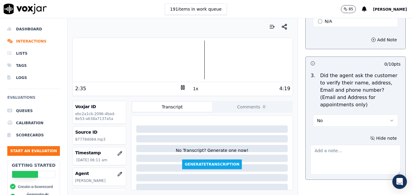
click at [349, 145] on textarea at bounding box center [355, 160] width 90 height 30
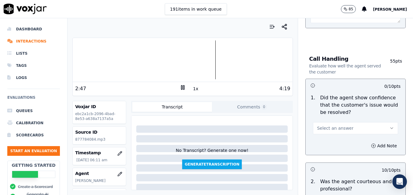
scroll to position [425, 0]
type textarea "Customer phone number not verified."
click at [380, 122] on button "Select an answer" at bounding box center [355, 128] width 85 height 12
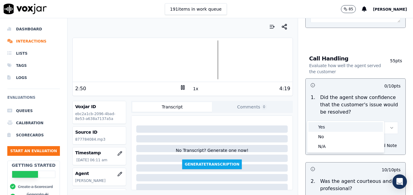
click at [346, 126] on div "Yes" at bounding box center [345, 127] width 74 height 10
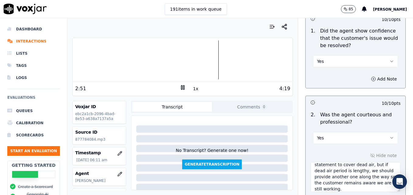
scroll to position [517, 0]
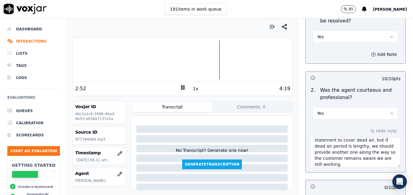
click at [378, 107] on button "Yes" at bounding box center [355, 113] width 85 height 12
click at [350, 180] on div "0 / 10 pts" at bounding box center [355, 186] width 100 height 13
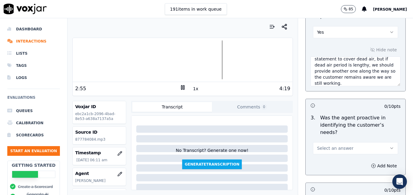
scroll to position [608, 0]
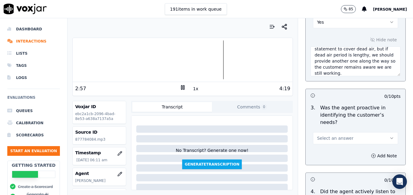
click at [389, 136] on icon "button" at bounding box center [391, 138] width 5 height 5
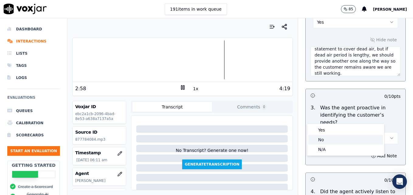
click at [320, 141] on div "No" at bounding box center [345, 140] width 74 height 10
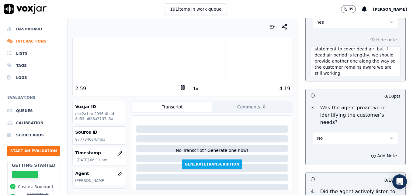
click at [371, 153] on icon "button" at bounding box center [373, 155] width 5 height 5
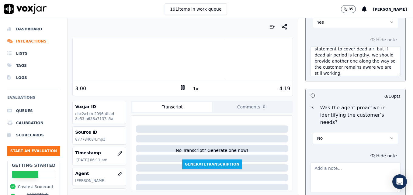
click at [348, 163] on textarea at bounding box center [355, 178] width 90 height 30
type textarea "W"
click at [380, 132] on button "No" at bounding box center [355, 138] width 85 height 12
click at [338, 131] on div "Yes" at bounding box center [345, 130] width 74 height 10
drag, startPoint x: 328, startPoint y: 148, endPoint x: 332, endPoint y: 152, distance: 5.7
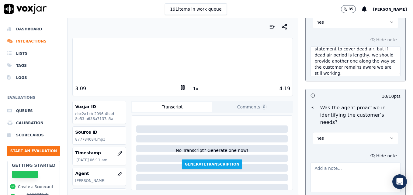
click at [328, 163] on textarea at bounding box center [355, 178] width 90 height 30
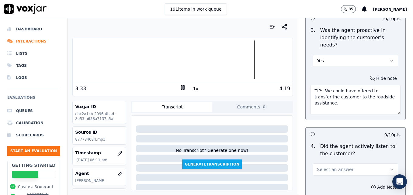
scroll to position [699, 0]
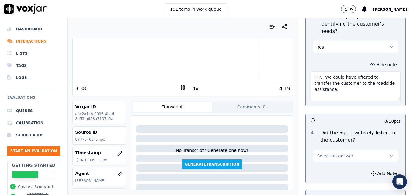
type textarea "TIP: We could have offered to transfer the customer to the roadside assistance."
click at [389, 153] on icon "button" at bounding box center [391, 155] width 5 height 5
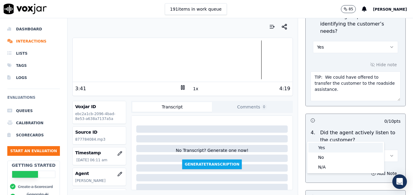
click at [324, 146] on div "Yes" at bounding box center [345, 148] width 74 height 10
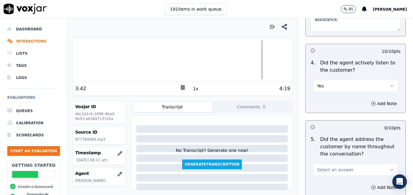
scroll to position [790, 0]
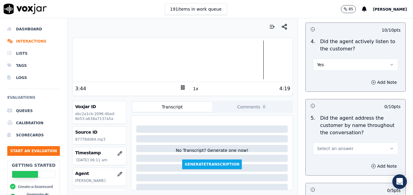
click at [390, 148] on icon "button" at bounding box center [391, 148] width 2 height 1
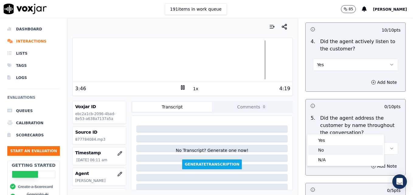
click at [327, 149] on div "No" at bounding box center [345, 150] width 74 height 10
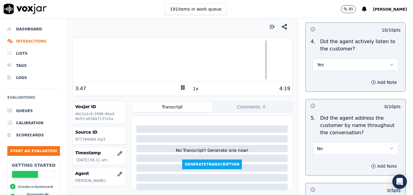
click at [373, 165] on icon "button" at bounding box center [373, 166] width 0 height 2
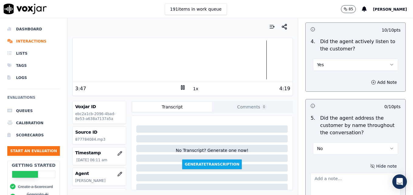
click at [354, 173] on textarea at bounding box center [355, 188] width 90 height 30
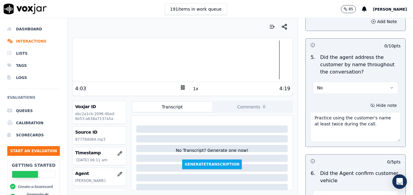
scroll to position [881, 0]
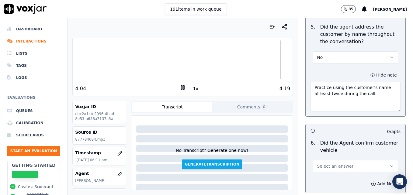
type textarea "Practice using the customer's name at least twice during the call."
click at [390, 166] on icon "button" at bounding box center [391, 166] width 2 height 1
click at [348, 155] on div "Yes" at bounding box center [345, 158] width 74 height 10
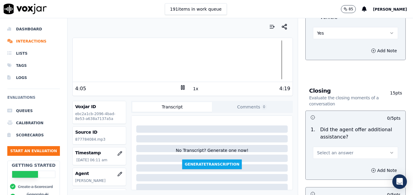
scroll to position [1033, 0]
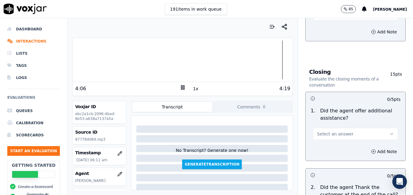
click at [389, 132] on icon "button" at bounding box center [391, 134] width 5 height 5
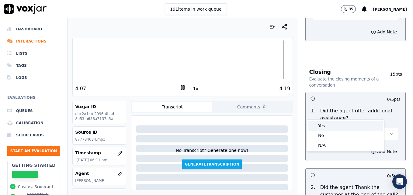
click at [326, 125] on div "Yes" at bounding box center [345, 126] width 74 height 10
click at [373, 152] on icon "button" at bounding box center [374, 152] width 2 height 0
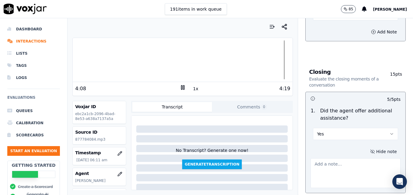
click at [354, 158] on textarea at bounding box center [355, 173] width 90 height 30
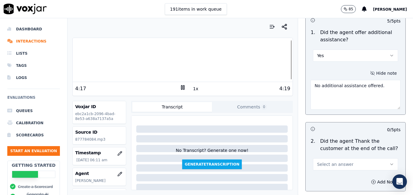
scroll to position [1125, 0]
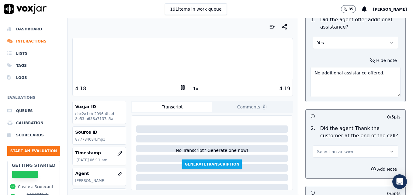
type textarea "No additional assistance offered."
click at [389, 149] on icon "button" at bounding box center [391, 151] width 5 height 5
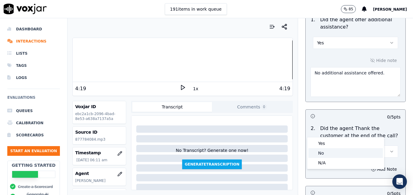
click at [338, 153] on div "No" at bounding box center [345, 153] width 74 height 10
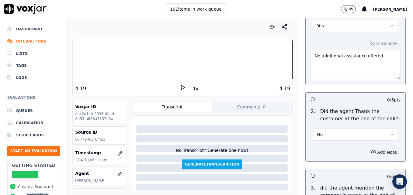
scroll to position [1155, 0]
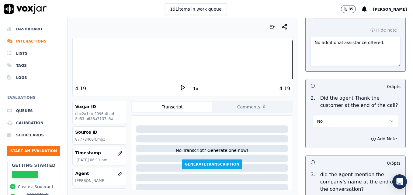
click at [371, 136] on icon "button" at bounding box center [373, 138] width 5 height 5
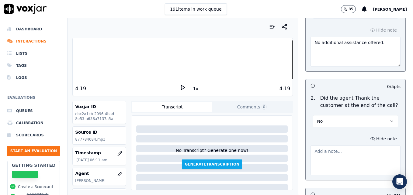
click at [352, 146] on textarea at bounding box center [355, 161] width 90 height 30
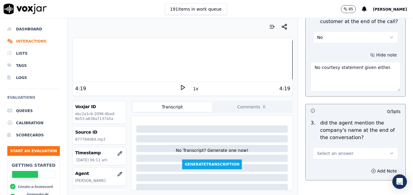
scroll to position [1252, 0]
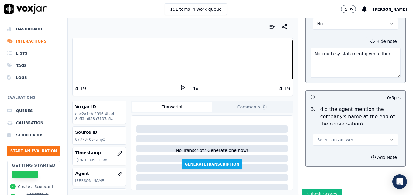
type textarea "No courtesy statement given either."
drag, startPoint x: 379, startPoint y: 117, endPoint x: 371, endPoint y: 122, distance: 9.4
click at [389, 137] on icon "button" at bounding box center [391, 139] width 5 height 5
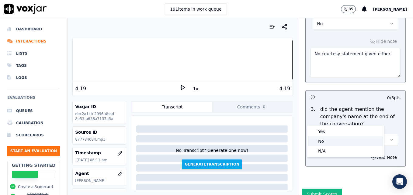
click at [332, 141] on div "No" at bounding box center [345, 141] width 74 height 10
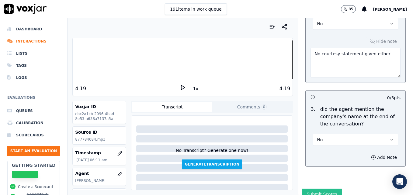
click at [318, 189] on button "Submit Scores" at bounding box center [321, 194] width 40 height 11
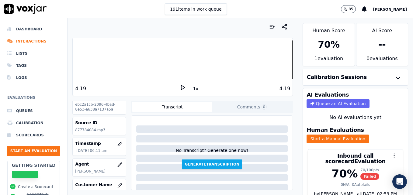
scroll to position [0, 0]
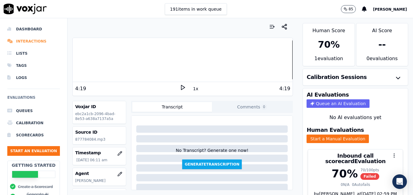
click at [25, 40] on li "Interactions" at bounding box center [33, 41] width 53 height 12
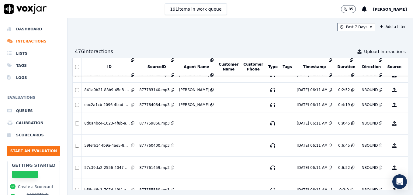
scroll to position [1510, 0]
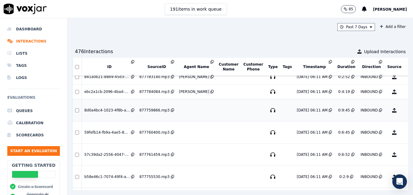
click at [406, 109] on button "No Evaluation Yet" at bounding box center [418, 110] width 24 height 17
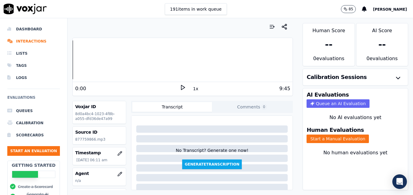
click at [180, 85] on icon at bounding box center [183, 87] width 6 height 6
click at [181, 86] on rect at bounding box center [181, 87] width 1 height 4
click at [181, 86] on polygon at bounding box center [183, 87] width 4 height 5
click at [181, 86] on rect at bounding box center [181, 87] width 1 height 4
click at [117, 174] on icon "button" at bounding box center [119, 174] width 5 height 5
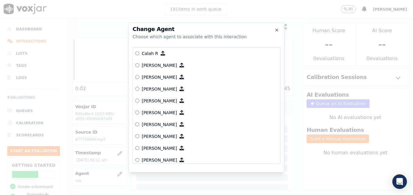
scroll to position [98, 0]
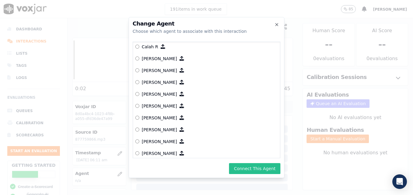
click at [246, 168] on button "Connect This Agent" at bounding box center [254, 168] width 51 height 11
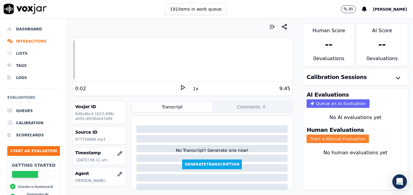
click at [330, 139] on button "Start a Manual Evaluation" at bounding box center [337, 139] width 62 height 9
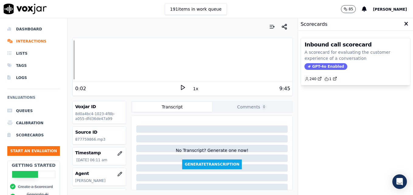
click at [320, 64] on span "GPT-4o Enabled" at bounding box center [325, 66] width 43 height 7
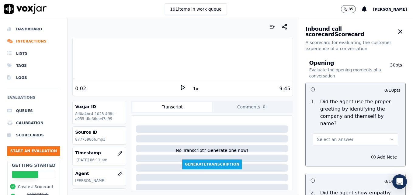
click at [375, 133] on button "Select an answer" at bounding box center [355, 139] width 85 height 12
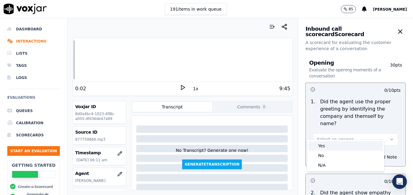
click at [334, 146] on div "Yes" at bounding box center [345, 146] width 74 height 10
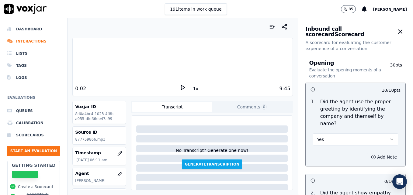
click at [371, 155] on circle "button" at bounding box center [373, 157] width 4 height 4
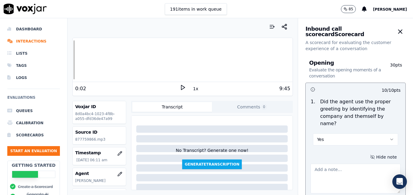
click at [354, 164] on textarea at bounding box center [355, 179] width 90 height 30
type textarea "Agent is still not including "Scheduling" in the greeting."
click at [72, 61] on div "Your browser does not support the audio element. 0:02 1x 9:45" at bounding box center [182, 67] width 220 height 58
click at [180, 85] on icon at bounding box center [183, 87] width 6 height 6
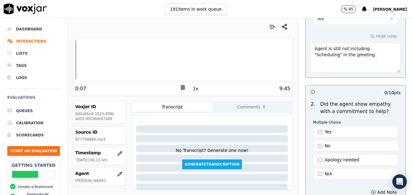
scroll to position [122, 0]
click at [183, 86] on rect at bounding box center [183, 87] width 1 height 4
click at [180, 86] on icon at bounding box center [183, 87] width 6 height 6
click at [183, 86] on rect at bounding box center [183, 87] width 1 height 4
click at [180, 86] on icon at bounding box center [183, 87] width 6 height 6
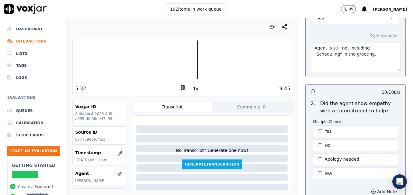
click at [180, 88] on icon at bounding box center [183, 87] width 6 height 6
click at [120, 60] on div at bounding box center [183, 59] width 220 height 39
click at [180, 89] on icon at bounding box center [183, 87] width 6 height 6
click at [97, 60] on div at bounding box center [183, 59] width 220 height 39
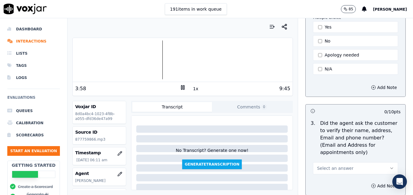
scroll to position [243, 0]
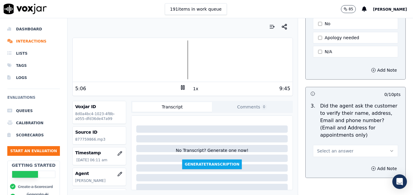
click at [180, 88] on icon at bounding box center [183, 87] width 6 height 6
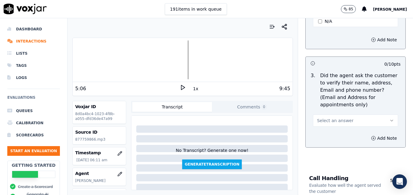
click at [375, 115] on button "Select an answer" at bounding box center [355, 121] width 85 height 12
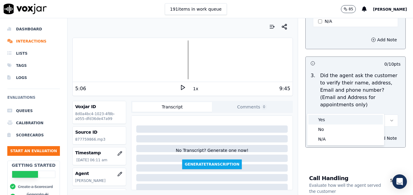
click at [322, 120] on div "Yes" at bounding box center [345, 120] width 74 height 10
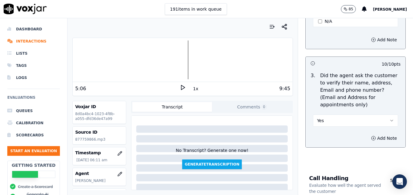
click at [181, 87] on polygon at bounding box center [183, 87] width 4 height 5
click at [91, 60] on div at bounding box center [183, 59] width 220 height 39
click at [87, 59] on div at bounding box center [183, 59] width 220 height 39
click at [181, 88] on div "1:01 1x 9:45" at bounding box center [183, 88] width 220 height 13
drag, startPoint x: 183, startPoint y: 87, endPoint x: 180, endPoint y: 87, distance: 3.1
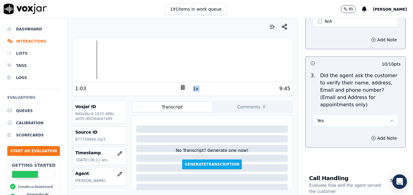
click at [182, 87] on div "1:03 1x 9:45" at bounding box center [183, 88] width 220 height 13
click at [180, 87] on icon at bounding box center [183, 87] width 6 height 6
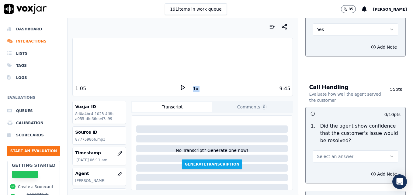
scroll to position [395, 0]
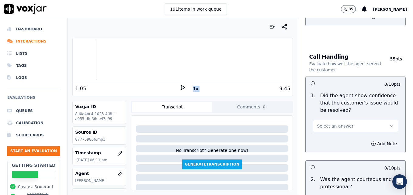
click at [389, 124] on icon "button" at bounding box center [391, 126] width 5 height 5
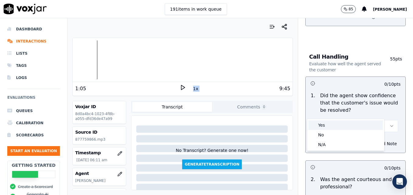
click at [347, 128] on div "Yes" at bounding box center [345, 125] width 74 height 10
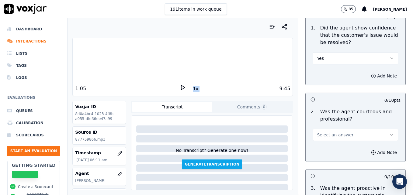
scroll to position [486, 0]
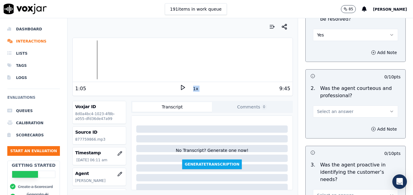
click at [381, 105] on button "Select an answer" at bounding box center [355, 111] width 85 height 12
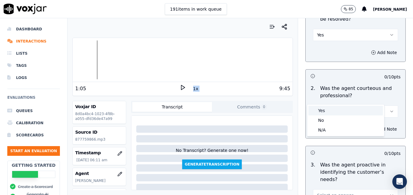
click at [340, 112] on div "Yes" at bounding box center [345, 111] width 74 height 10
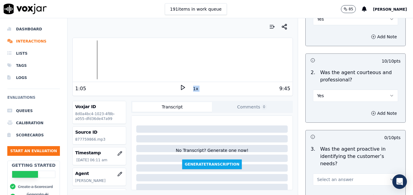
scroll to position [547, 0]
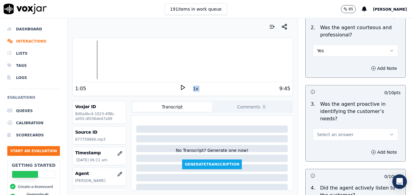
click at [377, 129] on button "Select an answer" at bounding box center [355, 135] width 85 height 12
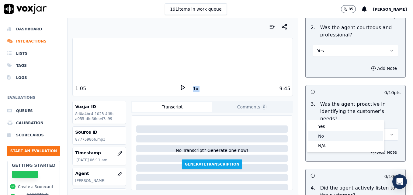
click at [330, 136] on div "No" at bounding box center [345, 136] width 74 height 10
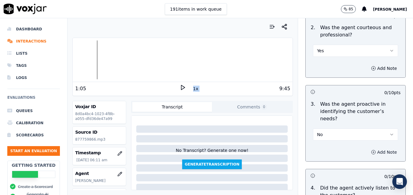
click at [371, 150] on icon "button" at bounding box center [373, 152] width 5 height 5
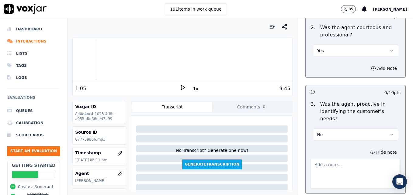
click at [344, 159] on textarea at bounding box center [355, 174] width 90 height 30
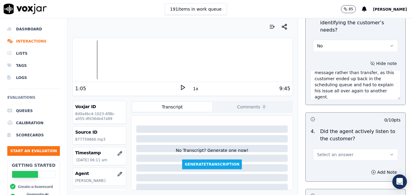
scroll to position [638, 0]
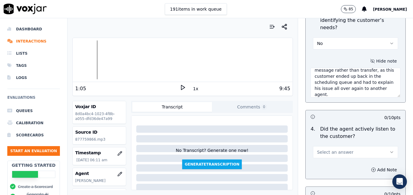
type textarea "If a service call came through on scheduling, more than likely all service advi…"
click at [389, 150] on icon "button" at bounding box center [391, 152] width 5 height 5
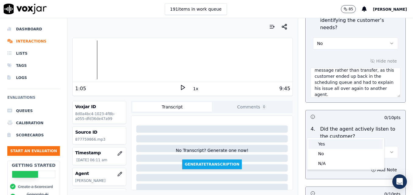
click at [356, 143] on div "Yes" at bounding box center [345, 144] width 74 height 10
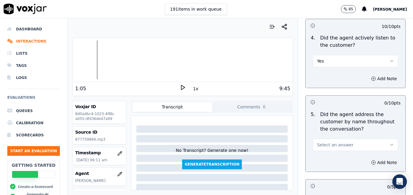
scroll to position [760, 0]
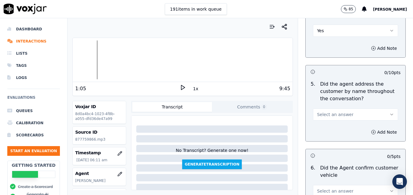
click at [389, 112] on icon "button" at bounding box center [391, 114] width 5 height 5
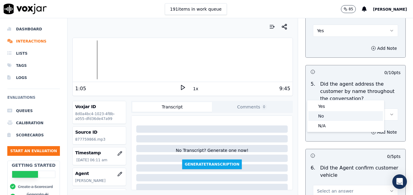
click at [354, 117] on div "No" at bounding box center [345, 116] width 74 height 10
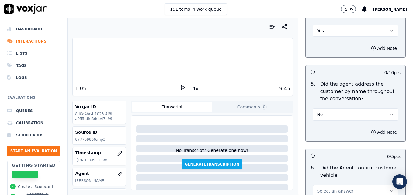
click at [371, 130] on icon "button" at bounding box center [373, 132] width 5 height 5
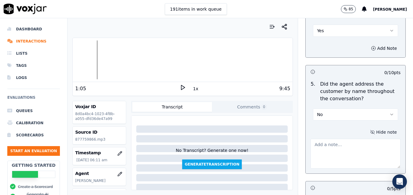
click at [356, 139] on textarea at bounding box center [355, 154] width 90 height 30
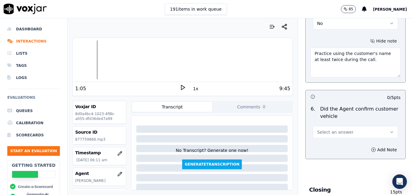
scroll to position [881, 0]
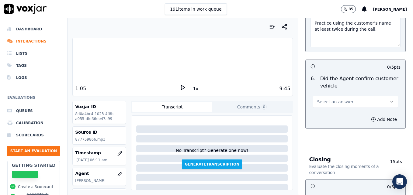
type textarea "Practice using the customer's name at least twice during the call."
click at [389, 99] on icon "button" at bounding box center [391, 101] width 5 height 5
click at [320, 94] on div "Yes" at bounding box center [345, 94] width 74 height 10
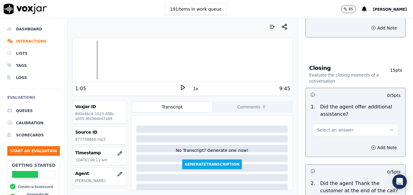
scroll to position [1003, 0]
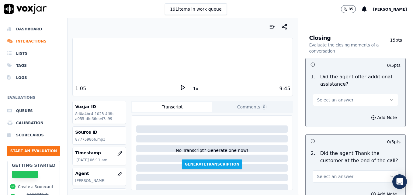
click at [375, 94] on button "Select an answer" at bounding box center [355, 100] width 85 height 12
click at [327, 91] on div "Yes" at bounding box center [345, 92] width 74 height 10
click at [371, 115] on icon "button" at bounding box center [373, 117] width 5 height 5
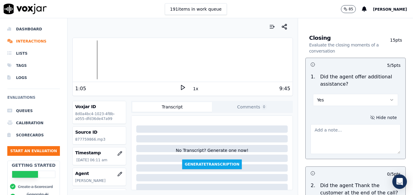
click at [352, 124] on textarea at bounding box center [355, 139] width 90 height 30
drag, startPoint x: 369, startPoint y: 107, endPoint x: 302, endPoint y: 107, distance: 66.9
click at [305, 108] on div "Hide note Pass by default due to transfer." at bounding box center [355, 133] width 100 height 50
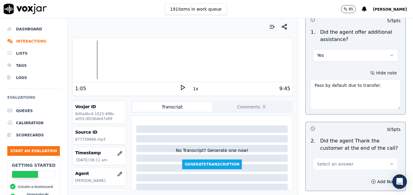
scroll to position [1064, 0]
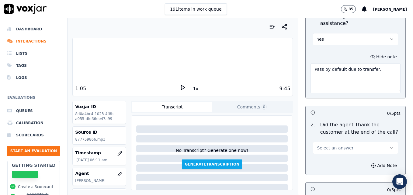
type textarea "Pass by default due to transfer."
click at [378, 142] on button "Select an answer" at bounding box center [355, 148] width 85 height 12
click at [351, 141] on div "Yes" at bounding box center [345, 140] width 74 height 10
click at [371, 163] on icon "button" at bounding box center [373, 165] width 5 height 5
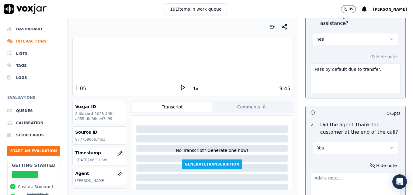
click at [352, 172] on textarea at bounding box center [355, 187] width 90 height 30
paste textarea "Pass by default due to transfer."
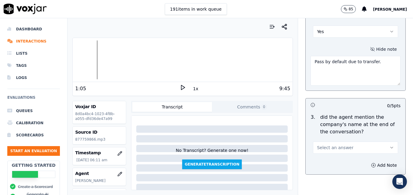
scroll to position [1185, 0]
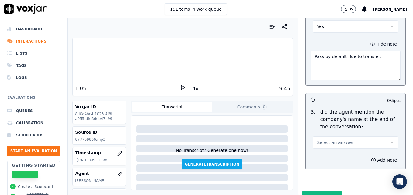
type textarea "Pass by default due to transfer."
click at [389, 140] on icon "button" at bounding box center [391, 142] width 5 height 5
click at [338, 133] on div "Yes" at bounding box center [345, 134] width 74 height 10
click at [371, 158] on icon "button" at bounding box center [373, 160] width 5 height 5
click at [339, 167] on textarea at bounding box center [355, 182] width 90 height 30
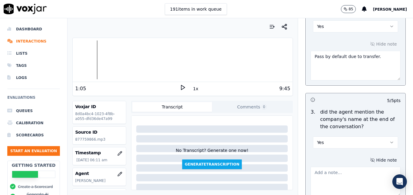
paste textarea "Pass by default due to transfer."
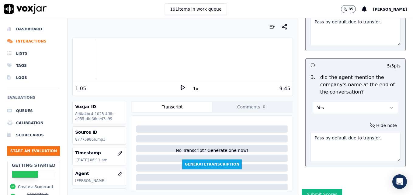
scroll to position [1220, 0]
type textarea "Pass by default due to transfer."
click at [325, 189] on button "Submit Scores" at bounding box center [321, 194] width 40 height 11
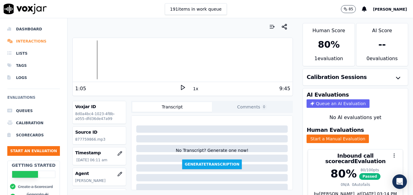
click at [26, 42] on li "Interactions" at bounding box center [33, 41] width 53 height 12
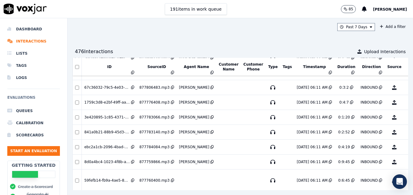
scroll to position [1518, 0]
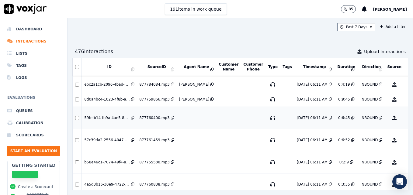
click at [406, 119] on button "No Evaluation Yet" at bounding box center [418, 117] width 24 height 17
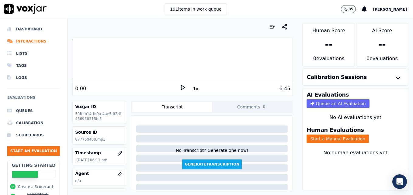
click at [180, 87] on icon at bounding box center [183, 87] width 6 height 6
drag, startPoint x: 180, startPoint y: 87, endPoint x: 169, endPoint y: 102, distance: 18.5
click at [180, 87] on icon at bounding box center [183, 87] width 6 height 6
click at [118, 172] on icon "button" at bounding box center [120, 174] width 4 height 4
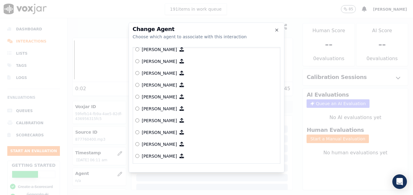
scroll to position [433, 0]
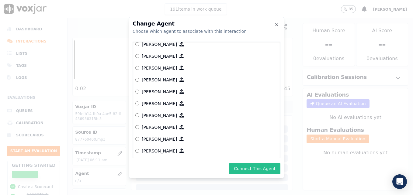
click at [261, 168] on button "Connect This Agent" at bounding box center [254, 168] width 51 height 11
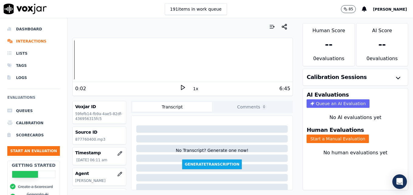
click at [180, 85] on icon at bounding box center [183, 87] width 6 height 6
click at [339, 138] on button "Start a Manual Evaluation" at bounding box center [337, 139] width 62 height 9
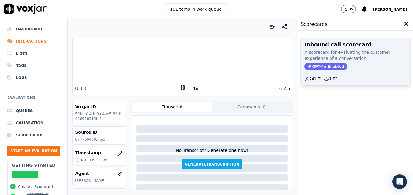
click at [320, 66] on span "GPT-4o Enabled" at bounding box center [325, 66] width 43 height 7
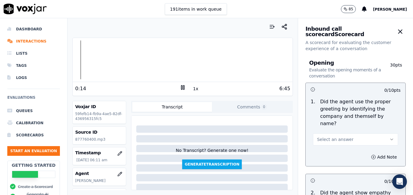
drag, startPoint x: 376, startPoint y: 132, endPoint x: 361, endPoint y: 138, distance: 16.0
click at [389, 137] on icon "button" at bounding box center [391, 139] width 5 height 5
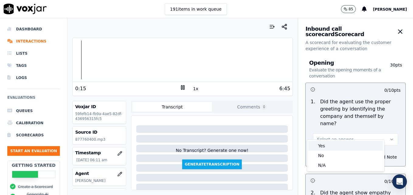
click at [333, 146] on div "Yes" at bounding box center [345, 146] width 74 height 10
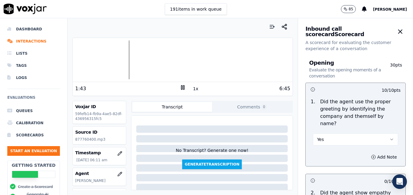
click at [91, 60] on div at bounding box center [183, 59] width 220 height 39
click at [140, 60] on div at bounding box center [183, 59] width 220 height 39
click at [138, 60] on div at bounding box center [183, 59] width 220 height 39
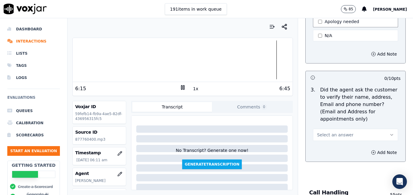
scroll to position [243, 0]
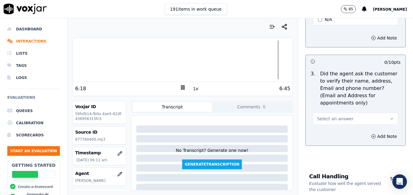
click at [389, 116] on icon "button" at bounding box center [391, 118] width 5 height 5
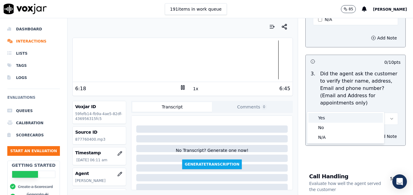
click at [350, 119] on div "Yes" at bounding box center [345, 118] width 74 height 10
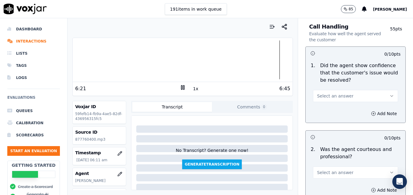
scroll to position [395, 0]
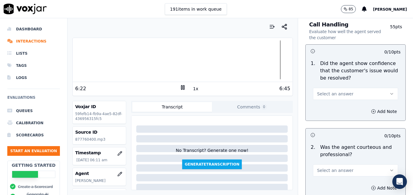
click at [390, 93] on icon "button" at bounding box center [391, 93] width 2 height 1
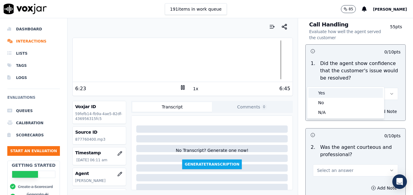
click at [355, 94] on div "Yes" at bounding box center [345, 93] width 74 height 10
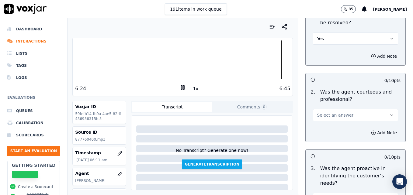
scroll to position [456, 0]
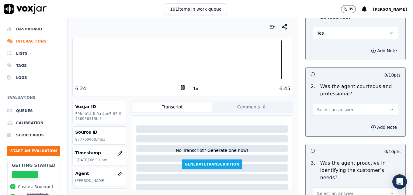
click at [389, 107] on icon "button" at bounding box center [391, 109] width 5 height 5
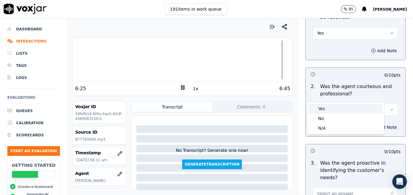
click at [354, 108] on div "Yes" at bounding box center [345, 109] width 74 height 10
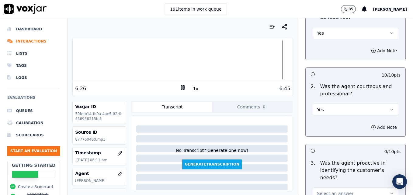
click at [371, 125] on icon "button" at bounding box center [373, 127] width 5 height 5
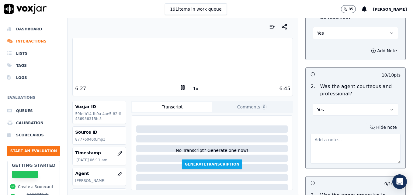
click at [352, 134] on textarea at bounding box center [355, 149] width 90 height 30
type textarea "W"
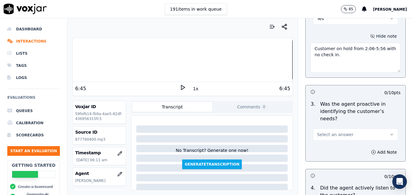
scroll to position [577, 0]
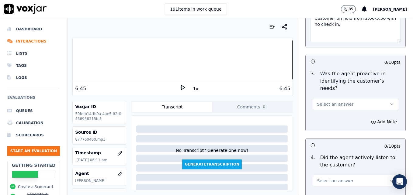
type textarea "Customer on hold from 2:06-5:56 with no check in."
click at [389, 102] on icon "button" at bounding box center [391, 104] width 5 height 5
click at [357, 94] on div "Yes" at bounding box center [345, 96] width 74 height 10
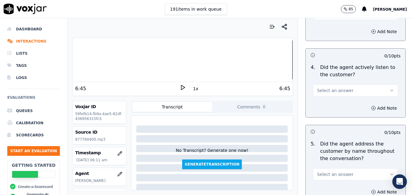
scroll to position [669, 0]
click at [389, 87] on icon "button" at bounding box center [391, 89] width 5 height 5
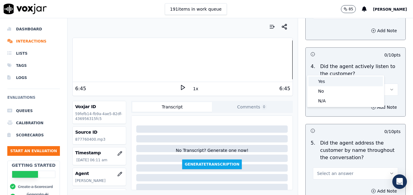
click at [358, 82] on div "Yes" at bounding box center [345, 82] width 74 height 10
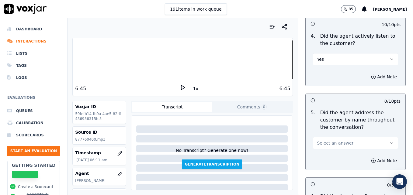
click at [74, 61] on div at bounding box center [183, 59] width 220 height 39
click at [180, 85] on icon at bounding box center [183, 87] width 6 height 6
click at [183, 87] on rect at bounding box center [183, 87] width 1 height 4
click at [389, 141] on icon "button" at bounding box center [391, 143] width 5 height 5
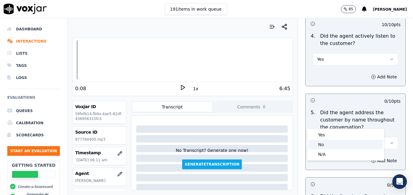
click at [332, 145] on div "No" at bounding box center [345, 145] width 74 height 10
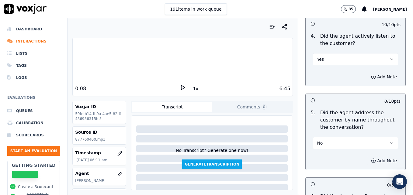
click at [371, 158] on icon "button" at bounding box center [373, 160] width 5 height 5
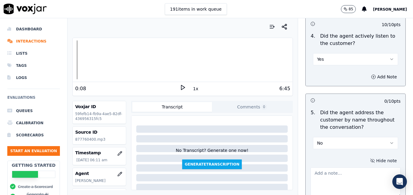
click at [344, 167] on textarea at bounding box center [355, 182] width 90 height 30
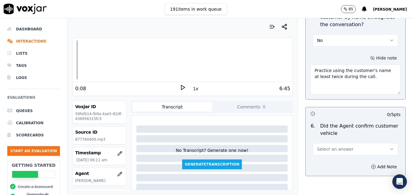
scroll to position [821, 0]
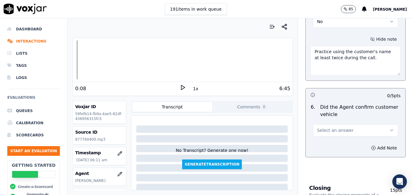
type textarea "Practice using the customer's name at least twice during the call."
click at [389, 128] on icon "button" at bounding box center [391, 130] width 5 height 5
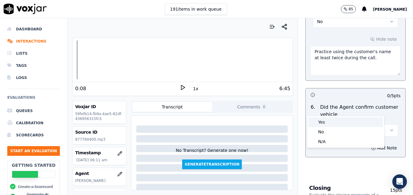
click at [350, 125] on div "Yes" at bounding box center [345, 122] width 74 height 10
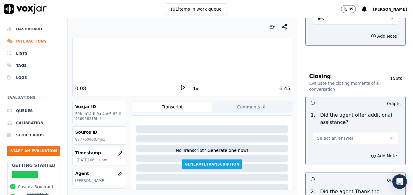
scroll to position [942, 0]
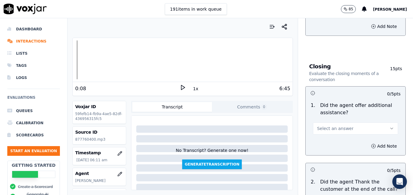
click at [389, 126] on icon "button" at bounding box center [391, 128] width 5 height 5
click at [347, 123] on div "Yes" at bounding box center [345, 120] width 74 height 10
click at [371, 144] on icon "button" at bounding box center [373, 146] width 5 height 5
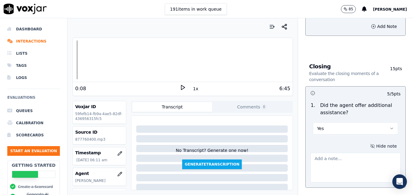
click at [359, 153] on textarea at bounding box center [355, 168] width 90 height 30
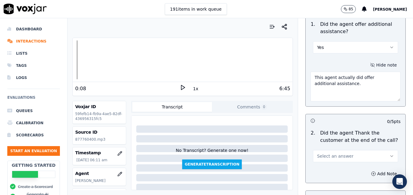
scroll to position [1033, 0]
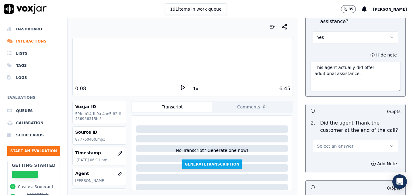
type textarea "This agent actually did offer additional assistance."
click at [389, 144] on icon "button" at bounding box center [391, 146] width 5 height 5
click at [336, 137] on div "Yes" at bounding box center [345, 138] width 74 height 10
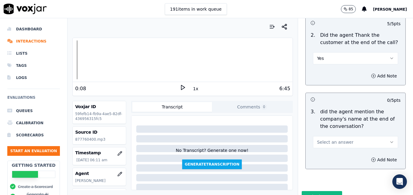
scroll to position [1124, 0]
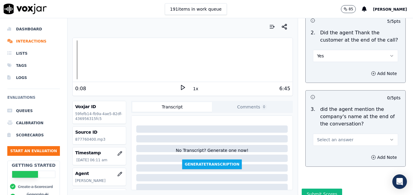
click at [381, 134] on button "Select an answer" at bounding box center [355, 140] width 85 height 12
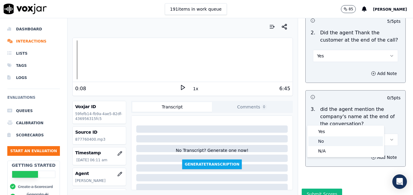
click at [336, 142] on div "No" at bounding box center [345, 141] width 74 height 10
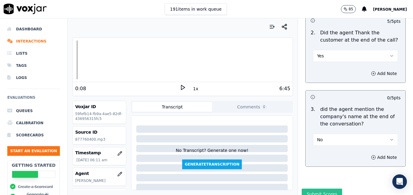
click at [316, 189] on button "Submit Scores" at bounding box center [321, 194] width 40 height 11
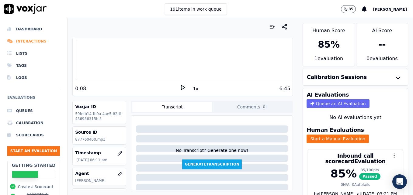
click at [25, 40] on li "Interactions" at bounding box center [33, 41] width 53 height 12
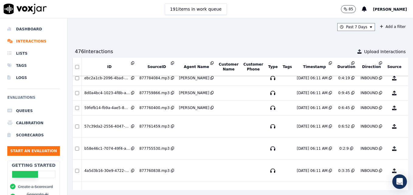
scroll to position [1548, 0]
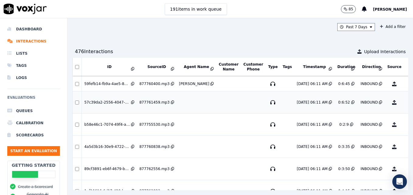
click at [406, 104] on button "No Evaluation Yet" at bounding box center [418, 102] width 24 height 17
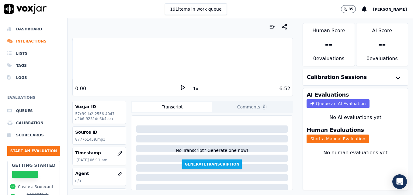
click at [180, 88] on icon at bounding box center [183, 87] width 6 height 6
click at [117, 174] on icon "button" at bounding box center [119, 174] width 5 height 5
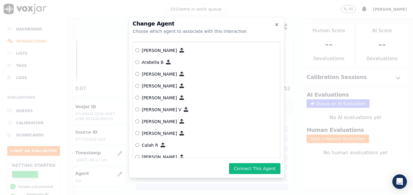
click at [251, 167] on button "Connect This Agent" at bounding box center [254, 168] width 51 height 11
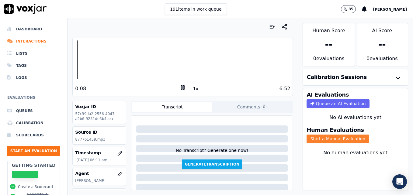
click at [338, 138] on button "Start a Manual Evaluation" at bounding box center [337, 139] width 62 height 9
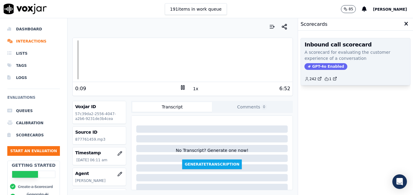
click at [322, 64] on span "GPT-4o Enabled" at bounding box center [325, 66] width 43 height 7
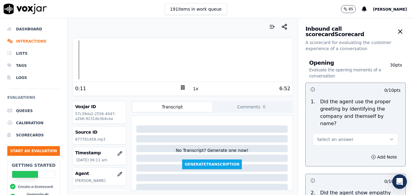
click at [377, 136] on button "Select an answer" at bounding box center [355, 139] width 85 height 12
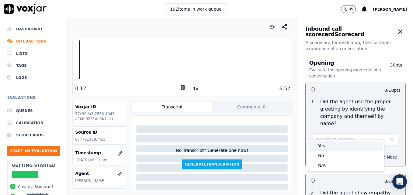
click at [332, 145] on div "Yes" at bounding box center [345, 146] width 74 height 10
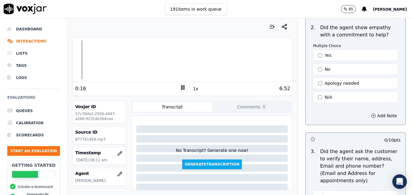
scroll to position [182, 0]
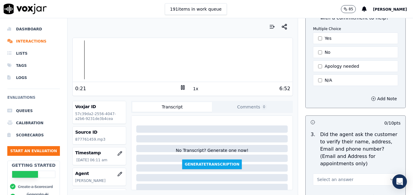
click at [183, 88] on rect at bounding box center [183, 87] width 1 height 4
click at [180, 87] on icon at bounding box center [183, 87] width 6 height 6
click at [108, 57] on div at bounding box center [183, 59] width 220 height 39
click at [93, 61] on div at bounding box center [183, 59] width 220 height 39
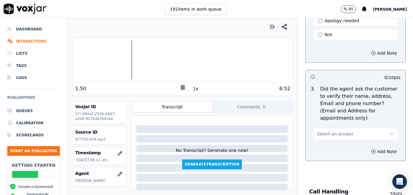
scroll to position [243, 0]
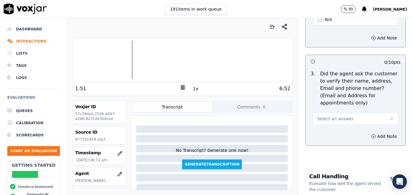
click at [374, 113] on button "Select an answer" at bounding box center [355, 119] width 85 height 12
click at [343, 126] on div "No" at bounding box center [345, 128] width 74 height 10
drag, startPoint x: 361, startPoint y: 121, endPoint x: 358, endPoint y: 126, distance: 5.7
click at [371, 134] on icon "button" at bounding box center [373, 136] width 5 height 5
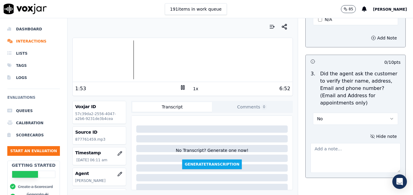
click at [351, 143] on textarea at bounding box center [355, 158] width 90 height 30
type textarea "Mailing address not verified."
drag, startPoint x: 364, startPoint y: 136, endPoint x: 304, endPoint y: 130, distance: 60.7
click at [305, 130] on div "Hide note Mailing address not verified." at bounding box center [355, 152] width 100 height 50
click at [389, 116] on icon "button" at bounding box center [391, 118] width 5 height 5
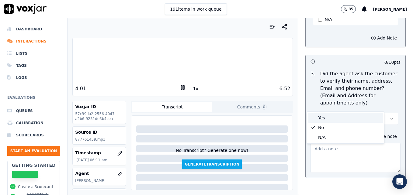
click at [340, 115] on div "Yes" at bounding box center [345, 118] width 74 height 10
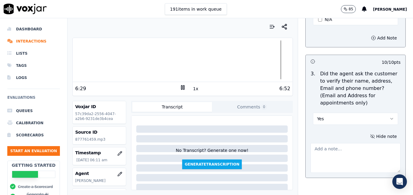
click at [389, 116] on icon "button" at bounding box center [391, 118] width 5 height 5
click at [329, 127] on div "No" at bounding box center [345, 128] width 74 height 10
click at [327, 143] on textarea at bounding box center [355, 158] width 90 height 30
type textarea "v"
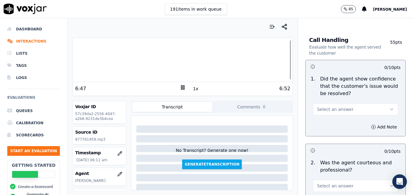
scroll to position [425, 0]
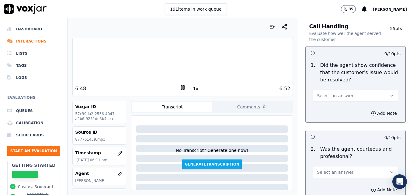
type textarea "Vehicle type/service not reconfirmed."
click at [381, 90] on button "Select an answer" at bounding box center [355, 96] width 85 height 12
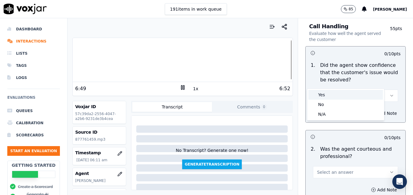
click at [352, 95] on div "Yes" at bounding box center [345, 95] width 74 height 10
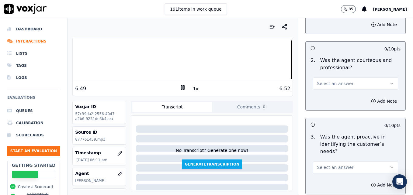
scroll to position [517, 0]
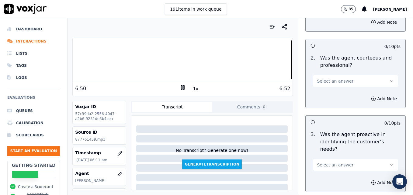
click at [389, 79] on icon "button" at bounding box center [391, 81] width 5 height 5
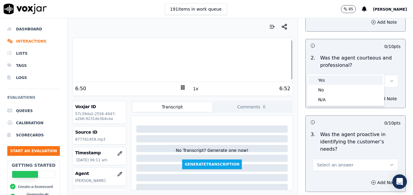
click at [343, 83] on div "Yes" at bounding box center [345, 80] width 74 height 10
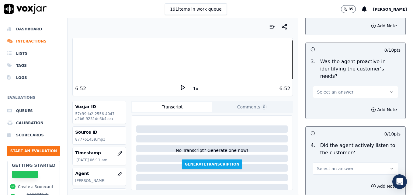
scroll to position [608, 0]
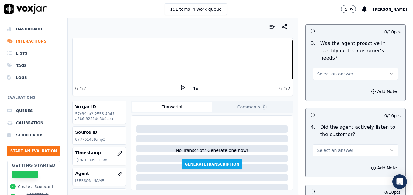
click at [389, 71] on icon "button" at bounding box center [391, 73] width 5 height 5
click at [359, 70] on div "Yes" at bounding box center [345, 66] width 74 height 10
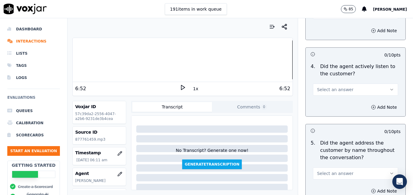
click at [389, 87] on icon "button" at bounding box center [391, 89] width 5 height 5
click at [351, 82] on div "Yes" at bounding box center [345, 82] width 74 height 10
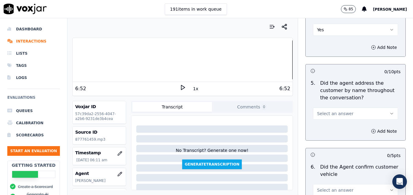
scroll to position [729, 0]
click at [380, 107] on button "Select an answer" at bounding box center [355, 113] width 85 height 12
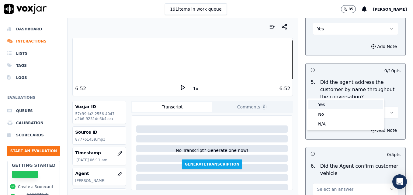
click at [339, 104] on div "Yes" at bounding box center [345, 105] width 74 height 10
click at [339, 121] on div "Add Note" at bounding box center [355, 130] width 100 height 18
drag, startPoint x: 362, startPoint y: 108, endPoint x: 353, endPoint y: 126, distance: 19.7
click at [371, 128] on icon "button" at bounding box center [373, 130] width 5 height 5
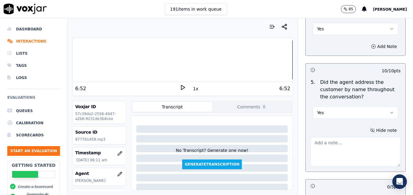
click at [353, 137] on textarea at bounding box center [355, 152] width 90 height 30
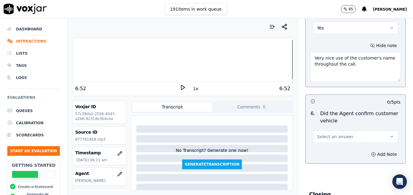
scroll to position [821, 0]
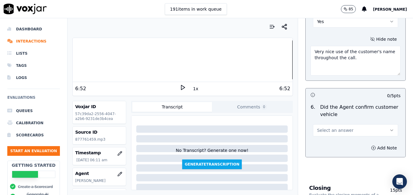
type textarea "Very nice use of the customer's name throughout the call."
click at [389, 128] on icon "button" at bounding box center [391, 130] width 5 height 5
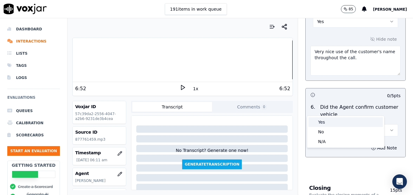
click at [347, 120] on div "Yes" at bounding box center [345, 122] width 74 height 10
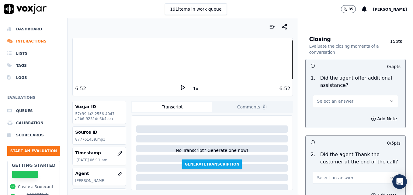
scroll to position [973, 0]
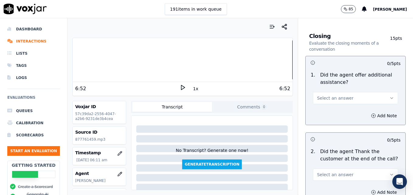
click at [389, 96] on icon "button" at bounding box center [391, 98] width 5 height 5
click at [330, 90] on div "Yes" at bounding box center [345, 90] width 74 height 10
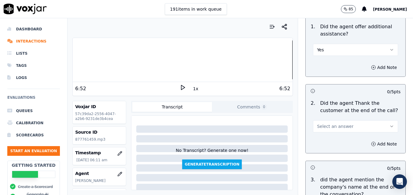
scroll to position [1033, 0]
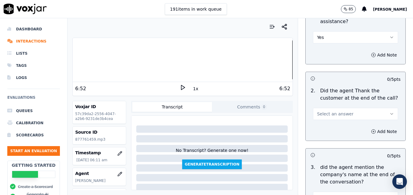
drag, startPoint x: 375, startPoint y: 87, endPoint x: 363, endPoint y: 96, distance: 15.0
click at [375, 108] on button "Select an answer" at bounding box center [355, 114] width 85 height 12
click at [341, 103] on div "Yes" at bounding box center [345, 106] width 74 height 10
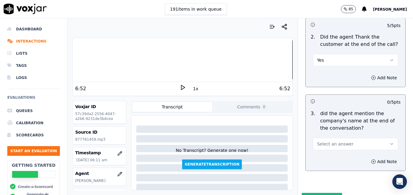
scroll to position [1091, 0]
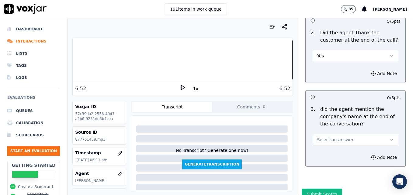
click at [389, 137] on icon "button" at bounding box center [391, 139] width 5 height 5
click at [333, 130] on div "Yes" at bounding box center [345, 132] width 74 height 10
click at [322, 189] on button "Submit Scores" at bounding box center [321, 194] width 40 height 11
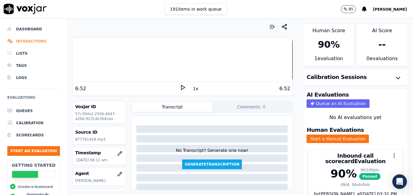
click at [35, 40] on li "Interactions" at bounding box center [33, 41] width 53 height 12
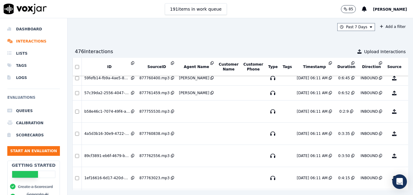
scroll to position [1548, 0]
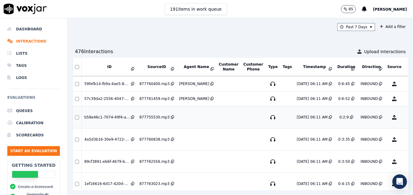
click at [406, 116] on button "No Evaluation Yet" at bounding box center [418, 117] width 24 height 17
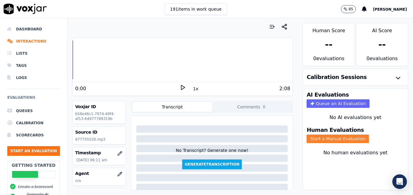
click at [322, 138] on button "Start a Manual Evaluation" at bounding box center [337, 139] width 62 height 9
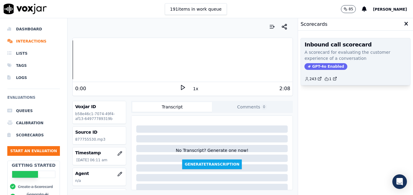
click at [324, 65] on span "GPT-4o Enabled" at bounding box center [325, 66] width 43 height 7
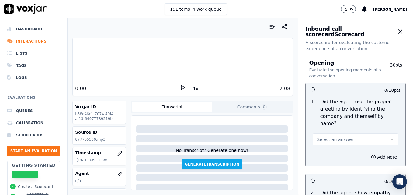
click at [180, 87] on icon at bounding box center [183, 87] width 6 height 6
click at [117, 174] on icon "button" at bounding box center [119, 174] width 5 height 5
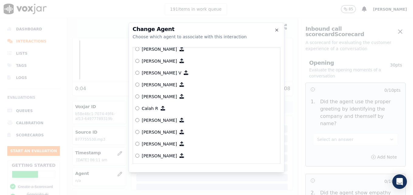
scroll to position [61, 0]
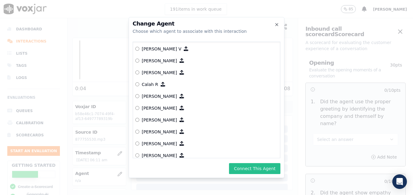
click at [260, 168] on button "Connect This Agent" at bounding box center [254, 168] width 51 height 11
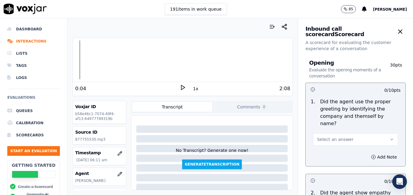
click at [378, 135] on button "Select an answer" at bounding box center [355, 139] width 85 height 12
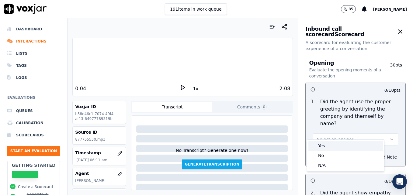
click at [339, 146] on div "Yes" at bounding box center [345, 146] width 74 height 10
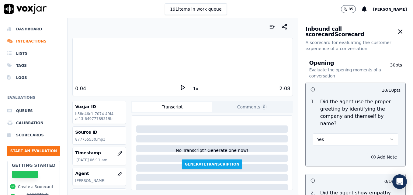
click at [367, 153] on button "Add Note" at bounding box center [383, 157] width 33 height 9
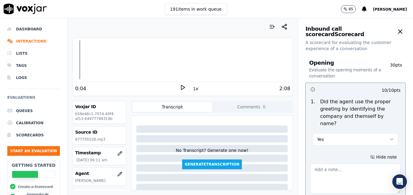
click at [346, 169] on textarea at bounding box center [355, 179] width 90 height 30
type textarea ""Scheduling" not included in greeting."
click at [181, 87] on polygon at bounding box center [183, 87] width 4 height 5
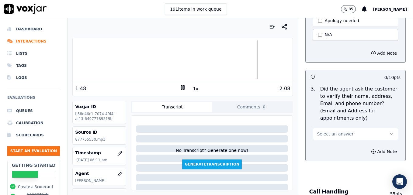
scroll to position [274, 0]
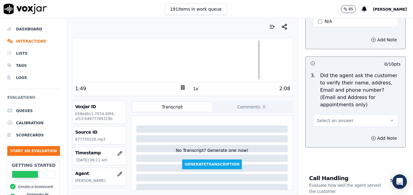
click at [380, 115] on button "Select an answer" at bounding box center [355, 121] width 85 height 12
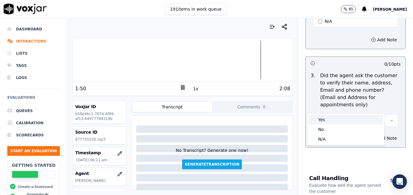
click at [335, 119] on div "Yes" at bounding box center [345, 120] width 74 height 10
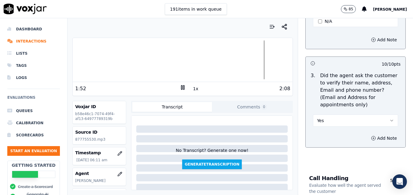
click at [123, 61] on div at bounding box center [183, 59] width 220 height 39
click at [389, 118] on icon "button" at bounding box center [391, 120] width 5 height 5
click at [329, 126] on div "No" at bounding box center [345, 130] width 74 height 10
click at [371, 136] on icon "button" at bounding box center [373, 138] width 5 height 5
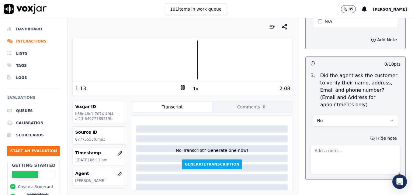
click at [355, 145] on textarea at bounding box center [355, 160] width 90 height 30
click at [81, 60] on div at bounding box center [183, 59] width 220 height 39
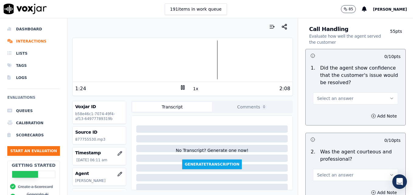
scroll to position [456, 0]
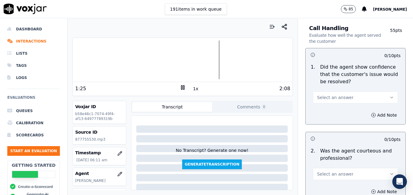
type textarea "Customer phone number not verified."
click at [389, 95] on icon "button" at bounding box center [391, 97] width 5 height 5
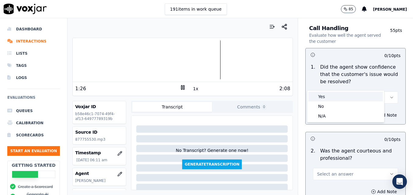
click at [352, 101] on div "Yes" at bounding box center [345, 97] width 74 height 10
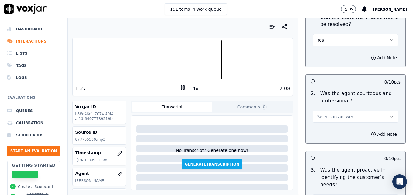
scroll to position [517, 0]
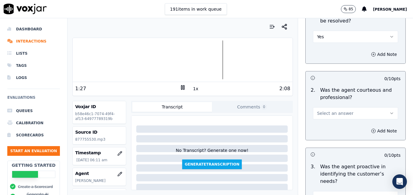
drag, startPoint x: 378, startPoint y: 97, endPoint x: 369, endPoint y: 104, distance: 10.9
click at [375, 107] on button "Select an answer" at bounding box center [355, 113] width 85 height 12
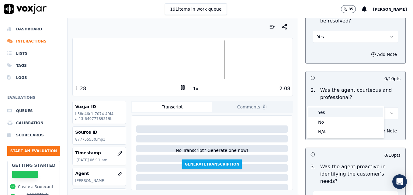
click at [346, 113] on div "Yes" at bounding box center [345, 113] width 74 height 10
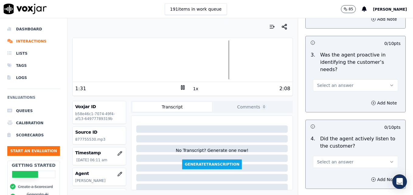
scroll to position [638, 0]
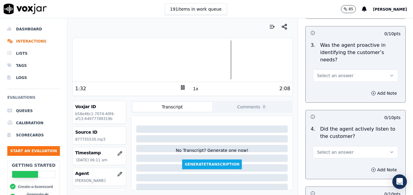
click at [389, 150] on icon "button" at bounding box center [391, 152] width 5 height 5
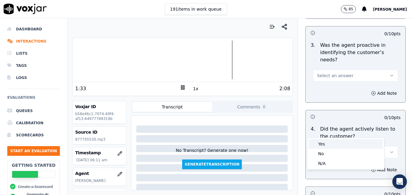
click at [351, 142] on div "Yes" at bounding box center [345, 144] width 74 height 10
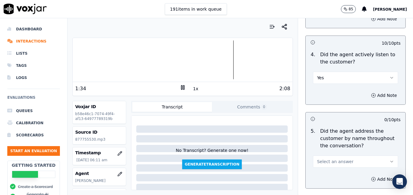
scroll to position [729, 0]
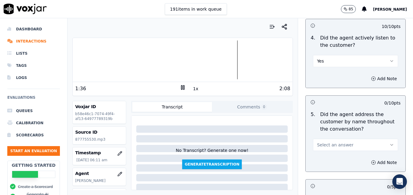
click at [389, 143] on icon "button" at bounding box center [391, 145] width 5 height 5
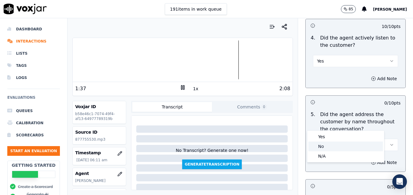
click at [350, 148] on div "No" at bounding box center [345, 147] width 74 height 10
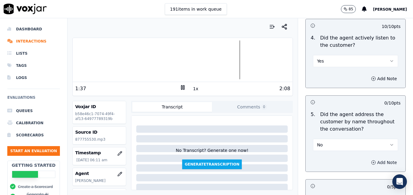
click at [371, 160] on icon "button" at bounding box center [373, 162] width 5 height 5
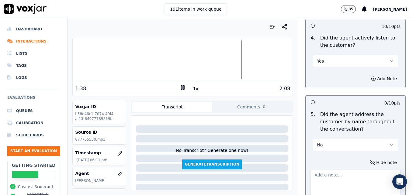
click at [356, 169] on textarea at bounding box center [355, 184] width 90 height 30
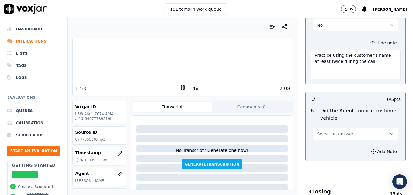
scroll to position [851, 0]
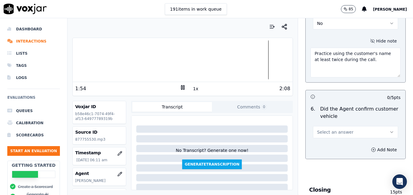
type textarea "Practice using the customer's name at least twice during the call."
click at [389, 130] on icon "button" at bounding box center [391, 132] width 5 height 5
click at [336, 124] on div "Yes" at bounding box center [345, 124] width 74 height 10
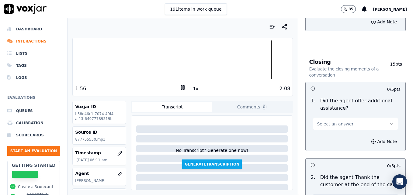
scroll to position [1003, 0]
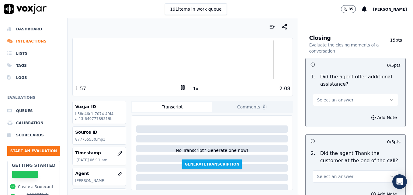
click at [389, 98] on icon "button" at bounding box center [391, 100] width 5 height 5
click at [349, 91] on div "Yes" at bounding box center [345, 92] width 74 height 10
click at [371, 115] on icon "button" at bounding box center [373, 117] width 5 height 5
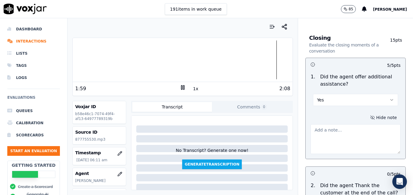
click at [349, 124] on textarea at bounding box center [355, 139] width 90 height 30
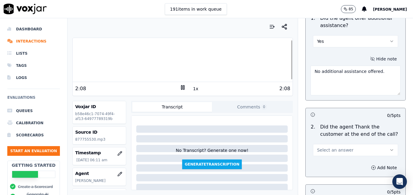
scroll to position [1064, 0]
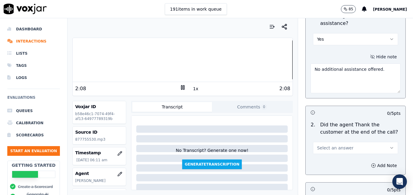
type textarea "No additional assistance offered."
click at [389, 146] on icon "button" at bounding box center [391, 148] width 5 height 5
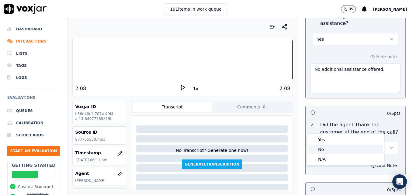
click at [324, 147] on div "No" at bounding box center [345, 150] width 74 height 10
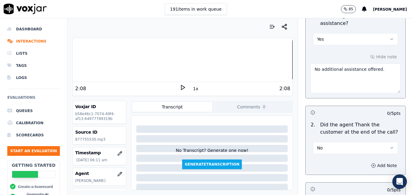
click at [371, 163] on icon "button" at bounding box center [373, 165] width 5 height 5
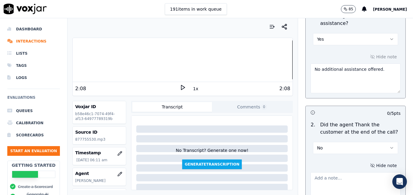
click at [347, 172] on textarea at bounding box center [355, 187] width 90 height 30
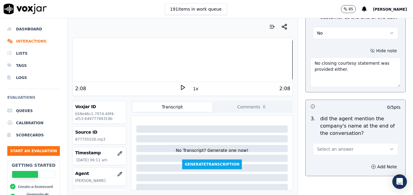
scroll to position [1185, 0]
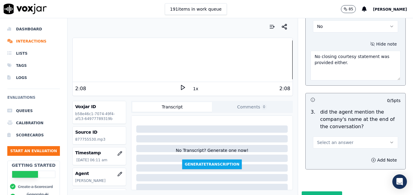
type textarea "No closing courtesy statement was provided either."
click at [389, 140] on icon "button" at bounding box center [391, 142] width 5 height 5
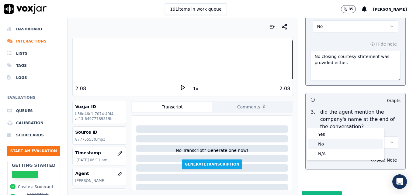
click at [333, 144] on div "No" at bounding box center [345, 144] width 74 height 10
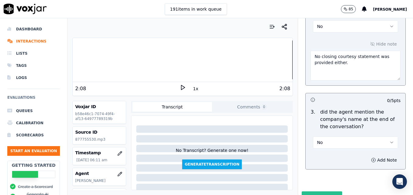
click at [319, 191] on button "Submit Scores" at bounding box center [321, 196] width 40 height 11
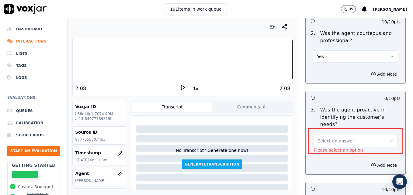
scroll to position [585, 0]
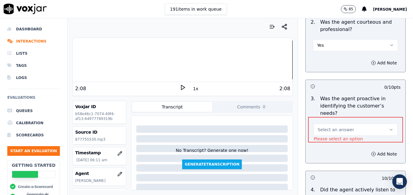
click at [388, 127] on icon "button" at bounding box center [390, 129] width 5 height 5
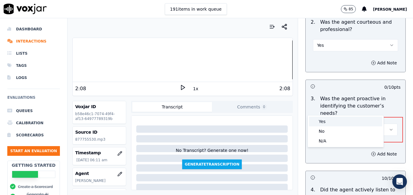
click at [326, 124] on div "Yes" at bounding box center [345, 122] width 73 height 10
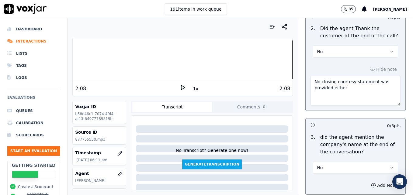
scroll to position [1188, 0]
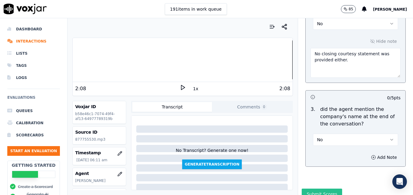
click at [323, 189] on button "Submit Scores" at bounding box center [321, 194] width 40 height 11
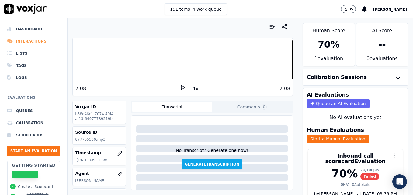
click at [22, 42] on li "Interactions" at bounding box center [33, 41] width 53 height 12
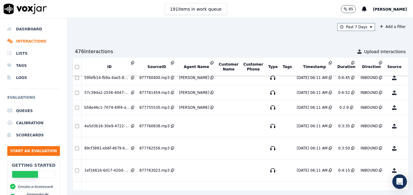
scroll to position [1548, 0]
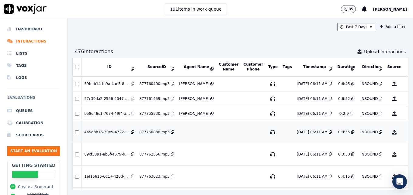
click at [406, 132] on button "No Evaluation Yet" at bounding box center [418, 132] width 24 height 17
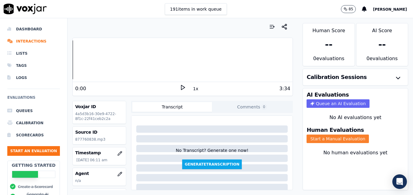
click at [325, 139] on button "Start a Manual Evaluation" at bounding box center [337, 139] width 62 height 9
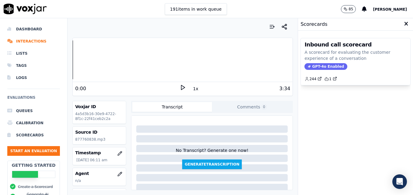
drag, startPoint x: 322, startPoint y: 65, endPoint x: 242, endPoint y: 85, distance: 82.6
click at [322, 65] on span "GPT-4o Enabled" at bounding box center [325, 66] width 43 height 7
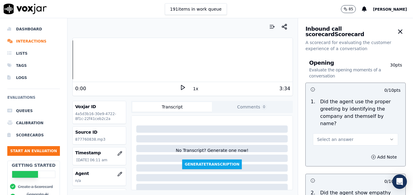
click at [180, 87] on icon at bounding box center [183, 87] width 6 height 6
click at [118, 174] on icon "button" at bounding box center [120, 174] width 4 height 4
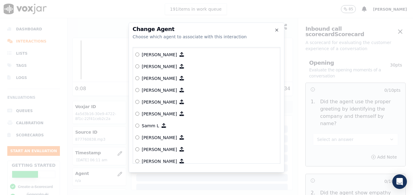
scroll to position [531, 0]
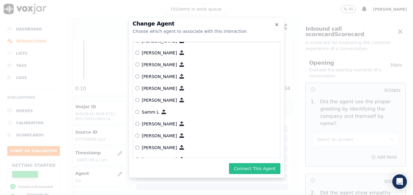
click at [260, 169] on button "Connect This Agent" at bounding box center [254, 168] width 51 height 11
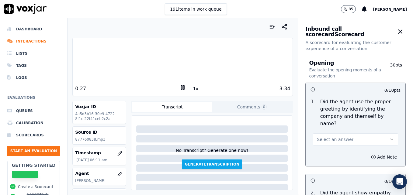
click at [389, 137] on icon "button" at bounding box center [391, 139] width 5 height 5
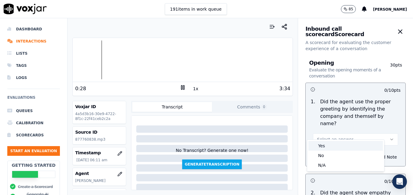
click at [352, 143] on div "Yes" at bounding box center [345, 146] width 74 height 10
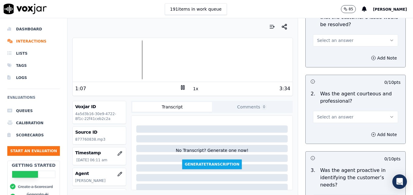
scroll to position [456, 0]
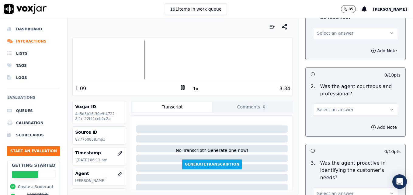
click at [389, 107] on icon "button" at bounding box center [391, 109] width 5 height 5
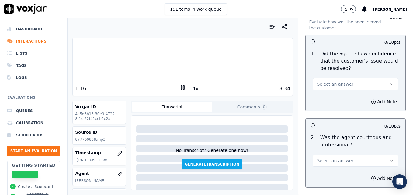
scroll to position [395, 0]
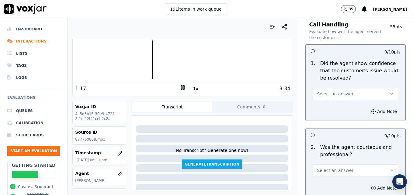
click at [389, 91] on icon "button" at bounding box center [391, 93] width 5 height 5
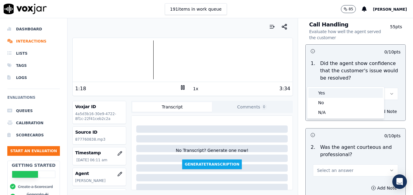
click at [335, 93] on div "Yes" at bounding box center [345, 93] width 74 height 10
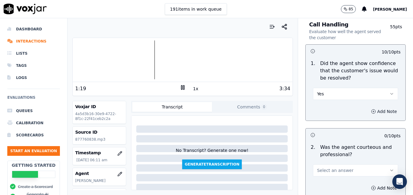
click at [371, 109] on icon "button" at bounding box center [373, 111] width 5 height 5
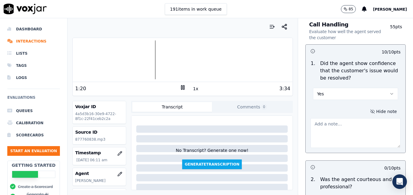
click at [351, 118] on textarea at bounding box center [355, 133] width 90 height 30
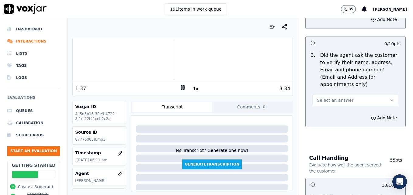
scroll to position [243, 0]
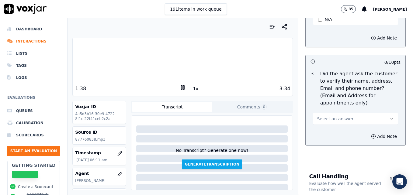
type textarea "Nice use of an ownership statement to convey ability to help."
click at [389, 116] on icon "button" at bounding box center [391, 118] width 5 height 5
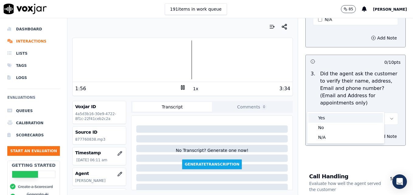
click at [341, 117] on div "Yes" at bounding box center [345, 118] width 74 height 10
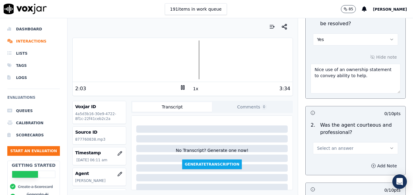
scroll to position [456, 0]
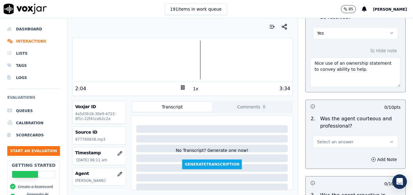
click at [389, 139] on icon "button" at bounding box center [391, 141] width 5 height 5
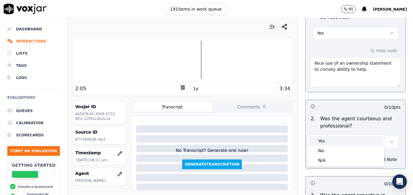
click at [347, 141] on div "Yes" at bounding box center [345, 141] width 74 height 10
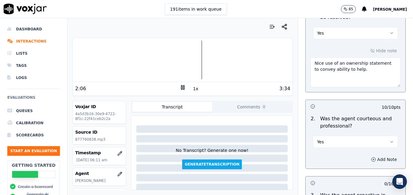
click at [371, 157] on icon "button" at bounding box center [373, 159] width 5 height 5
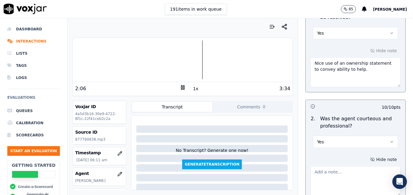
click at [351, 166] on textarea at bounding box center [355, 181] width 90 height 30
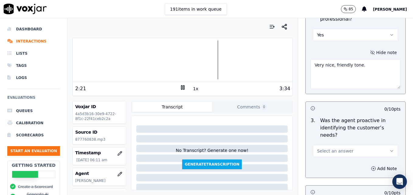
scroll to position [577, 0]
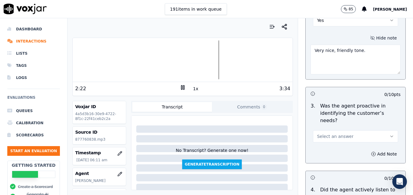
type textarea "Very nice, friendly tone."
drag, startPoint x: 374, startPoint y: 113, endPoint x: 373, endPoint y: 116, distance: 3.2
click at [374, 130] on button "Select an answer" at bounding box center [355, 136] width 85 height 12
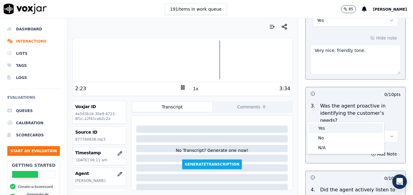
click at [361, 125] on div "Yes" at bounding box center [345, 128] width 74 height 10
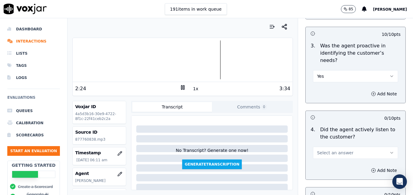
scroll to position [638, 0]
click at [376, 146] on button "Select an answer" at bounding box center [355, 152] width 85 height 12
click at [330, 143] on div "Yes" at bounding box center [345, 144] width 74 height 10
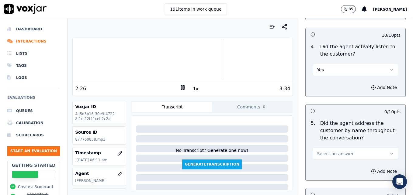
scroll to position [729, 0]
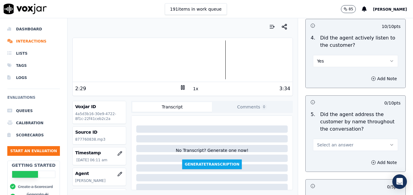
click at [389, 143] on icon "button" at bounding box center [391, 145] width 5 height 5
click at [334, 139] on div "Yes" at bounding box center [345, 137] width 74 height 10
click at [371, 160] on icon "button" at bounding box center [373, 162] width 5 height 5
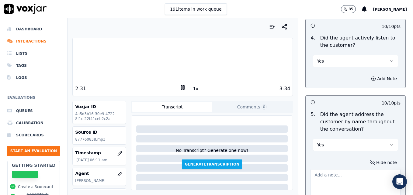
click at [352, 169] on textarea at bounding box center [355, 184] width 90 height 30
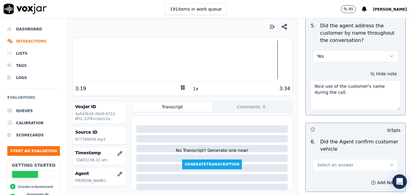
scroll to position [821, 0]
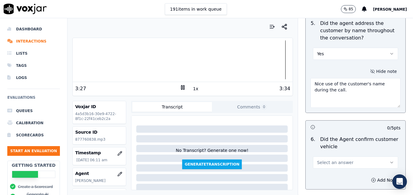
type textarea "Nice use of the customer's name during the call."
click at [382, 157] on button "Select an answer" at bounding box center [355, 163] width 85 height 12
click at [372, 153] on div "Yes" at bounding box center [345, 155] width 74 height 10
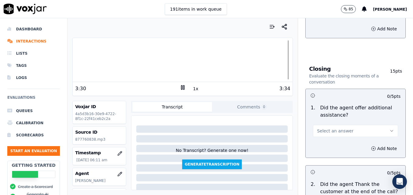
scroll to position [973, 0]
click at [374, 124] on button "Select an answer" at bounding box center [355, 130] width 85 height 12
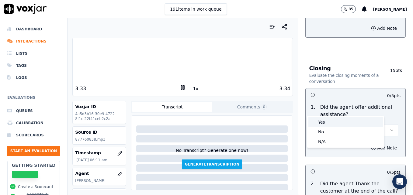
click at [356, 120] on div "Yes" at bounding box center [345, 122] width 74 height 10
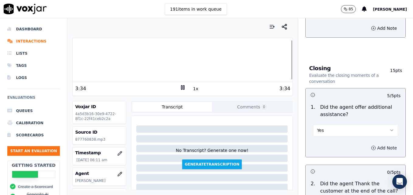
click at [371, 146] on icon "button" at bounding box center [373, 148] width 5 height 5
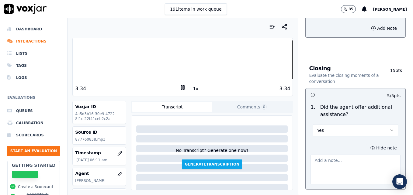
click at [357, 155] on textarea at bounding box center [355, 170] width 90 height 30
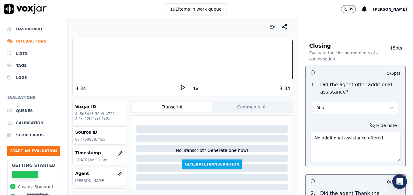
scroll to position [1064, 0]
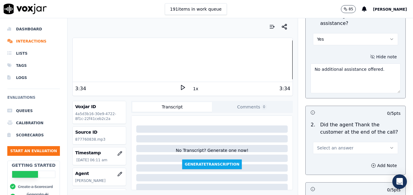
type textarea "No additional assistance offered."
click at [389, 146] on icon "button" at bounding box center [391, 148] width 5 height 5
click at [356, 143] on div "Yes" at bounding box center [345, 140] width 74 height 10
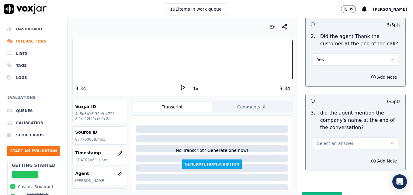
scroll to position [1155, 0]
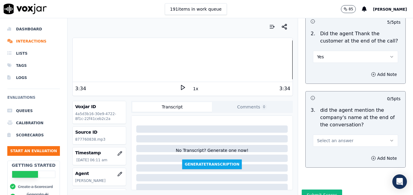
click at [376, 135] on button "Select an answer" at bounding box center [355, 141] width 85 height 12
click at [353, 134] on div "Yes" at bounding box center [345, 133] width 74 height 10
click at [325, 190] on button "Submit Scores" at bounding box center [321, 195] width 40 height 11
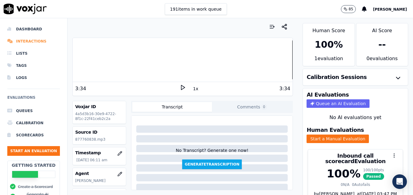
click at [32, 41] on li "Interactions" at bounding box center [33, 41] width 53 height 12
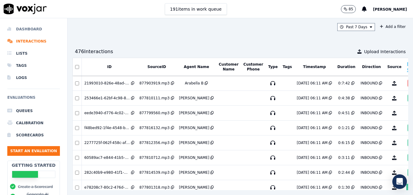
click at [30, 29] on li "Dashboard" at bounding box center [33, 29] width 53 height 12
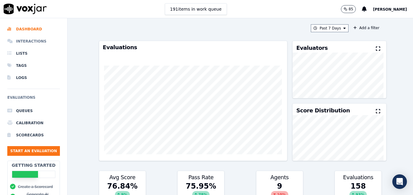
click at [32, 39] on li "Interactions" at bounding box center [33, 41] width 53 height 12
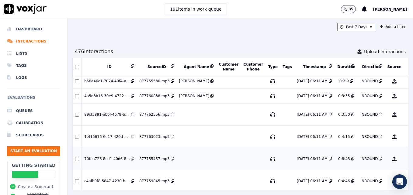
scroll to position [1579, 0]
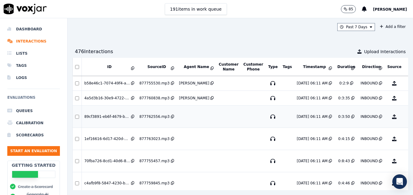
click at [406, 115] on button "No Evaluation Yet" at bounding box center [418, 116] width 24 height 17
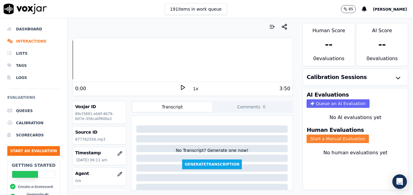
click at [341, 140] on button "Start a Manual Evaluation" at bounding box center [337, 139] width 62 height 9
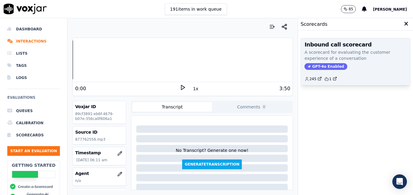
click at [319, 64] on span "GPT-4o Enabled" at bounding box center [325, 66] width 43 height 7
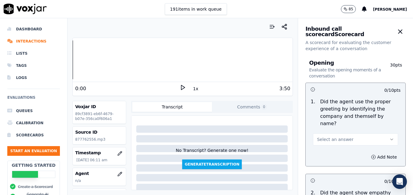
click at [180, 88] on icon at bounding box center [183, 87] width 6 height 6
click at [181, 88] on rect at bounding box center [181, 87] width 1 height 4
click at [117, 173] on icon "button" at bounding box center [119, 174] width 5 height 5
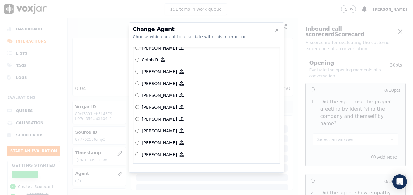
scroll to position [91, 0]
click at [139, 117] on label "[PERSON_NAME]" at bounding box center [206, 119] width 142 height 12
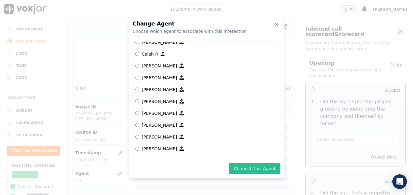
click at [259, 168] on button "Connect This Agent" at bounding box center [254, 168] width 51 height 11
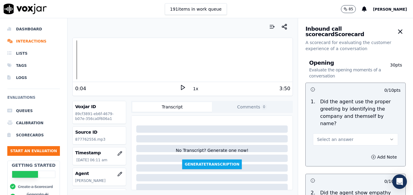
click at [389, 137] on icon "button" at bounding box center [391, 139] width 5 height 5
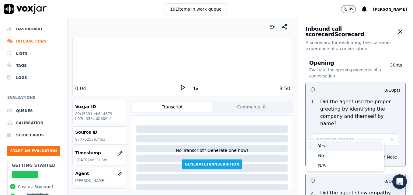
click at [332, 148] on div "Yes" at bounding box center [345, 146] width 74 height 10
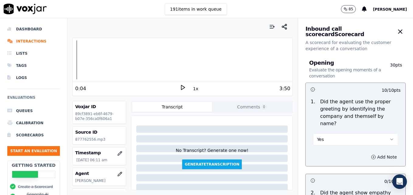
click at [371, 155] on icon "button" at bounding box center [373, 157] width 5 height 5
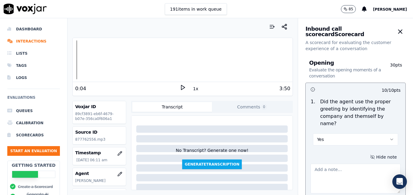
click at [348, 165] on textarea at bounding box center [355, 179] width 90 height 30
click at [181, 85] on polygon at bounding box center [183, 87] width 4 height 5
click at [77, 60] on div at bounding box center [183, 59] width 220 height 39
click at [368, 164] on textarea ""Scheduling" not included" at bounding box center [355, 179] width 90 height 30
type textarea ""Scheduling" not included in greeting."
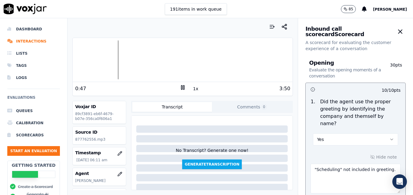
click at [180, 86] on icon at bounding box center [183, 87] width 6 height 6
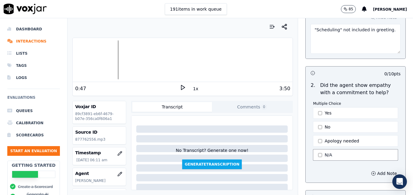
scroll to position [152, 0]
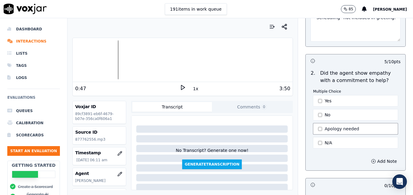
click at [313, 123] on button "Apology needed" at bounding box center [355, 129] width 85 height 12
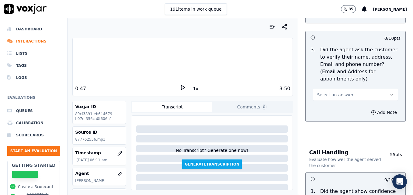
scroll to position [304, 0]
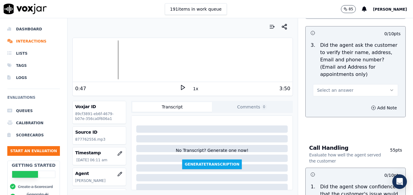
click at [380, 84] on button "Select an answer" at bounding box center [355, 90] width 85 height 12
click at [334, 96] on div "No" at bounding box center [345, 99] width 74 height 10
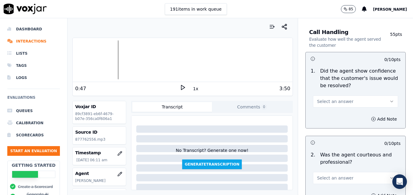
scroll to position [425, 0]
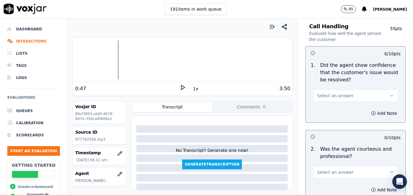
click at [389, 93] on icon "button" at bounding box center [391, 95] width 5 height 5
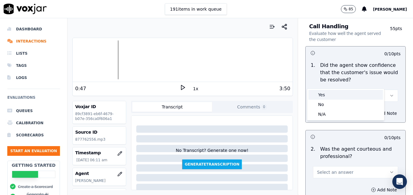
click at [337, 95] on div "Yes" at bounding box center [345, 95] width 74 height 10
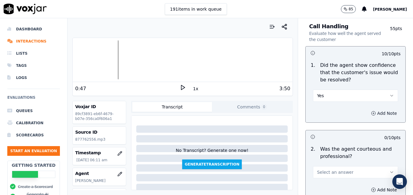
click at [373, 113] on icon "button" at bounding box center [374, 113] width 2 height 0
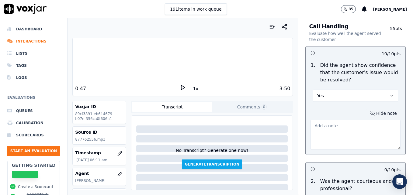
click at [356, 127] on textarea at bounding box center [355, 135] width 90 height 30
type textarea "Nice use of positive verbiage to convey confidence and ability to help."
click at [180, 87] on icon at bounding box center [183, 87] width 6 height 6
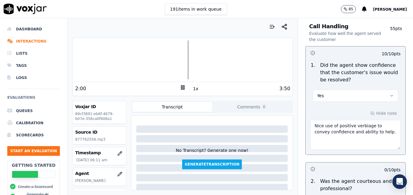
click at [183, 88] on rect at bounding box center [183, 87] width 1 height 4
click at [180, 87] on icon at bounding box center [183, 87] width 6 height 6
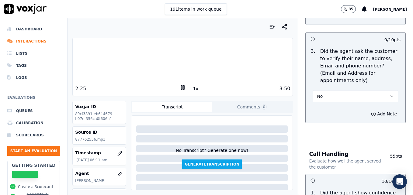
scroll to position [274, 0]
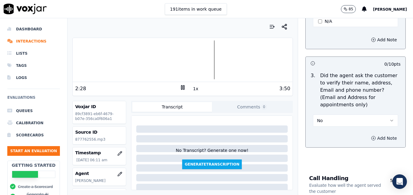
click at [371, 136] on icon "button" at bounding box center [373, 138] width 5 height 5
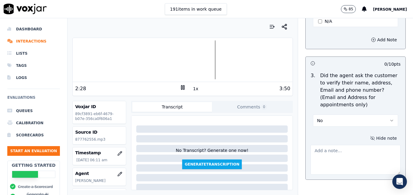
click at [346, 145] on textarea at bounding box center [355, 160] width 90 height 30
click at [81, 62] on div at bounding box center [183, 59] width 220 height 39
click at [77, 60] on div at bounding box center [183, 59] width 220 height 39
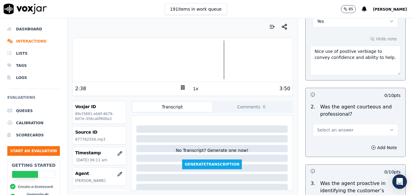
scroll to position [547, 0]
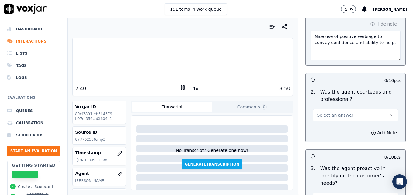
type textarea "Customer's name never verified."
click at [375, 109] on button "Select an answer" at bounding box center [355, 115] width 85 height 12
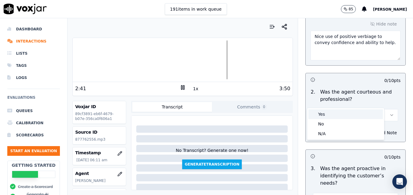
click at [333, 112] on div "Yes" at bounding box center [345, 114] width 74 height 10
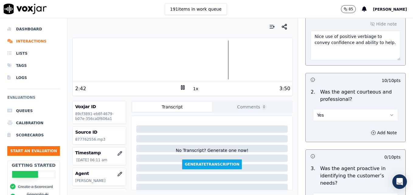
click at [180, 88] on icon at bounding box center [183, 87] width 6 height 6
click at [371, 130] on icon "button" at bounding box center [373, 132] width 5 height 5
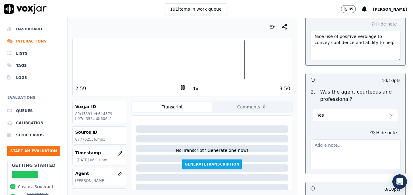
click at [339, 139] on textarea at bounding box center [355, 154] width 90 height 30
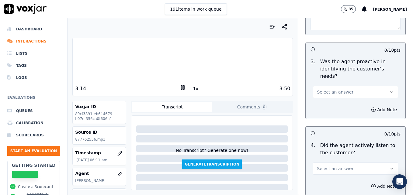
scroll to position [699, 0]
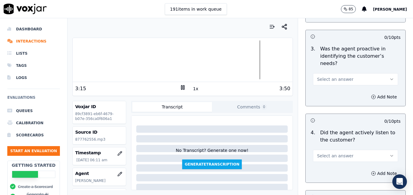
type textarea "Watch clipping/speaking over the customer."
drag, startPoint x: 374, startPoint y: 53, endPoint x: 371, endPoint y: 58, distance: 4.9
click at [374, 73] on button "Select an answer" at bounding box center [355, 79] width 85 height 12
click at [359, 68] on div "Yes" at bounding box center [345, 71] width 74 height 10
click at [381, 150] on button "Select an answer" at bounding box center [355, 156] width 85 height 12
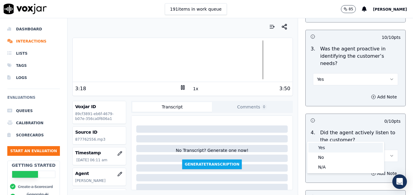
click at [343, 147] on div "Yes" at bounding box center [345, 148] width 74 height 10
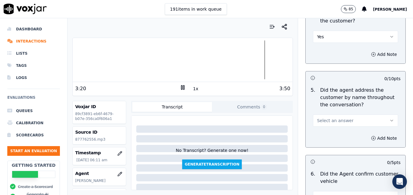
scroll to position [821, 0]
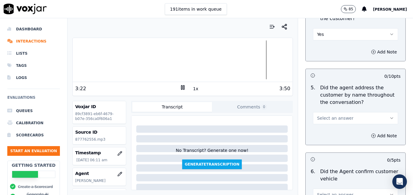
click at [389, 116] on icon "button" at bounding box center [391, 118] width 5 height 5
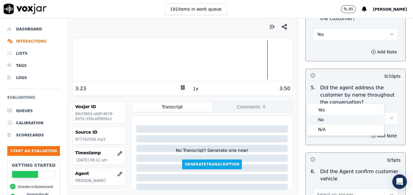
click at [339, 120] on div "No" at bounding box center [345, 120] width 74 height 10
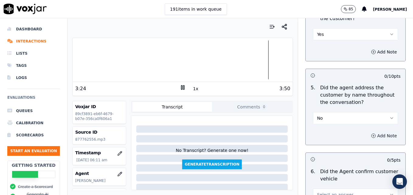
click at [367, 132] on button "Add Note" at bounding box center [383, 136] width 33 height 9
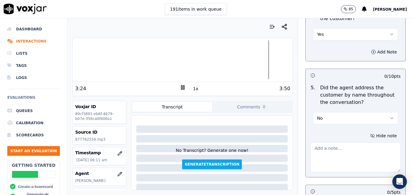
click at [351, 143] on textarea at bounding box center [355, 158] width 90 height 30
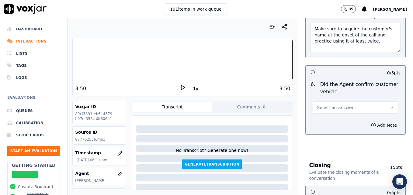
scroll to position [942, 0]
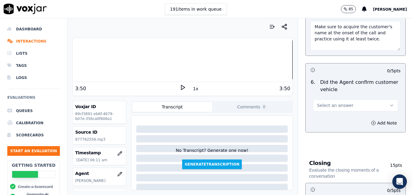
type textarea "Make sure to acquire the customer's name at the onset of the call and practice …"
click at [389, 103] on icon "button" at bounding box center [391, 105] width 5 height 5
click at [343, 96] on div "Yes" at bounding box center [345, 97] width 74 height 10
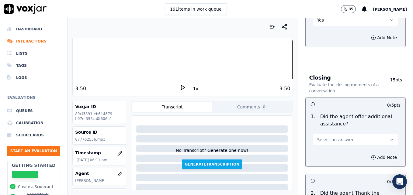
scroll to position [1033, 0]
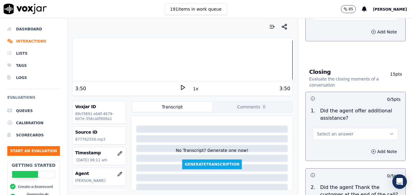
click at [370, 128] on button "Select an answer" at bounding box center [355, 134] width 85 height 12
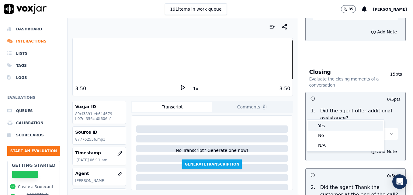
click at [325, 127] on div "Yes" at bounding box center [345, 126] width 74 height 10
click at [371, 149] on icon "button" at bounding box center [373, 151] width 5 height 5
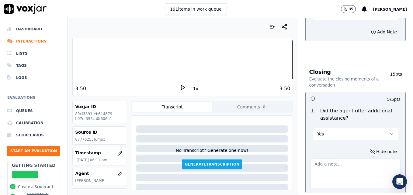
click at [357, 158] on textarea at bounding box center [355, 173] width 90 height 30
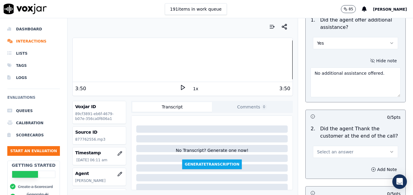
scroll to position [1125, 0]
type textarea "No additional assistance offered."
click at [389, 149] on icon "button" at bounding box center [391, 151] width 5 height 5
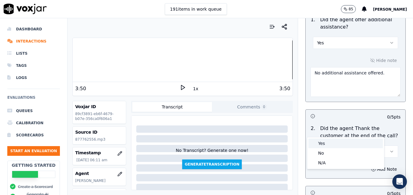
click at [345, 143] on div "Yes" at bounding box center [345, 144] width 74 height 10
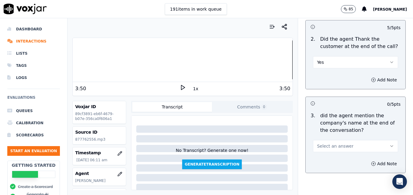
scroll to position [1216, 0]
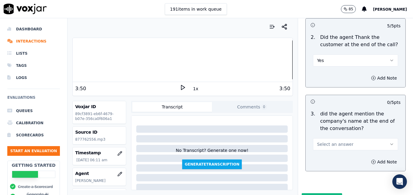
click at [375, 138] on button "Select an answer" at bounding box center [355, 144] width 85 height 12
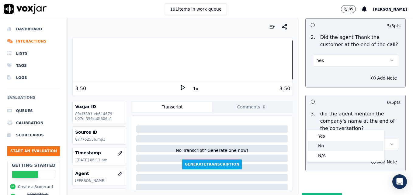
click at [329, 146] on div "No" at bounding box center [345, 146] width 74 height 10
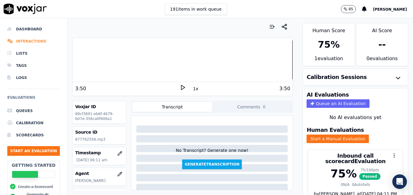
click at [24, 43] on li "Interactions" at bounding box center [33, 41] width 53 height 12
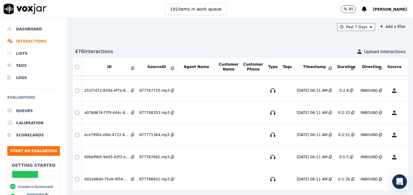
scroll to position [1609, 0]
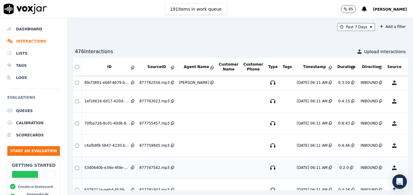
click at [406, 167] on button "No Evaluation Yet" at bounding box center [418, 167] width 24 height 17
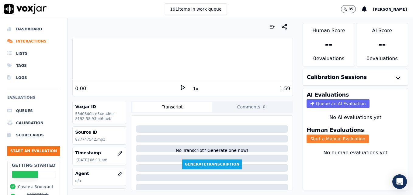
click at [318, 139] on button "Start a Manual Evaluation" at bounding box center [337, 139] width 62 height 9
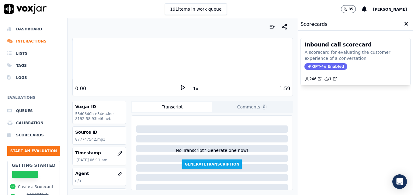
click at [311, 66] on span "GPT-4o Enabled" at bounding box center [325, 66] width 43 height 7
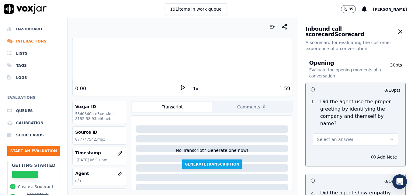
click at [180, 87] on icon at bounding box center [183, 87] width 6 height 6
click at [180, 86] on icon at bounding box center [183, 87] width 6 height 6
click at [117, 172] on icon "button" at bounding box center [119, 174] width 5 height 5
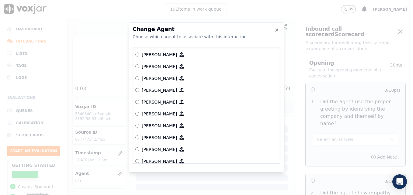
scroll to position [417, 0]
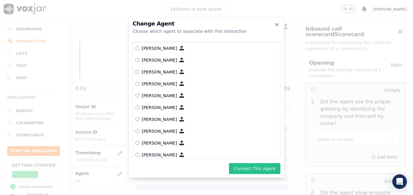
click at [243, 166] on button "Connect This Agent" at bounding box center [254, 168] width 51 height 11
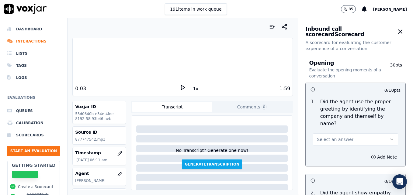
click at [180, 86] on icon at bounding box center [183, 87] width 6 height 6
click at [389, 137] on icon "button" at bounding box center [391, 139] width 5 height 5
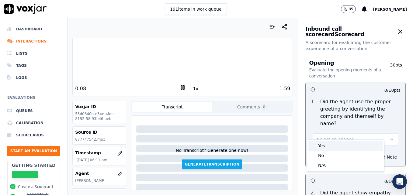
click at [324, 146] on div "Yes" at bounding box center [345, 146] width 74 height 10
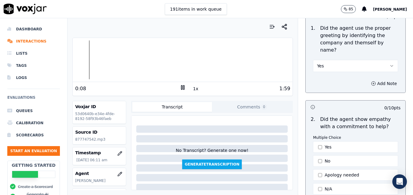
scroll to position [91, 0]
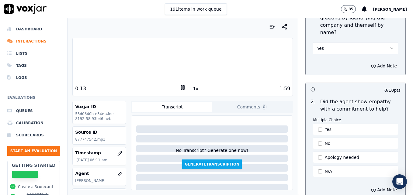
click at [86, 60] on div at bounding box center [183, 59] width 220 height 39
click at [83, 60] on div at bounding box center [183, 59] width 220 height 39
drag, startPoint x: 314, startPoint y: 119, endPoint x: 315, endPoint y: 133, distance: 14.6
click at [314, 124] on button "Yes" at bounding box center [355, 130] width 85 height 12
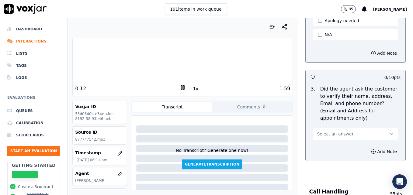
scroll to position [243, 0]
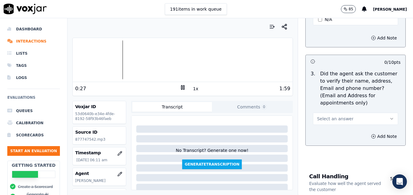
click at [108, 60] on div at bounding box center [183, 59] width 220 height 39
click at [106, 60] on div at bounding box center [183, 59] width 220 height 39
click at [104, 59] on div at bounding box center [183, 59] width 220 height 39
click at [103, 58] on div at bounding box center [183, 59] width 220 height 39
click at [100, 60] on div at bounding box center [183, 59] width 220 height 39
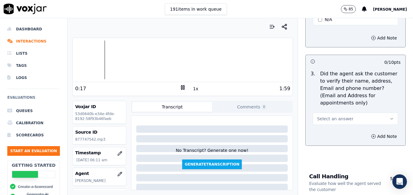
click at [389, 116] on icon "button" at bounding box center [391, 118] width 5 height 5
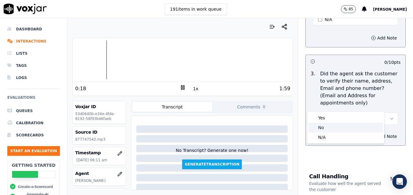
click at [355, 127] on div "No" at bounding box center [345, 128] width 74 height 10
click at [367, 132] on button "Add Note" at bounding box center [383, 136] width 33 height 9
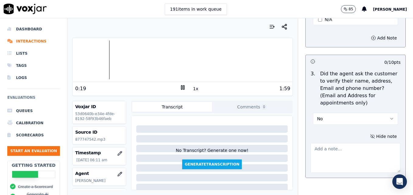
click at [354, 143] on textarea at bounding box center [355, 158] width 90 height 30
type textarea "s"
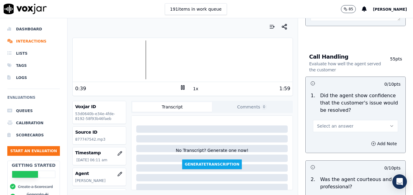
scroll to position [425, 0]
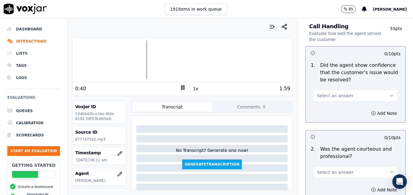
type textarea "Customer phone number not verified."
click at [389, 93] on icon "button" at bounding box center [391, 95] width 5 height 5
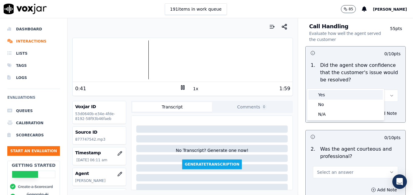
click at [351, 95] on div "Yes" at bounding box center [345, 95] width 74 height 10
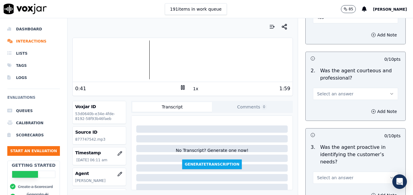
scroll to position [517, 0]
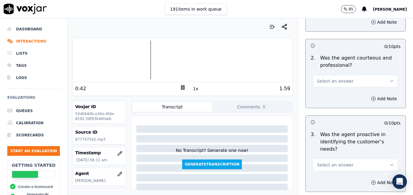
click at [378, 75] on button "Select an answer" at bounding box center [355, 81] width 85 height 12
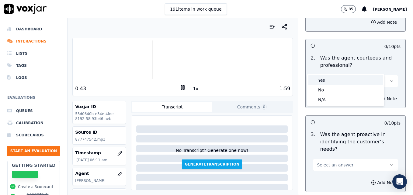
click at [340, 82] on div "Yes" at bounding box center [345, 80] width 74 height 10
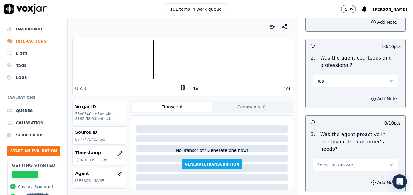
click at [371, 96] on icon "button" at bounding box center [373, 98] width 5 height 5
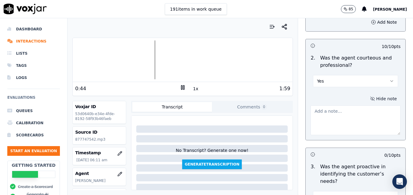
click at [357, 105] on textarea at bounding box center [355, 120] width 90 height 30
click at [183, 87] on rect at bounding box center [183, 87] width 1 height 4
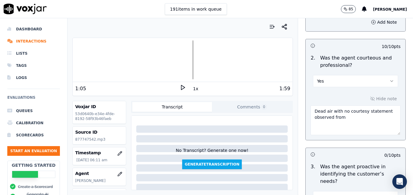
click at [341, 105] on textarea "Dead air with no courtesy statement observed from" at bounding box center [355, 120] width 90 height 30
click at [182, 60] on div at bounding box center [183, 59] width 220 height 39
click at [181, 86] on polygon at bounding box center [183, 87] width 4 height 5
click at [180, 87] on icon at bounding box center [183, 87] width 6 height 6
click at [355, 105] on textarea "Dead air with no courtesy statement observed from :19-:36" at bounding box center [355, 120] width 90 height 30
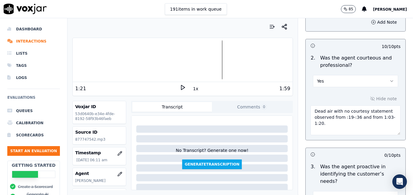
type textarea "Dead air with no courtesy statement observed from :19-:36 and from 1:03-1:20."
click at [181, 87] on polygon at bounding box center [183, 87] width 4 height 5
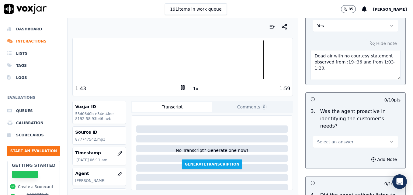
scroll to position [577, 0]
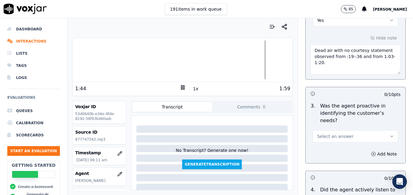
click at [389, 134] on icon "button" at bounding box center [391, 136] width 5 height 5
click at [352, 126] on div "Yes" at bounding box center [345, 128] width 74 height 10
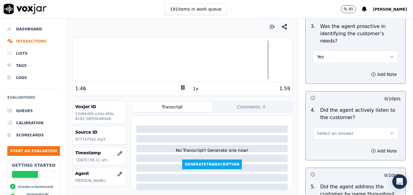
scroll to position [669, 0]
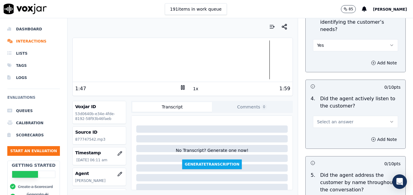
click at [389, 119] on icon "button" at bounding box center [391, 121] width 5 height 5
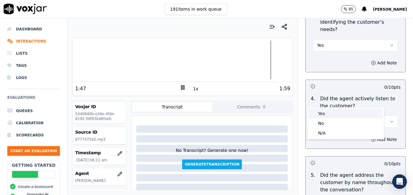
click at [341, 112] on div "Yes" at bounding box center [345, 114] width 74 height 10
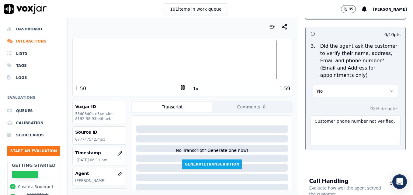
scroll to position [274, 0]
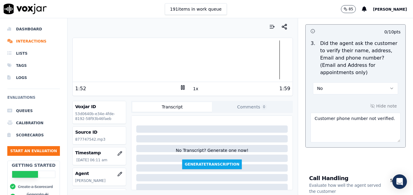
click at [385, 113] on textarea "Customer phone number not verified." at bounding box center [355, 128] width 90 height 30
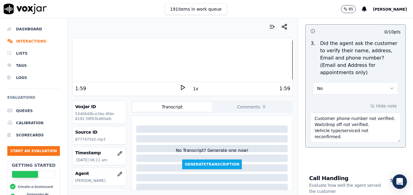
click at [274, 61] on div at bounding box center [183, 59] width 220 height 39
type textarea "Customer phone number not verified. Wait/drop off not verified. Vehicle type/se…"
click at [181, 87] on polygon at bounding box center [183, 87] width 4 height 5
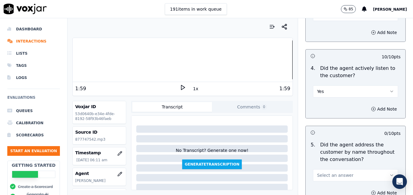
scroll to position [729, 0]
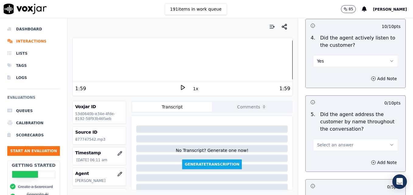
drag, startPoint x: 374, startPoint y: 122, endPoint x: 370, endPoint y: 127, distance: 5.9
click at [374, 139] on button "Select an answer" at bounding box center [355, 145] width 85 height 12
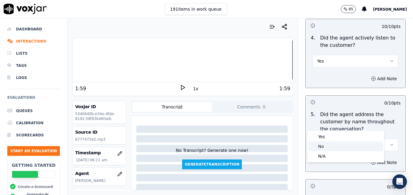
click at [333, 146] on div "No" at bounding box center [345, 147] width 74 height 10
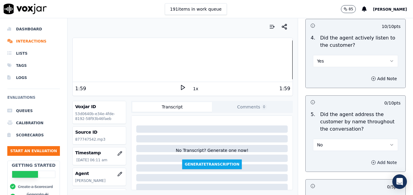
click at [371, 160] on icon "button" at bounding box center [373, 162] width 5 height 5
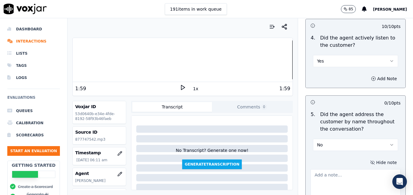
click at [335, 169] on textarea at bounding box center [355, 184] width 90 height 30
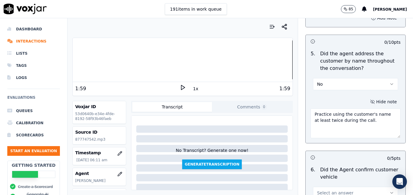
scroll to position [821, 0]
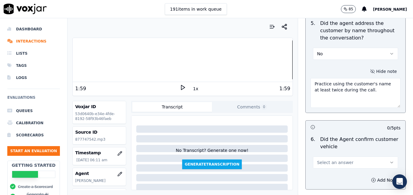
type textarea "Practice using the customer's name at least twice during the call."
click at [375, 157] on button "Select an answer" at bounding box center [355, 163] width 85 height 12
click at [334, 153] on div "Yes" at bounding box center [345, 155] width 74 height 10
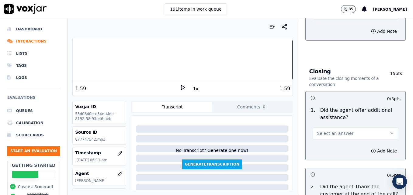
scroll to position [973, 0]
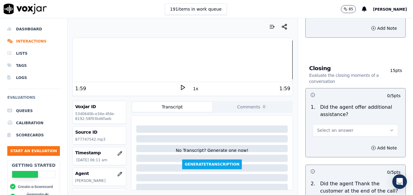
click at [374, 124] on button "Select an answer" at bounding box center [355, 130] width 85 height 12
click at [347, 121] on div "Yes" at bounding box center [345, 122] width 74 height 10
click at [371, 146] on icon "button" at bounding box center [373, 148] width 5 height 5
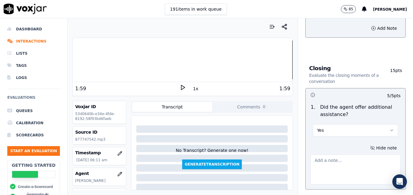
click at [357, 155] on textarea at bounding box center [355, 170] width 90 height 30
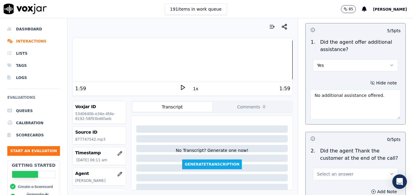
scroll to position [1064, 0]
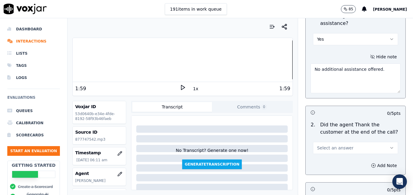
type textarea "No additional assistance offered."
click at [389, 146] on icon "button" at bounding box center [391, 148] width 5 height 5
click at [350, 139] on div "Yes" at bounding box center [345, 140] width 74 height 10
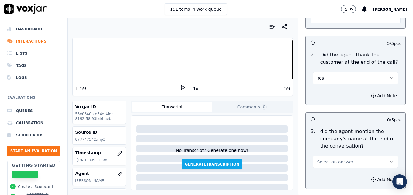
scroll to position [1155, 0]
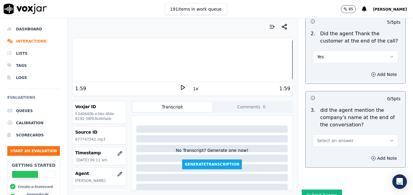
drag, startPoint x: 381, startPoint y: 119, endPoint x: 374, endPoint y: 123, distance: 8.2
click at [381, 135] on button "Select an answer" at bounding box center [355, 141] width 85 height 12
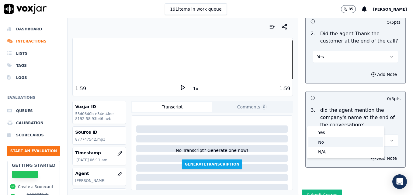
click at [331, 143] on div "No" at bounding box center [345, 142] width 74 height 10
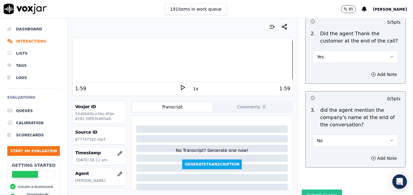
click at [320, 190] on button "Submit Scores" at bounding box center [321, 195] width 40 height 11
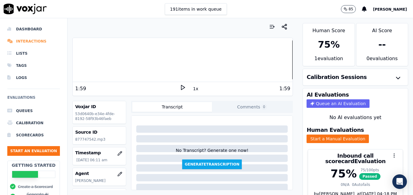
click at [37, 39] on li "Interactions" at bounding box center [33, 41] width 53 height 12
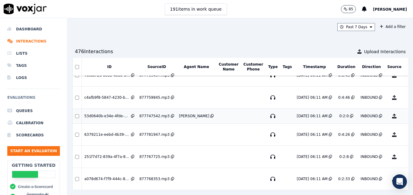
scroll to position [1670, 0]
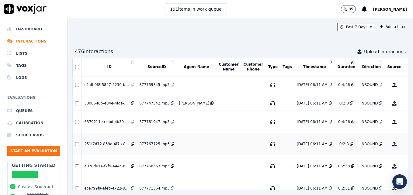
click at [406, 145] on button "No Evaluation Yet" at bounding box center [418, 144] width 24 height 17
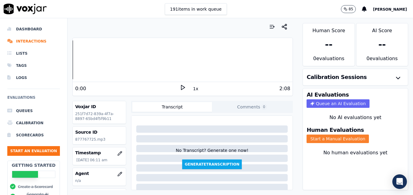
click at [319, 136] on button "Start a Manual Evaluation" at bounding box center [337, 139] width 62 height 9
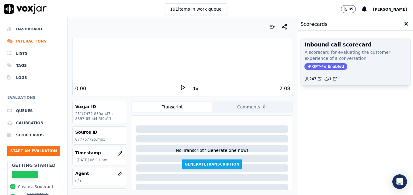
click at [319, 65] on span "GPT-4o Enabled" at bounding box center [325, 66] width 43 height 7
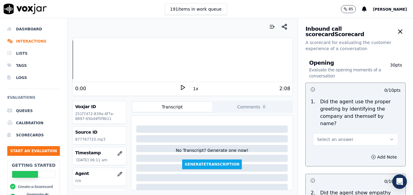
click at [181, 87] on polygon at bounding box center [183, 87] width 4 height 5
click at [181, 87] on rect at bounding box center [181, 87] width 1 height 4
click at [117, 174] on icon "button" at bounding box center [119, 174] width 5 height 5
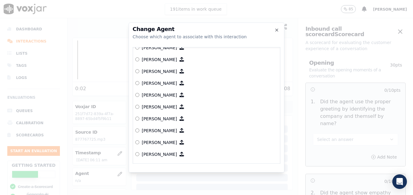
scroll to position [295, 0]
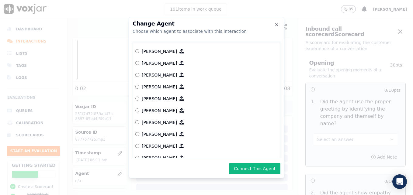
click at [241, 168] on button "Connect This Agent" at bounding box center [254, 168] width 51 height 11
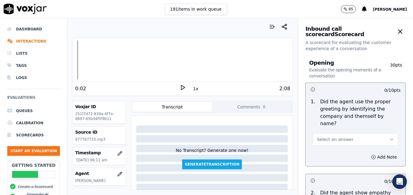
click at [378, 135] on button "Select an answer" at bounding box center [355, 139] width 85 height 12
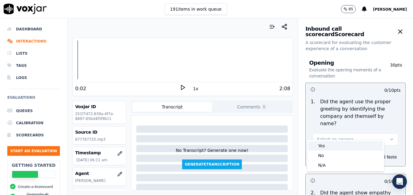
click at [339, 143] on div "Yes" at bounding box center [345, 146] width 74 height 10
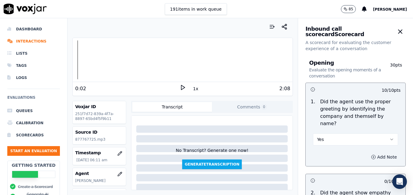
click at [371, 155] on icon "button" at bounding box center [373, 157] width 5 height 5
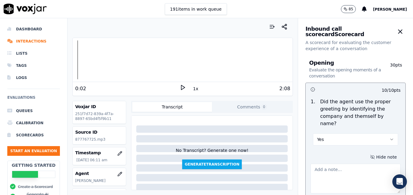
click at [356, 166] on textarea at bounding box center [355, 179] width 90 height 30
type textarea "Agent is still not including "Scheduling" in greeting."
click at [180, 87] on icon at bounding box center [183, 87] width 6 height 6
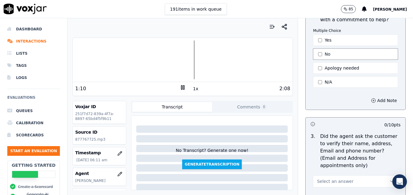
scroll to position [243, 0]
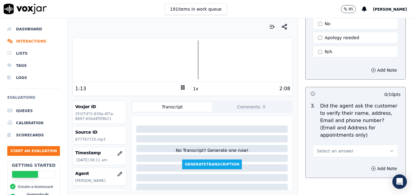
click at [389, 149] on icon "button" at bounding box center [391, 151] width 5 height 5
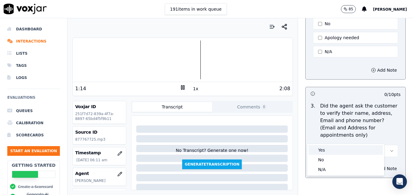
click at [346, 151] on div "Yes" at bounding box center [345, 150] width 74 height 10
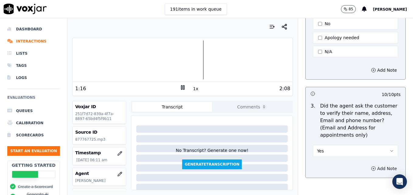
click at [371, 166] on icon "button" at bounding box center [373, 168] width 5 height 5
click at [150, 61] on div at bounding box center [183, 59] width 220 height 39
click at [131, 59] on div at bounding box center [183, 59] width 220 height 39
click at [389, 149] on icon "button" at bounding box center [391, 151] width 5 height 5
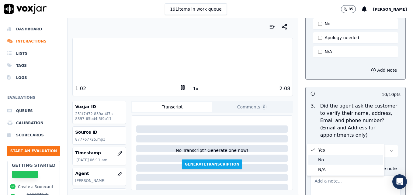
click at [328, 160] on div "No" at bounding box center [345, 160] width 74 height 10
click at [339, 175] on textarea at bounding box center [355, 190] width 90 height 30
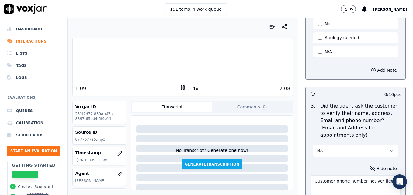
type textarea "Customer phone number not verified."
drag, startPoint x: 381, startPoint y: 166, endPoint x: 304, endPoint y: 166, distance: 77.8
click at [305, 166] on div "Hide note Customer phone number not verified." at bounding box center [355, 185] width 100 height 50
click at [389, 149] on icon "button" at bounding box center [391, 151] width 5 height 5
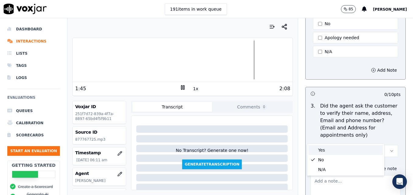
click at [331, 150] on div "Yes" at bounding box center [345, 150] width 74 height 10
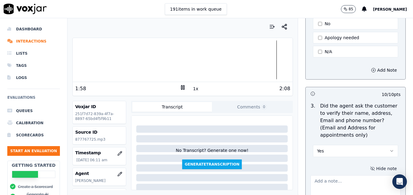
click at [183, 87] on rect at bounding box center [183, 87] width 1 height 4
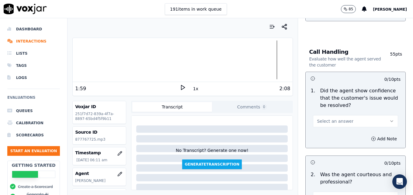
scroll to position [456, 0]
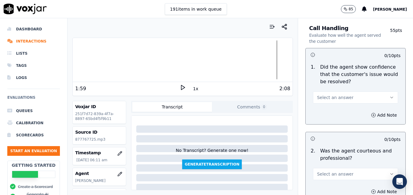
click at [389, 95] on icon "button" at bounding box center [391, 97] width 5 height 5
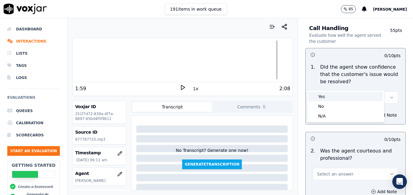
click at [356, 97] on div "Yes" at bounding box center [345, 97] width 74 height 10
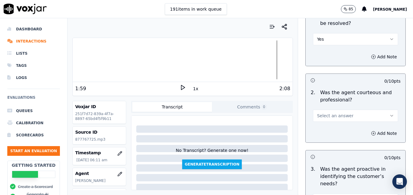
scroll to position [517, 0]
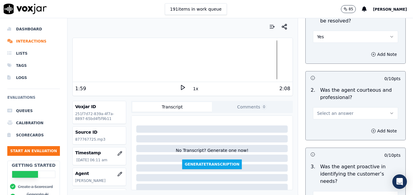
click at [389, 111] on icon "button" at bounding box center [391, 113] width 5 height 5
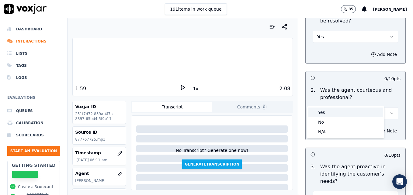
click at [360, 109] on div "Yes" at bounding box center [345, 113] width 74 height 10
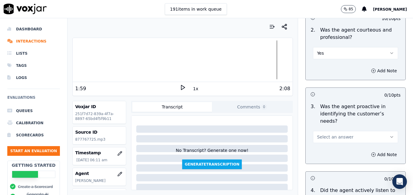
scroll to position [577, 0]
click at [389, 134] on icon "button" at bounding box center [391, 136] width 5 height 5
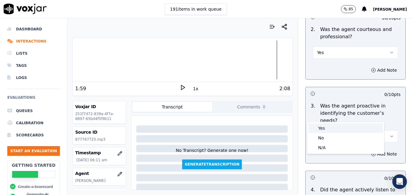
click at [356, 127] on div "Yes" at bounding box center [345, 128] width 74 height 10
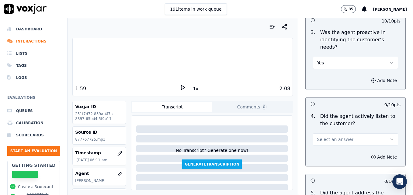
scroll to position [669, 0]
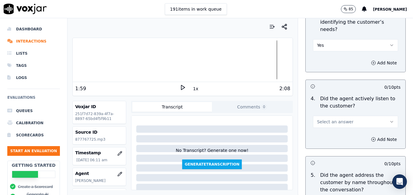
click at [381, 116] on button "Select an answer" at bounding box center [355, 122] width 85 height 12
click at [358, 113] on div "Yes" at bounding box center [345, 114] width 74 height 10
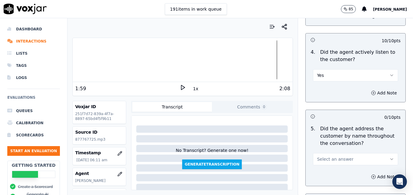
scroll to position [729, 0]
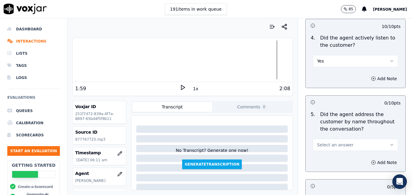
click at [375, 139] on button "Select an answer" at bounding box center [355, 145] width 85 height 12
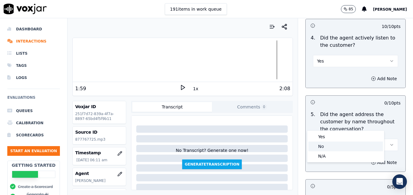
click at [338, 145] on div "No" at bounding box center [345, 147] width 74 height 10
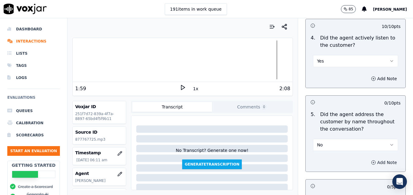
click at [371, 160] on icon "button" at bounding box center [373, 162] width 5 height 5
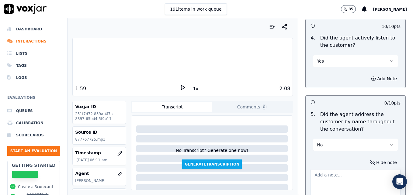
click at [345, 169] on textarea at bounding box center [355, 184] width 90 height 30
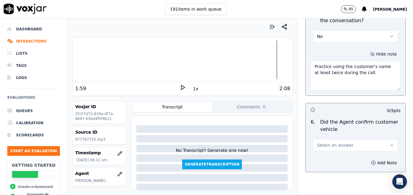
scroll to position [851, 0]
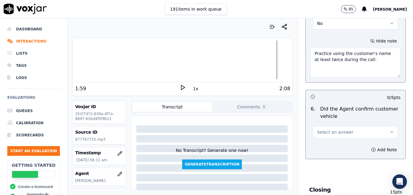
type textarea "Practice using the customer's name at least twice during the call."
click at [389, 130] on icon "button" at bounding box center [391, 132] width 5 height 5
click at [356, 122] on div "Yes" at bounding box center [345, 124] width 74 height 10
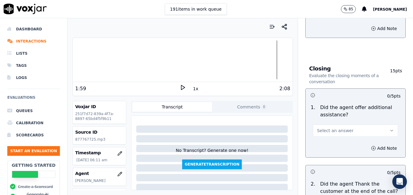
scroll to position [973, 0]
click at [389, 128] on icon "button" at bounding box center [391, 130] width 5 height 5
click at [324, 122] on div "Yes" at bounding box center [345, 122] width 74 height 10
click at [371, 146] on icon "button" at bounding box center [373, 148] width 5 height 5
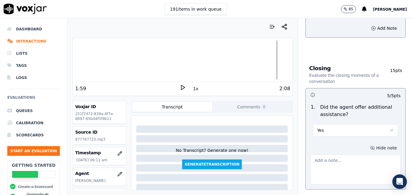
click at [350, 155] on textarea at bounding box center [355, 170] width 90 height 30
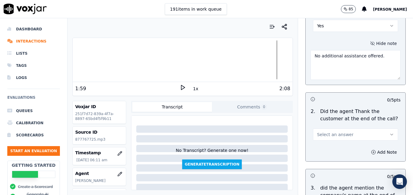
scroll to position [1094, 0]
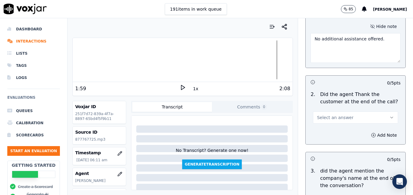
type textarea "No additional assistance offered."
click at [389, 115] on icon "button" at bounding box center [391, 117] width 5 height 5
click at [349, 110] on div "Yes" at bounding box center [345, 110] width 74 height 10
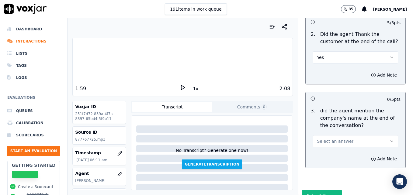
scroll to position [1155, 0]
click at [389, 138] on icon "button" at bounding box center [391, 140] width 5 height 5
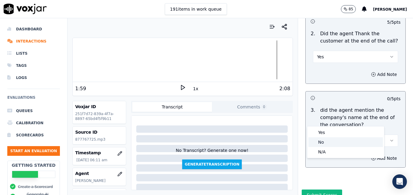
click at [339, 144] on div "No" at bounding box center [345, 142] width 74 height 10
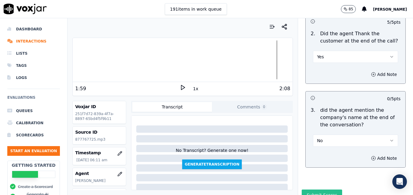
click at [315, 190] on button "Submit Scores" at bounding box center [321, 195] width 40 height 11
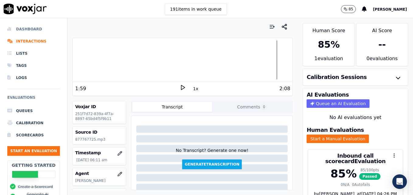
click at [33, 27] on li "Dashboard" at bounding box center [33, 29] width 53 height 12
